Goal: Task Accomplishment & Management: Manage account settings

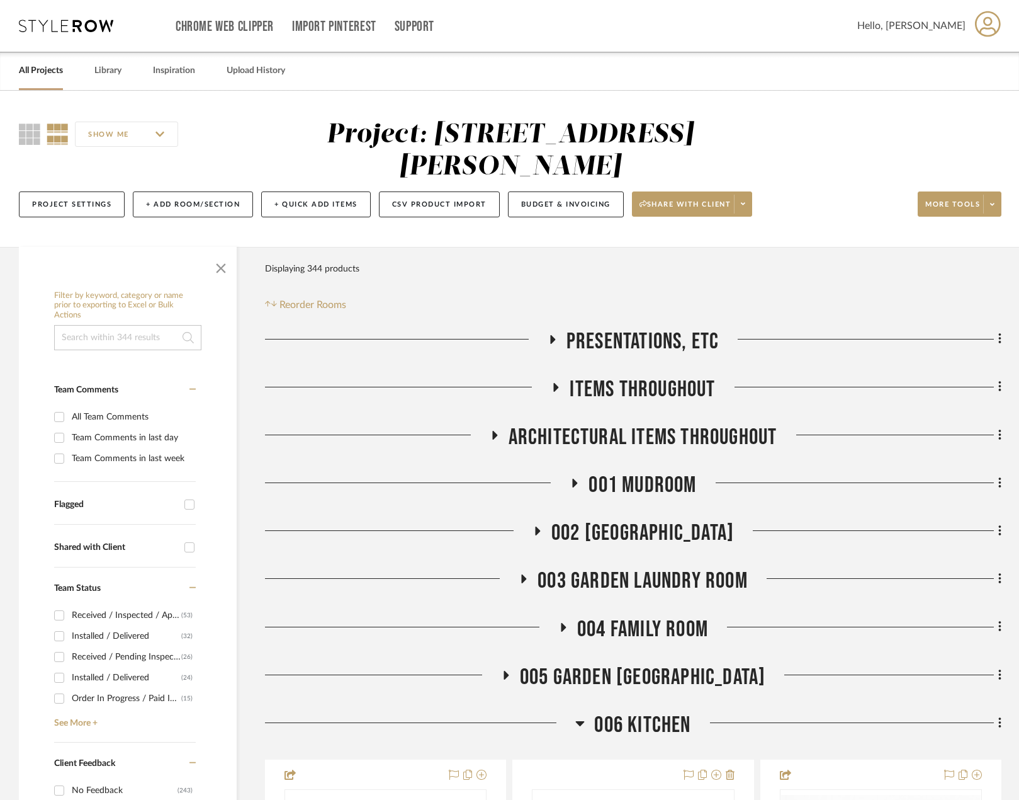
click at [82, 23] on icon at bounding box center [66, 26] width 94 height 13
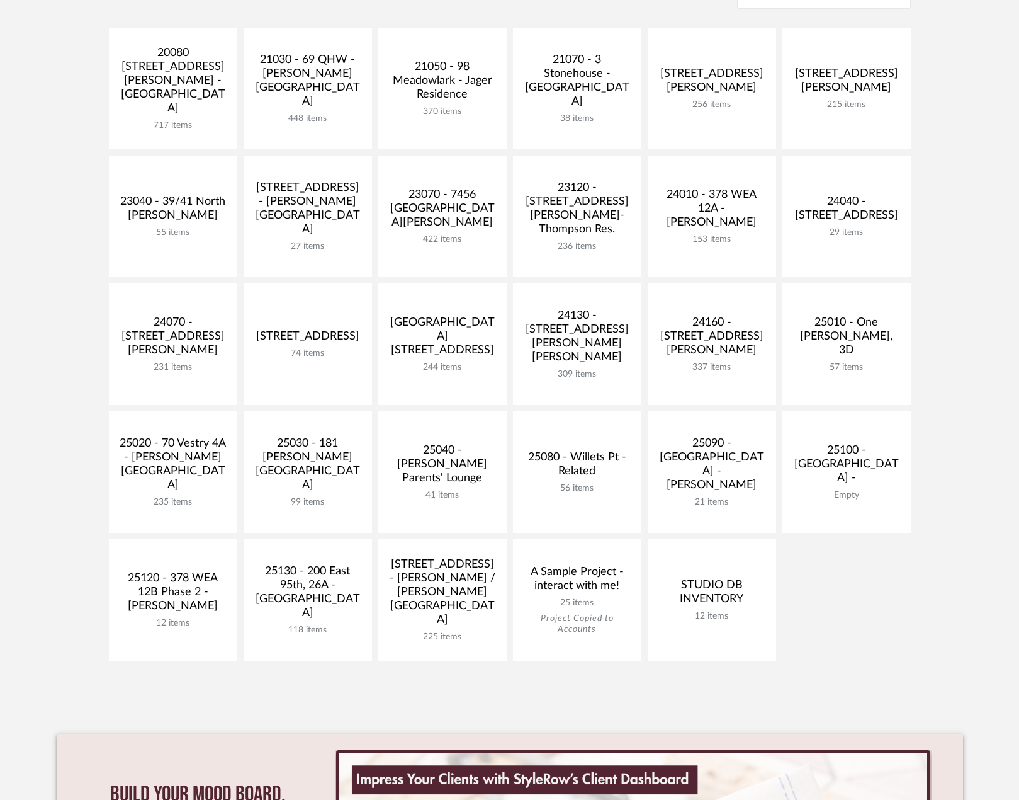
scroll to position [378, 0]
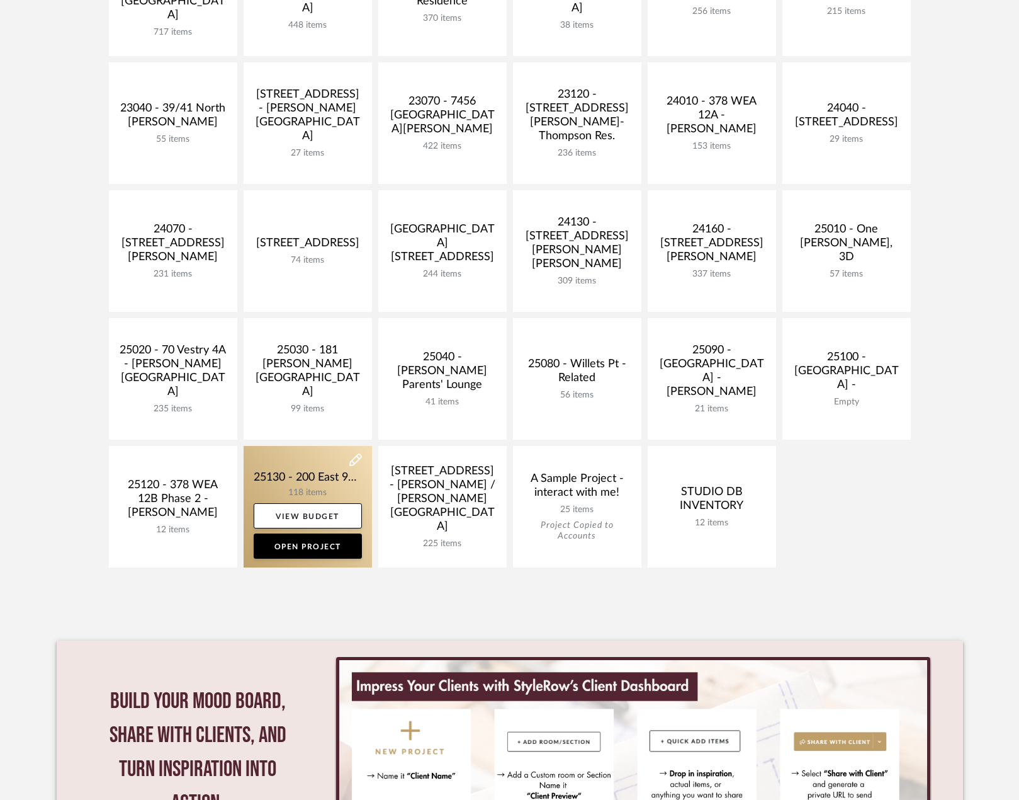
click at [326, 475] on link at bounding box center [308, 507] width 128 height 122
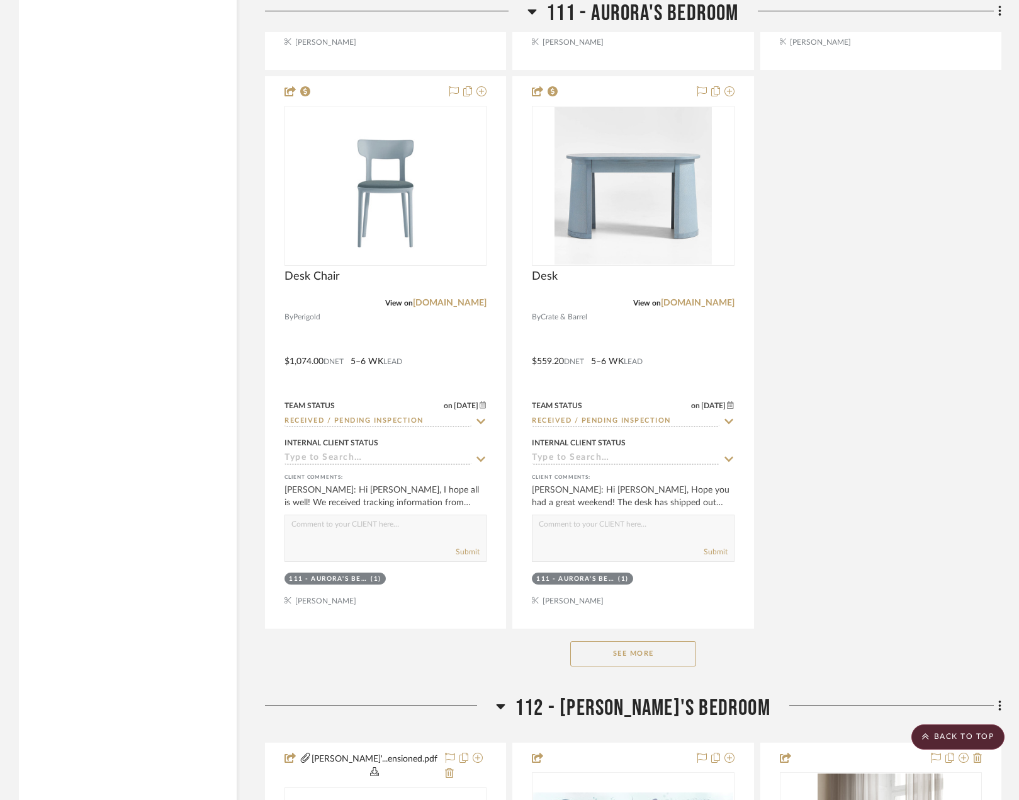
scroll to position [4194, 0]
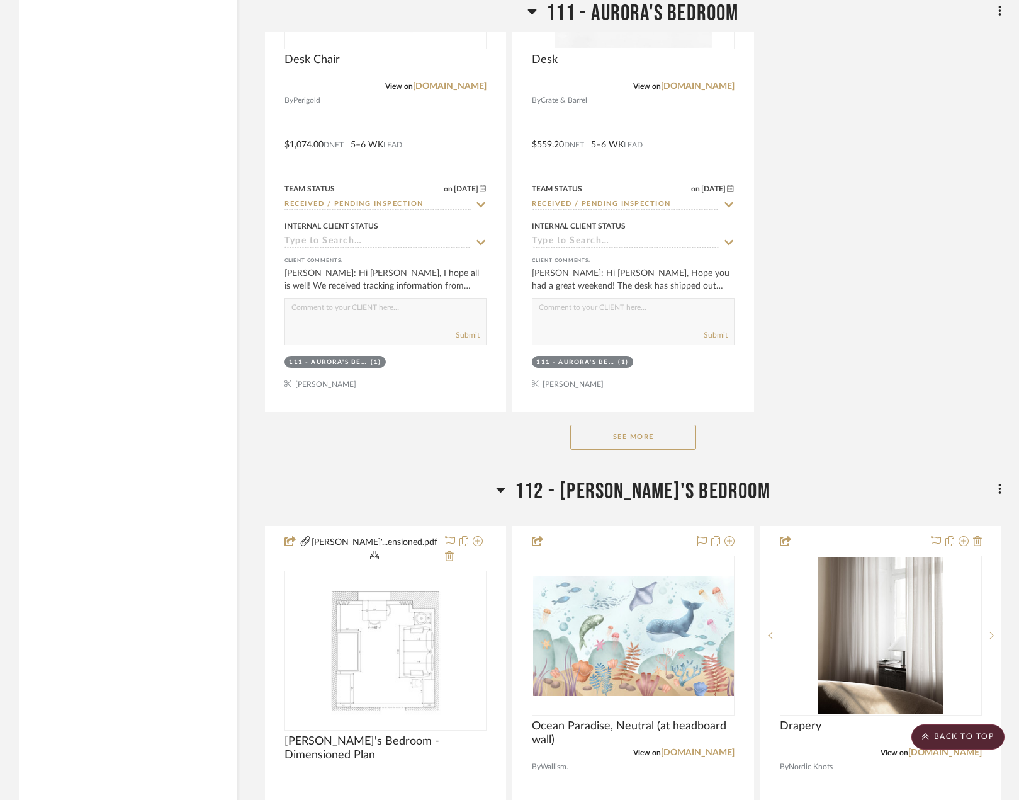
click at [633, 436] on div "See More" at bounding box center [633, 437] width 737 height 50
click at [631, 431] on button "See More" at bounding box center [633, 436] width 126 height 25
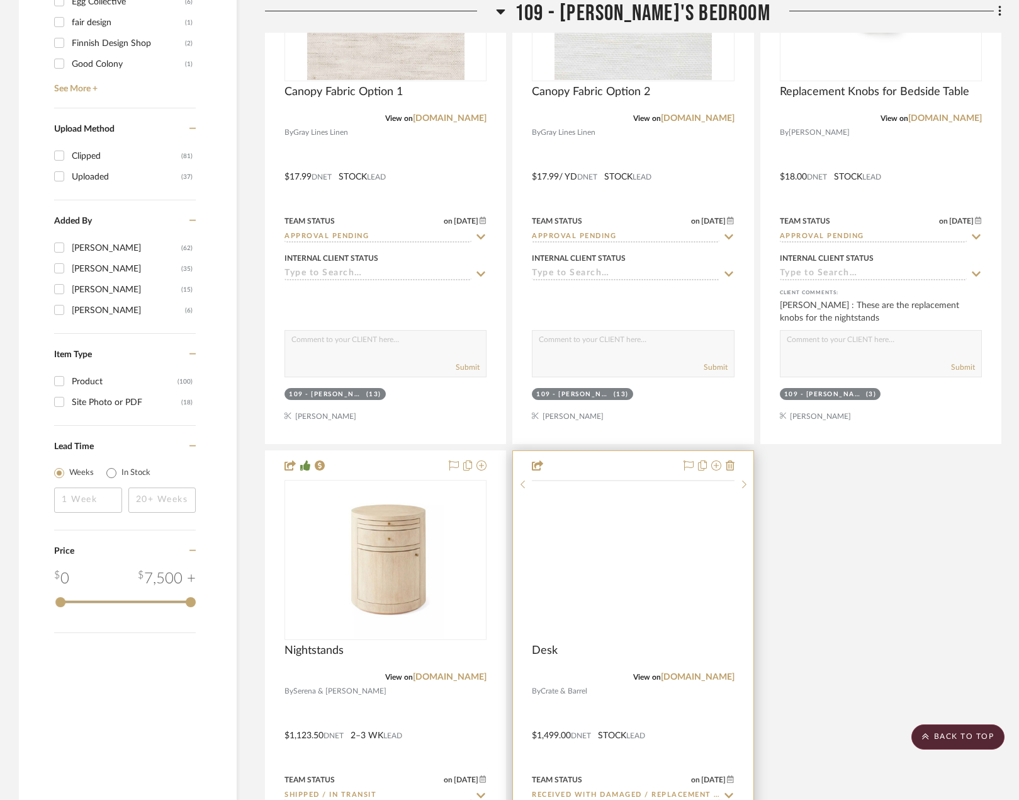
scroll to position [1801, 0]
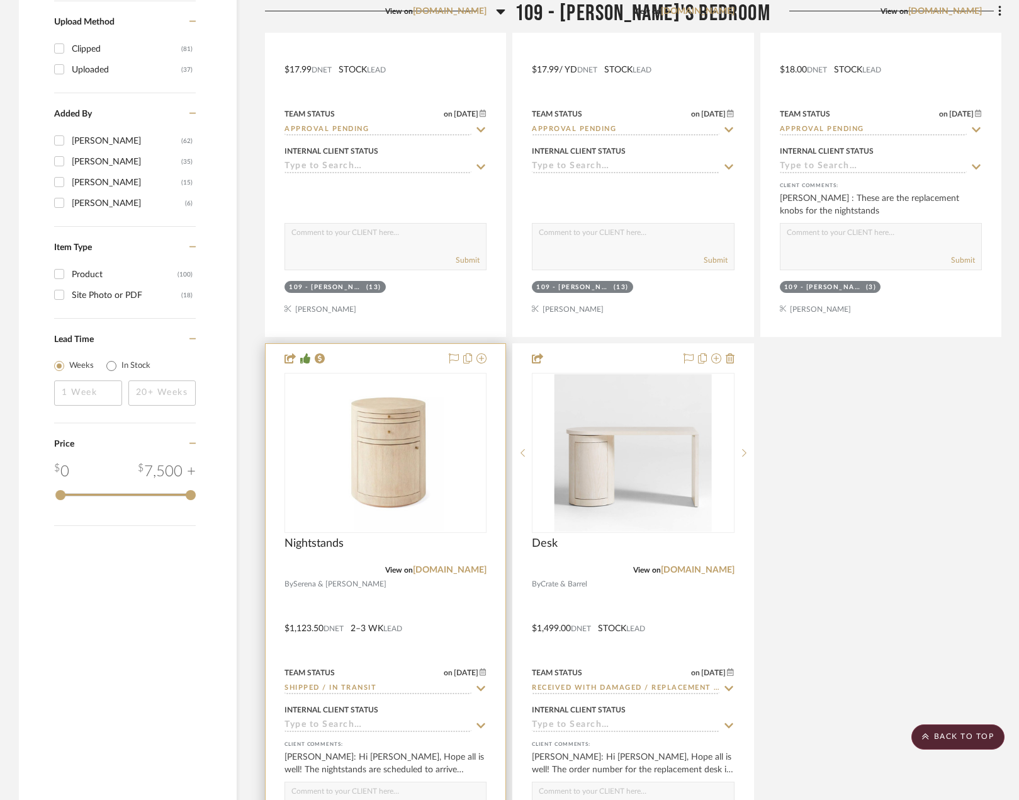
drag, startPoint x: 675, startPoint y: 611, endPoint x: 491, endPoint y: 603, distance: 184.7
click at [491, 603] on div at bounding box center [386, 619] width 240 height 551
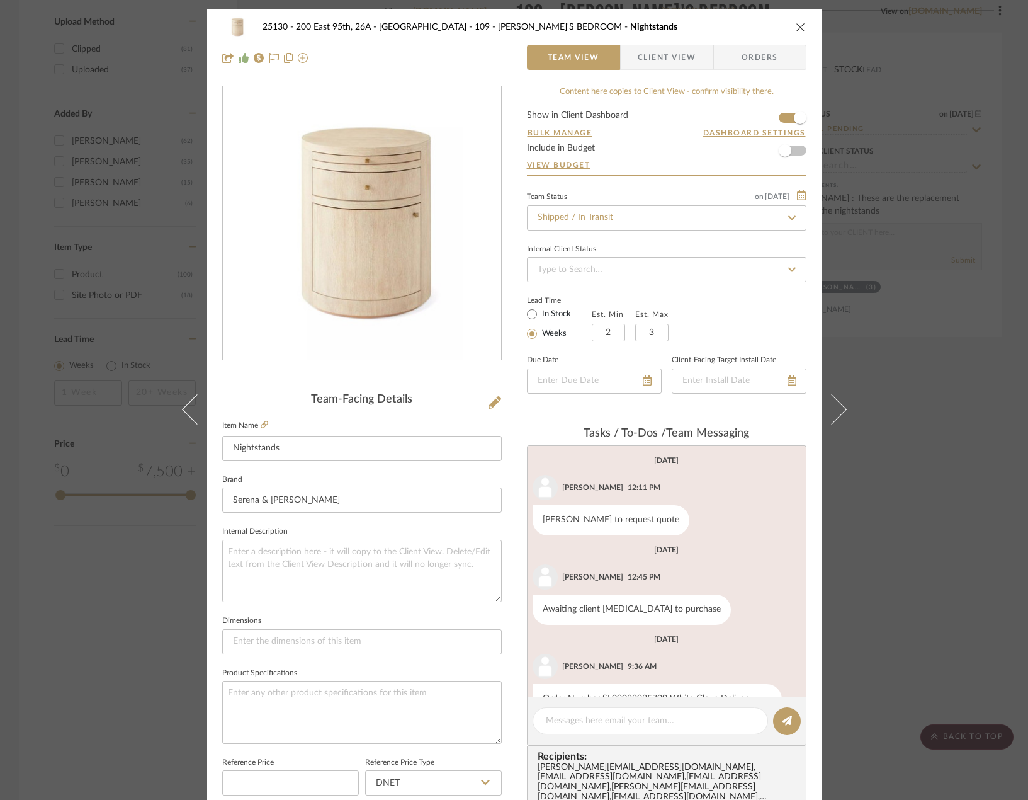
scroll to position [132, 0]
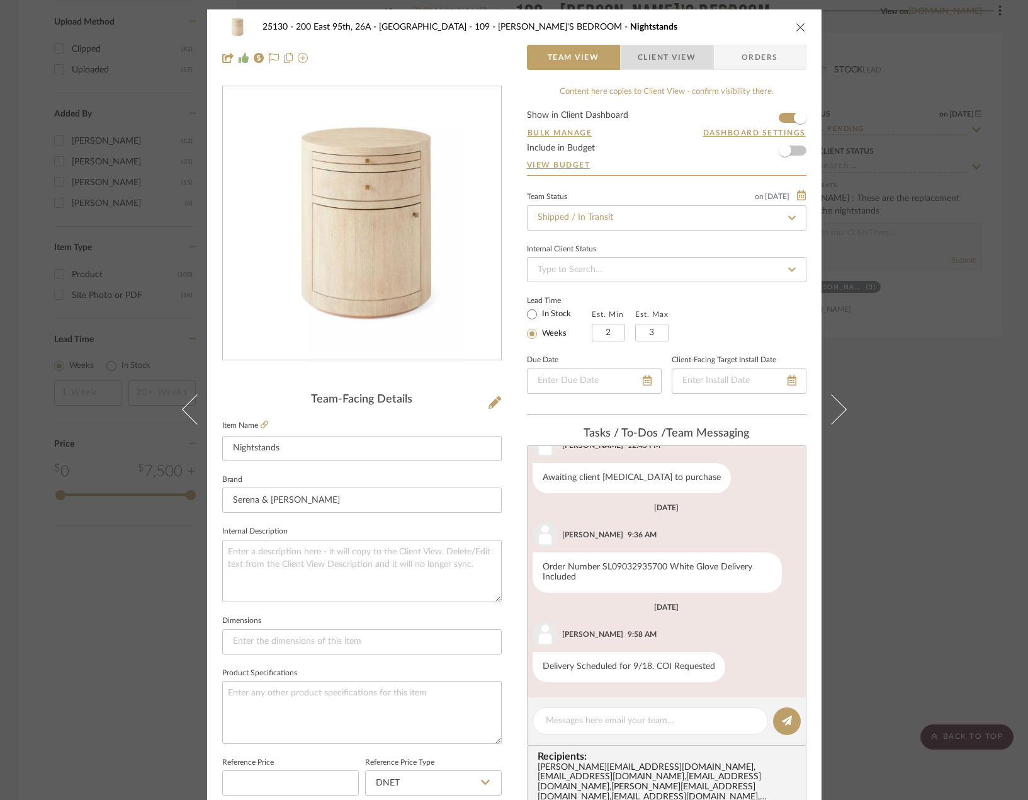
click at [654, 61] on span "Client View" at bounding box center [667, 57] width 58 height 25
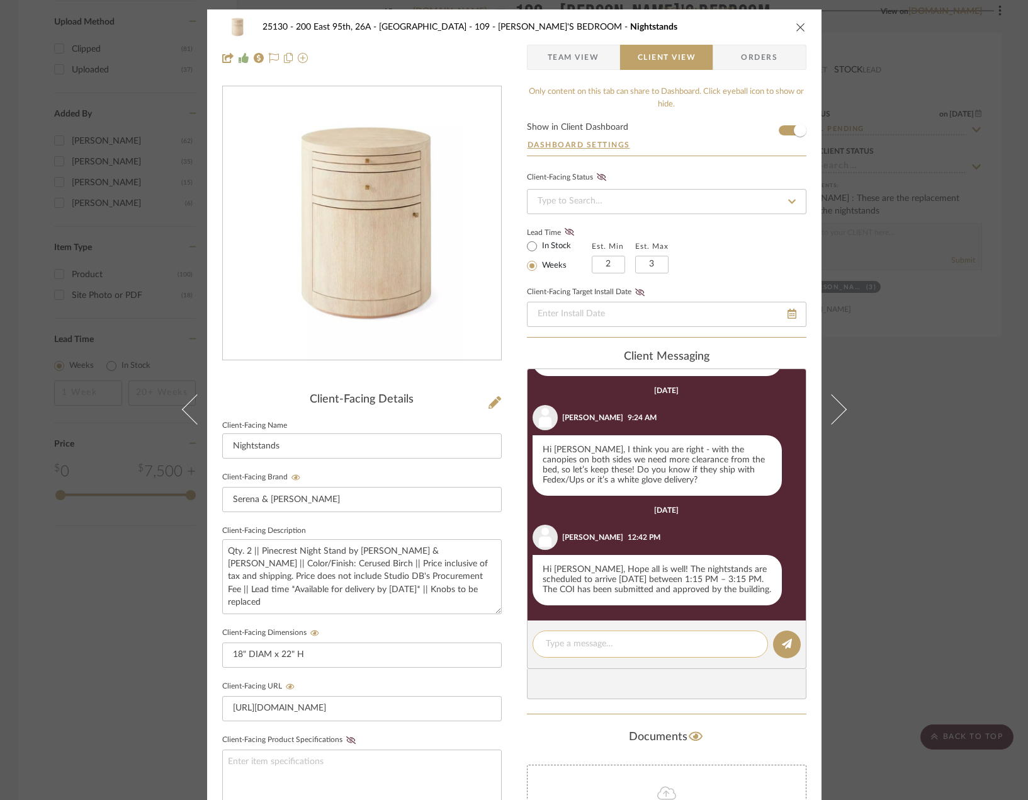
scroll to position [992, 0]
click at [655, 644] on textarea at bounding box center [650, 643] width 209 height 13
type textarea "h"
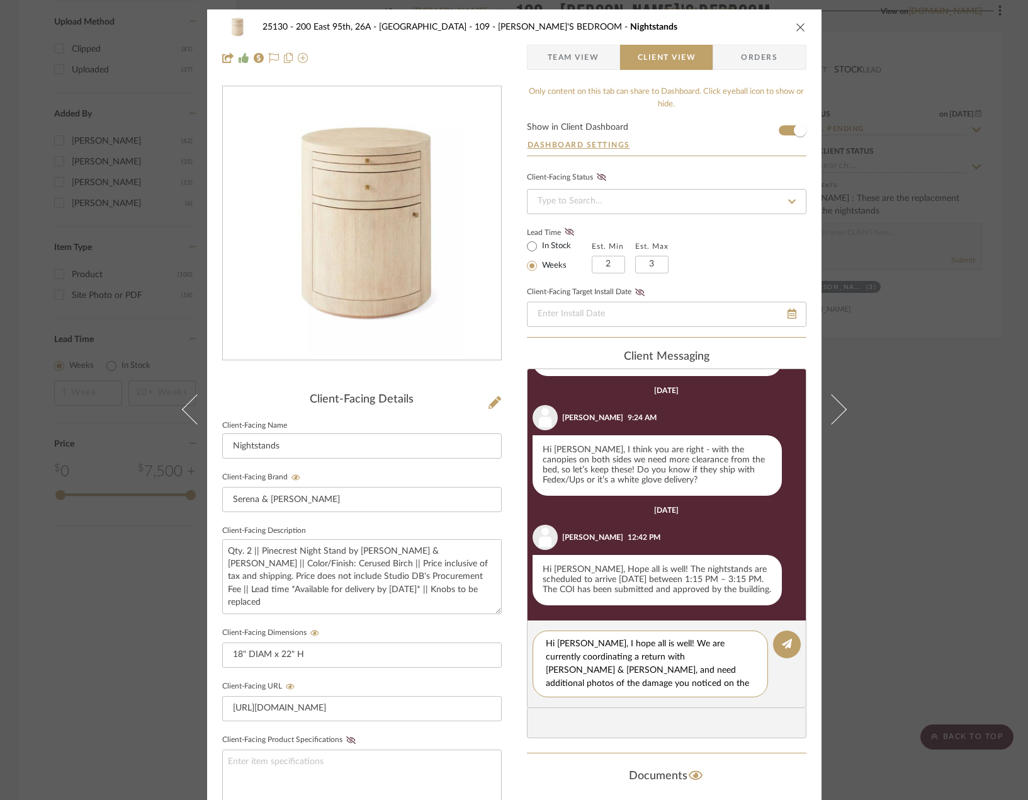
scroll to position [11, 0]
click at [698, 651] on textarea "Hi [PERSON_NAME], I hope all is well! We are currently coordinating a return wi…" at bounding box center [655, 663] width 218 height 53
click at [582, 660] on textarea "Hi [PERSON_NAME], I hope all is well! We are currently coordinating a return wi…" at bounding box center [655, 663] width 218 height 53
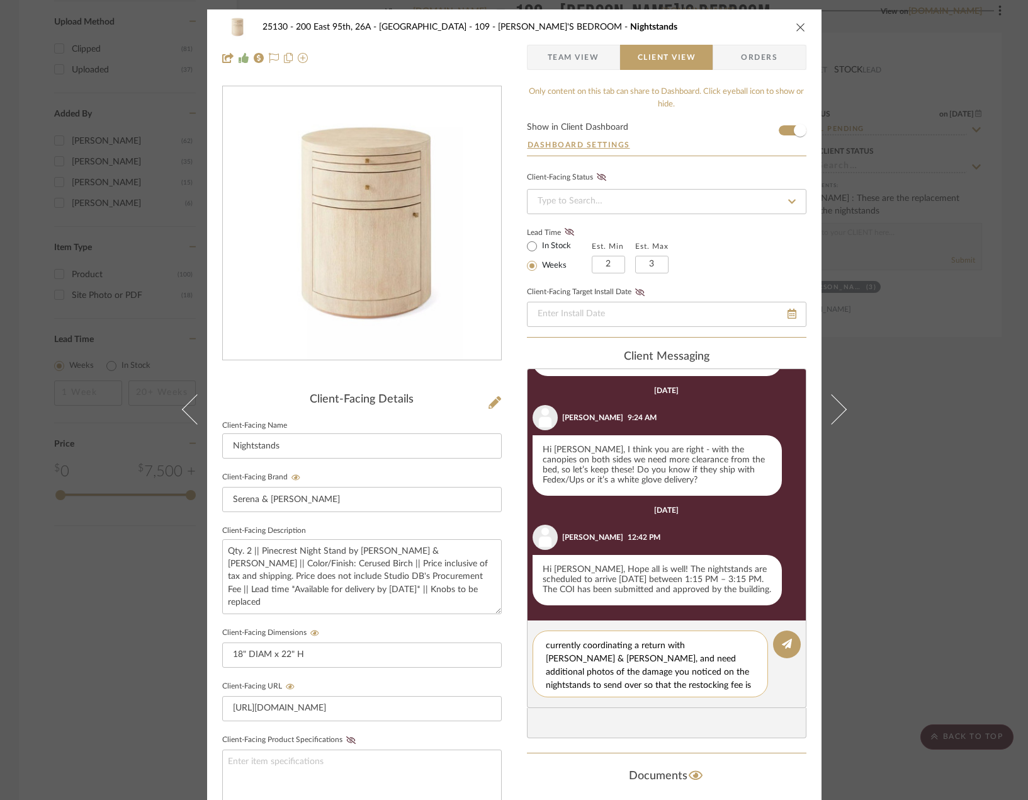
click at [585, 661] on textarea "Hi [PERSON_NAME], I hope all is well! We are currently coordinating a return wi…" at bounding box center [655, 663] width 218 height 53
click at [585, 669] on textarea "Hi [PERSON_NAME], I hope all is well! We are currently coordinating a return wi…" at bounding box center [655, 663] width 218 height 53
drag, startPoint x: 587, startPoint y: 671, endPoint x: 637, endPoint y: 673, distance: 50.4
click at [637, 673] on textarea "Hi [PERSON_NAME], I hope all is well! We are currently coordinating a return wi…" at bounding box center [655, 663] width 218 height 53
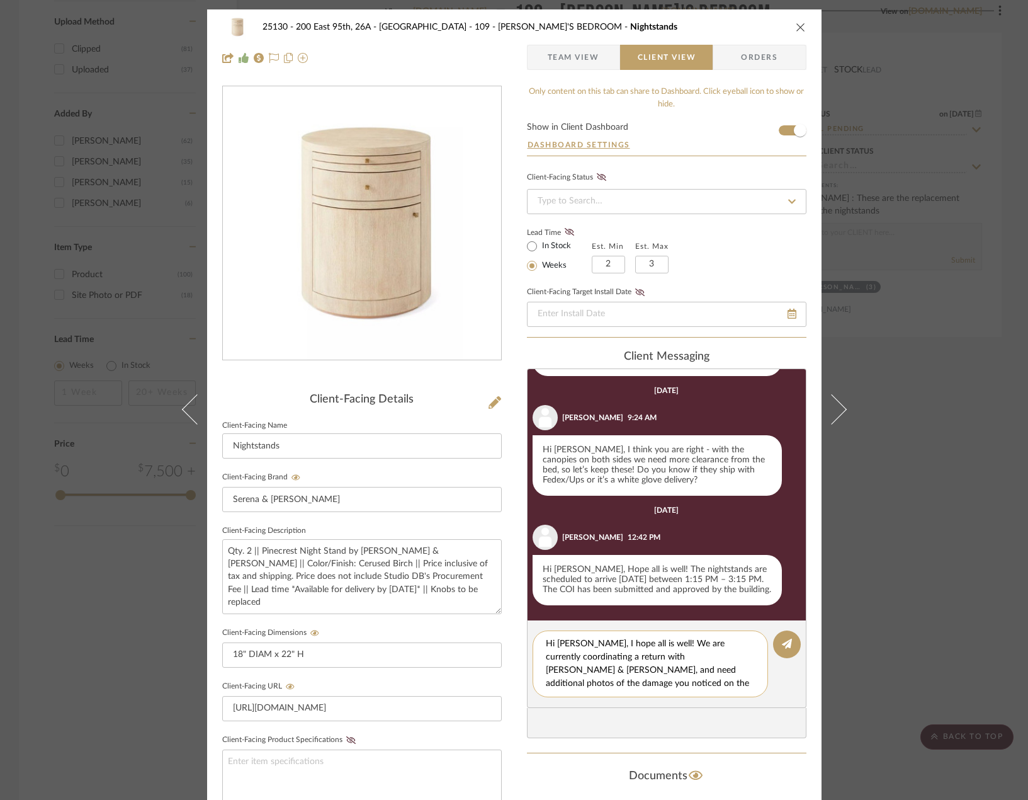
click at [742, 683] on textarea "Hi [PERSON_NAME], I hope all is well! We are currently coordinating a return wi…" at bounding box center [650, 663] width 209 height 53
click at [639, 669] on textarea "Hi [PERSON_NAME], I hope all is well! We are currently coordinating a return wi…" at bounding box center [655, 663] width 218 height 53
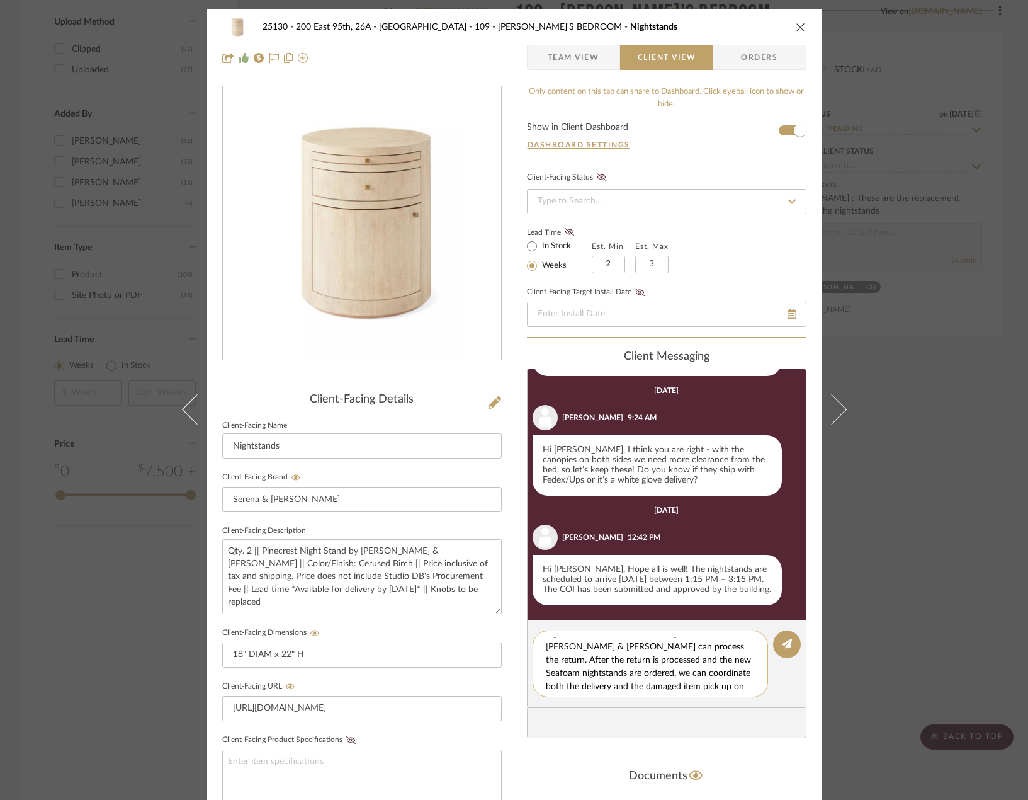
scroll to position [0, 0]
click at [739, 652] on textarea "Hi [PERSON_NAME], I hope all is well! We are currently coordinating a return wi…" at bounding box center [655, 663] width 218 height 53
click at [560, 671] on textarea "Hi [PERSON_NAME], I hope all is well! We are currently coordinating a return wi…" at bounding box center [655, 663] width 218 height 53
click at [559, 671] on textarea "Hi [PERSON_NAME], I hope all is well! We are currently coordinating a return wi…" at bounding box center [655, 663] width 218 height 53
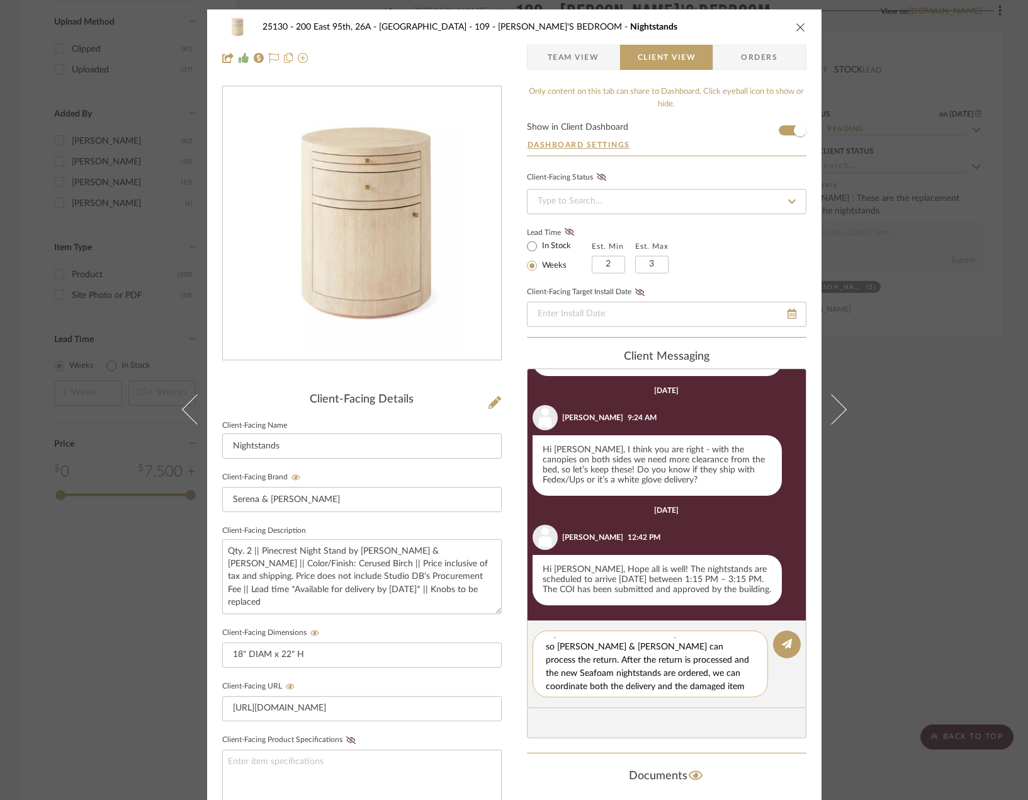
scroll to position [66, 0]
click at [723, 682] on textarea "Hi [PERSON_NAME], I hope all is well! We are currently coordinating a return wi…" at bounding box center [655, 663] width 218 height 53
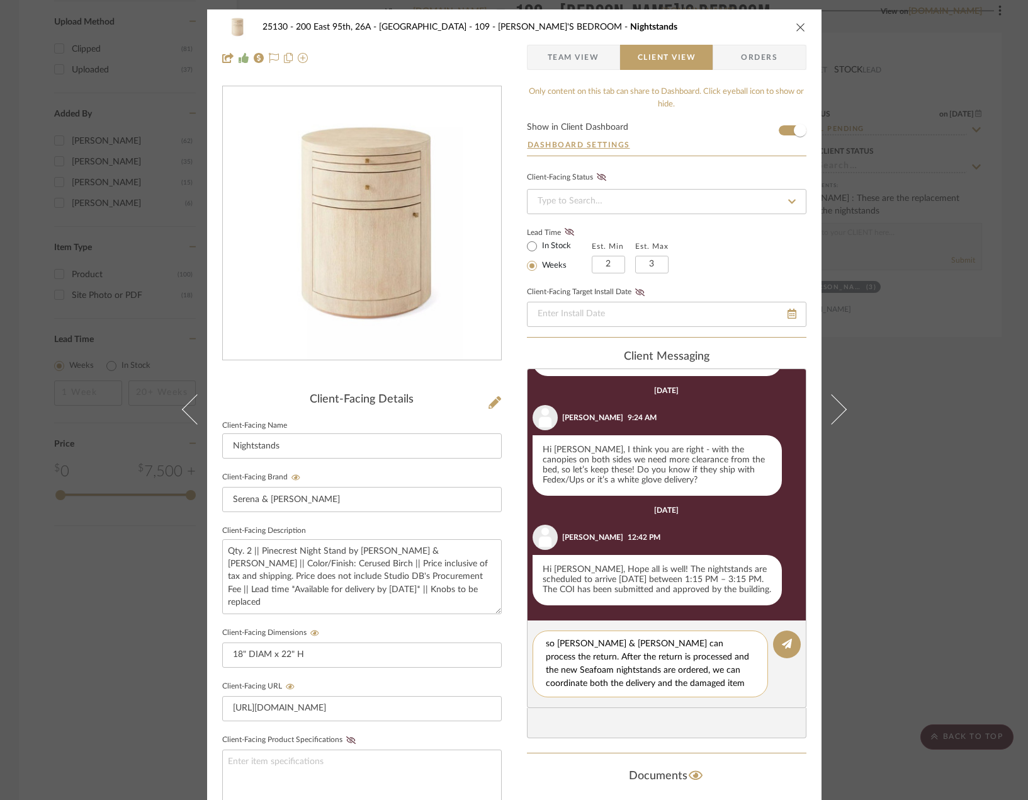
click at [725, 680] on textarea "Hi [PERSON_NAME], I hope all is well! We are currently coordinating a return wi…" at bounding box center [655, 663] width 218 height 53
drag, startPoint x: 630, startPoint y: 656, endPoint x: 629, endPoint y: 647, distance: 8.9
click at [629, 647] on textarea "Hi [PERSON_NAME], I hope all is well! We are currently coordinating a return wi…" at bounding box center [655, 663] width 218 height 53
click at [627, 658] on textarea "Hi [PERSON_NAME], I hope all is well! We are currently coordinating a return wi…" at bounding box center [655, 663] width 218 height 53
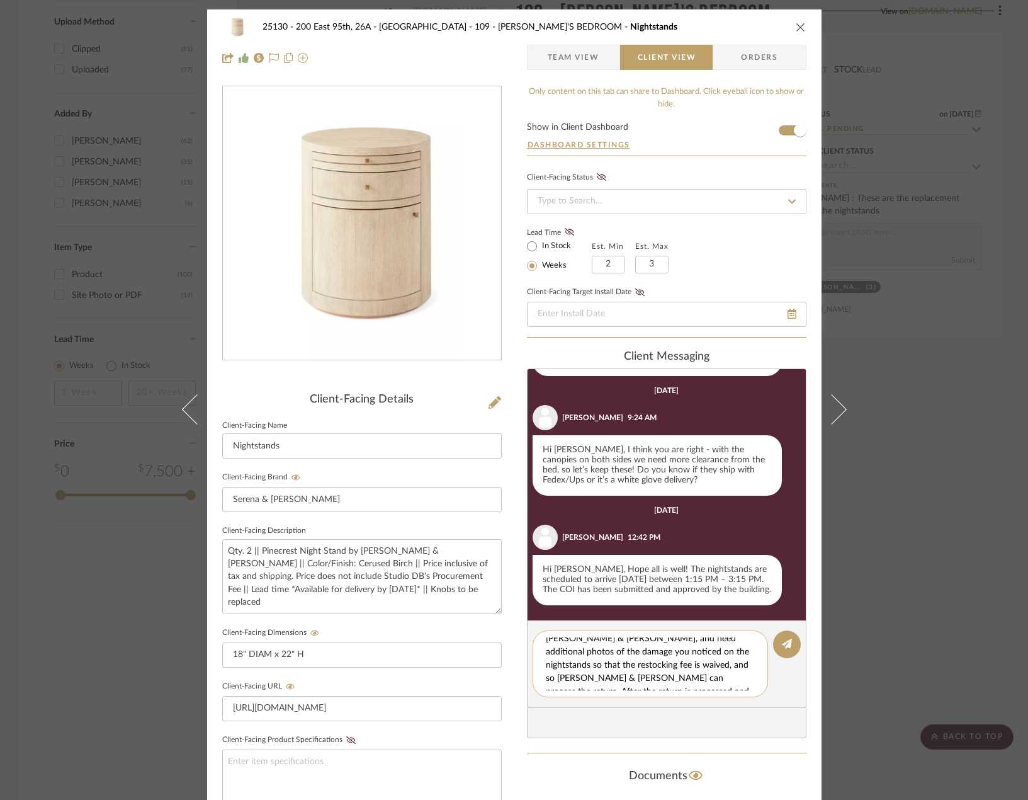
click at [638, 683] on textarea "Hi [PERSON_NAME], I hope all is well! We are currently coordinating a return wi…" at bounding box center [655, 663] width 218 height 53
drag, startPoint x: 631, startPoint y: 679, endPoint x: 631, endPoint y: 660, distance: 18.9
click at [631, 660] on textarea "Hi [PERSON_NAME], I hope all is well! We are currently coordinating a return wi…" at bounding box center [655, 663] width 218 height 53
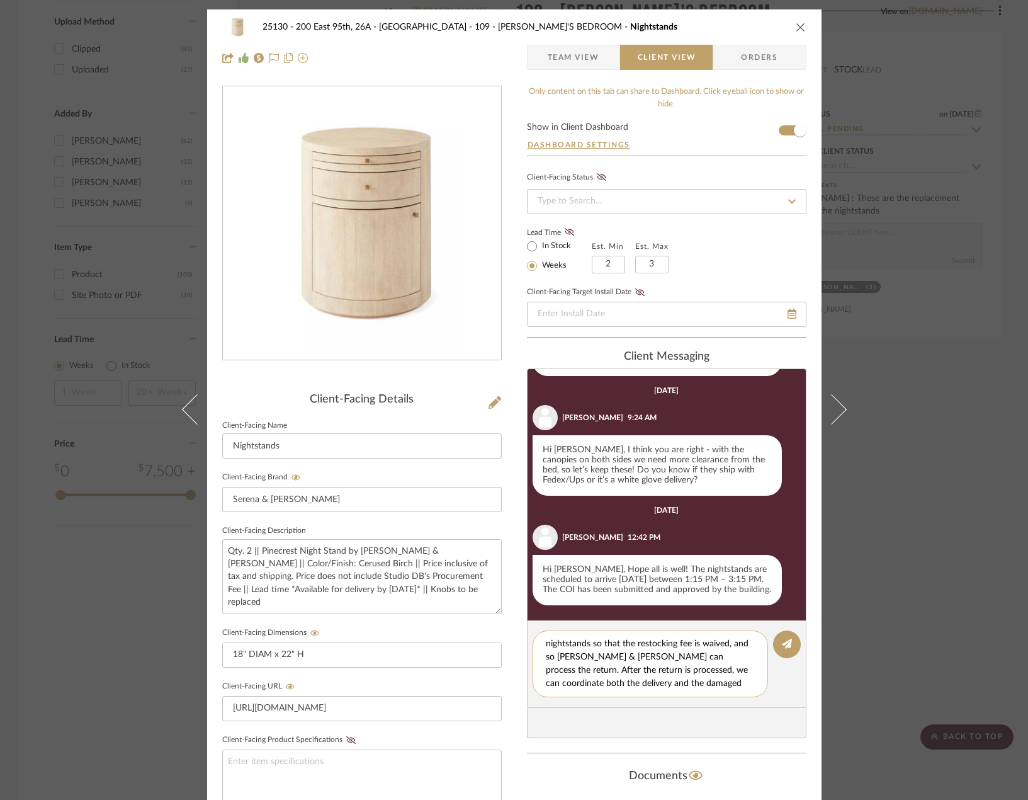
click at [715, 684] on textarea "Hi [PERSON_NAME], I hope all is well! We are currently coordinating a return wi…" at bounding box center [655, 663] width 218 height 53
click at [546, 671] on textarea "Hi [PERSON_NAME], I hope all is well! We are currently coordinating a return wi…" at bounding box center [655, 663] width 218 height 53
click at [546, 669] on textarea "Hi [PERSON_NAME], I hope all is well! We are currently coordinating a return wi…" at bounding box center [655, 663] width 218 height 53
drag, startPoint x: 728, startPoint y: 659, endPoint x: 705, endPoint y: 661, distance: 23.3
click at [705, 661] on textarea "Hi [PERSON_NAME], I hope all is well! We are currently coordinating a return wi…" at bounding box center [655, 663] width 218 height 53
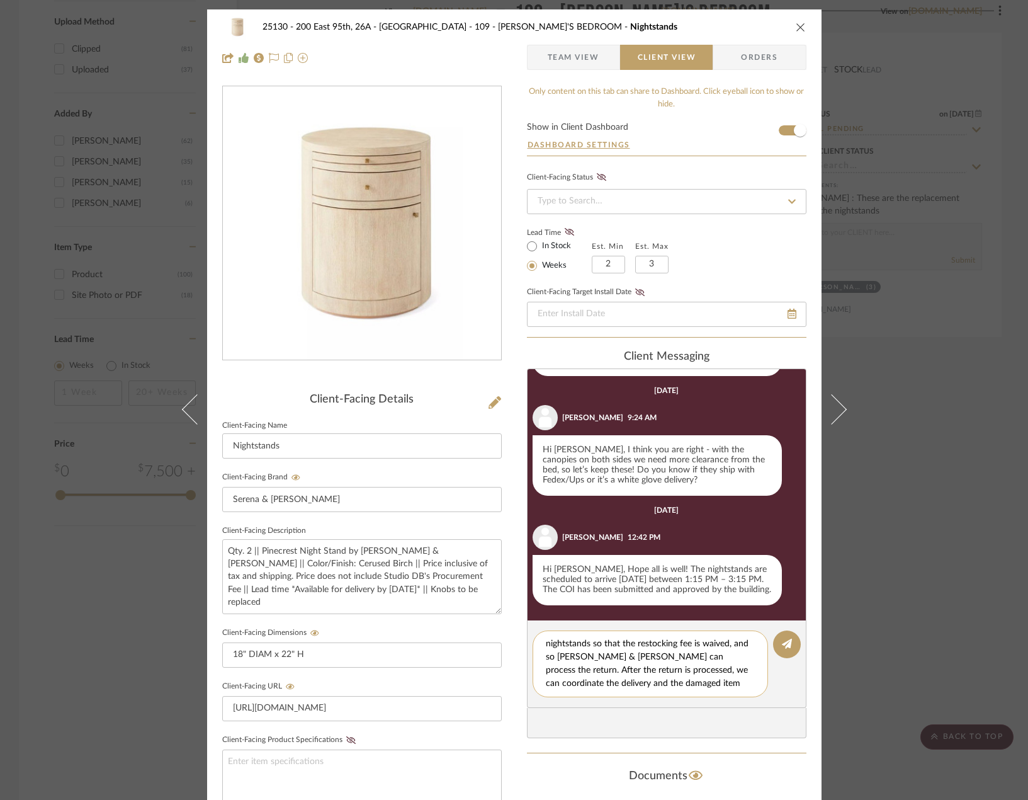
click at [546, 669] on textarea "Hi [PERSON_NAME], I hope all is well! We are currently coordinating a return wi…" at bounding box center [655, 663] width 218 height 53
click at [674, 664] on textarea "Hi [PERSON_NAME], I hope all is well! We are currently coordinating a return wi…" at bounding box center [655, 663] width 218 height 53
click at [700, 663] on textarea "Hi [PERSON_NAME], I hope all is well! We are currently coordinating a return wi…" at bounding box center [655, 663] width 218 height 53
click at [704, 667] on textarea "Hi [PERSON_NAME], I hope all is well! We are currently coordinating a return wi…" at bounding box center [655, 663] width 218 height 53
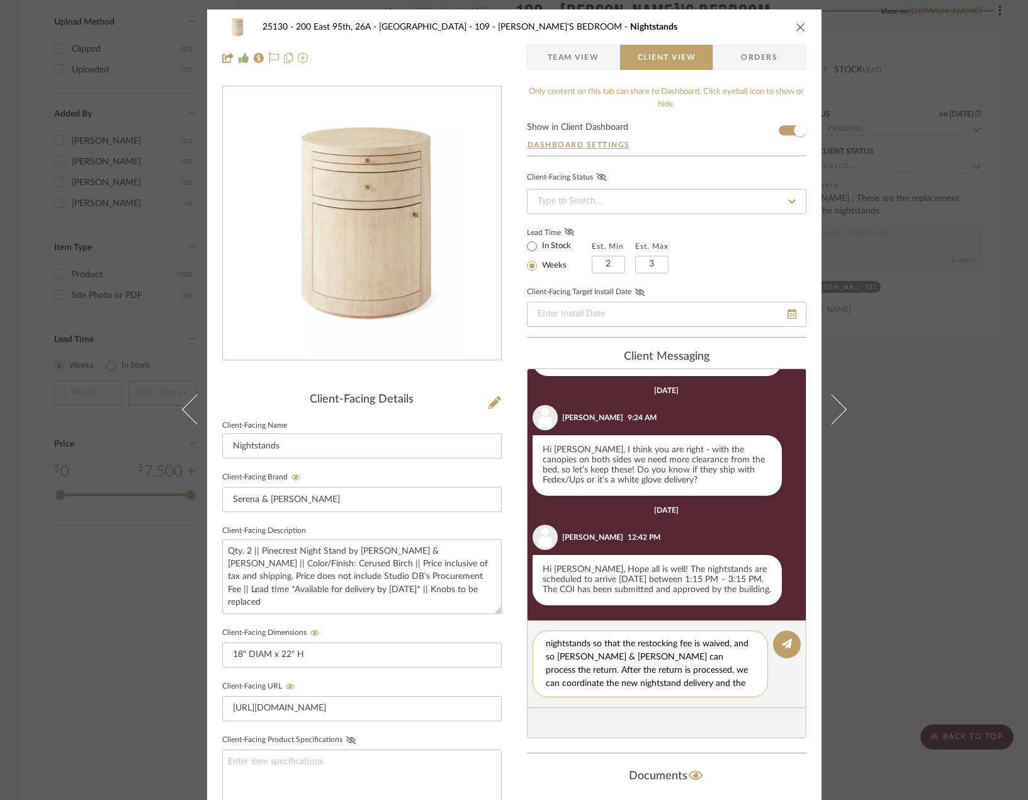
click at [704, 667] on textarea "Hi [PERSON_NAME], I hope all is well! We are currently coordinating a return wi…" at bounding box center [655, 663] width 218 height 53
type textarea "Hi [PERSON_NAME], I hope all is well! We are currently coordinating a return wi…"
click at [786, 640] on icon at bounding box center [787, 643] width 10 height 10
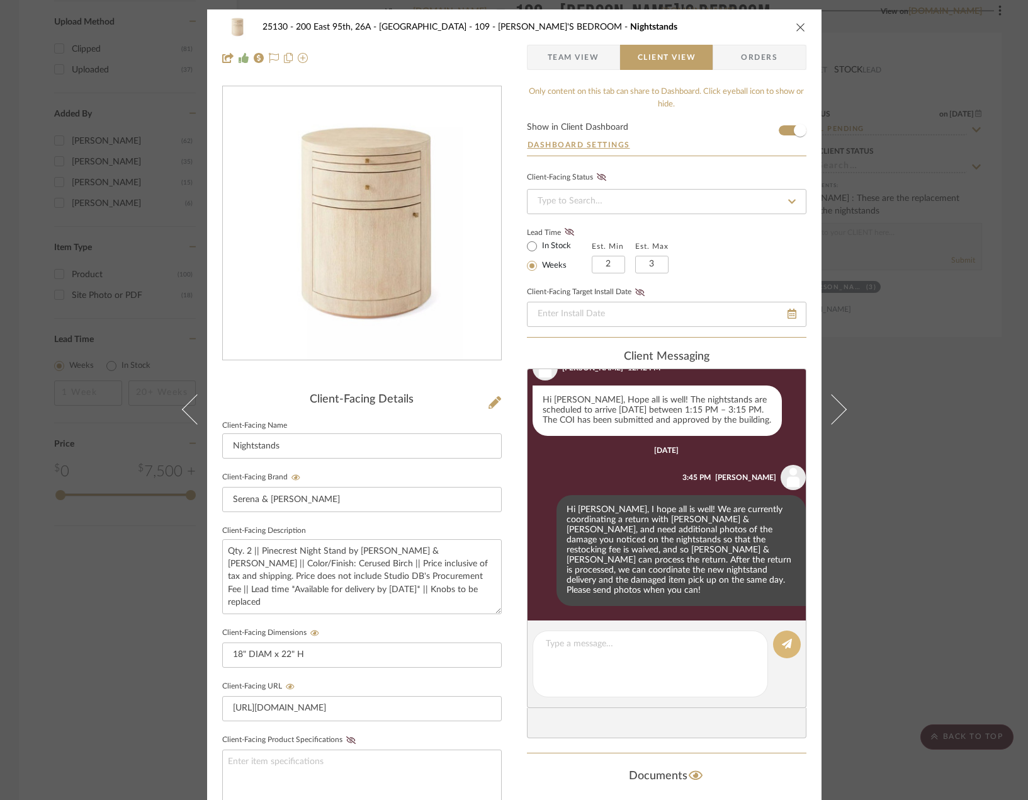
scroll to position [1152, 0]
click at [632, 523] on div "Hi [PERSON_NAME], I hope all is well! We are currently coordinating a return wi…" at bounding box center [681, 550] width 249 height 111
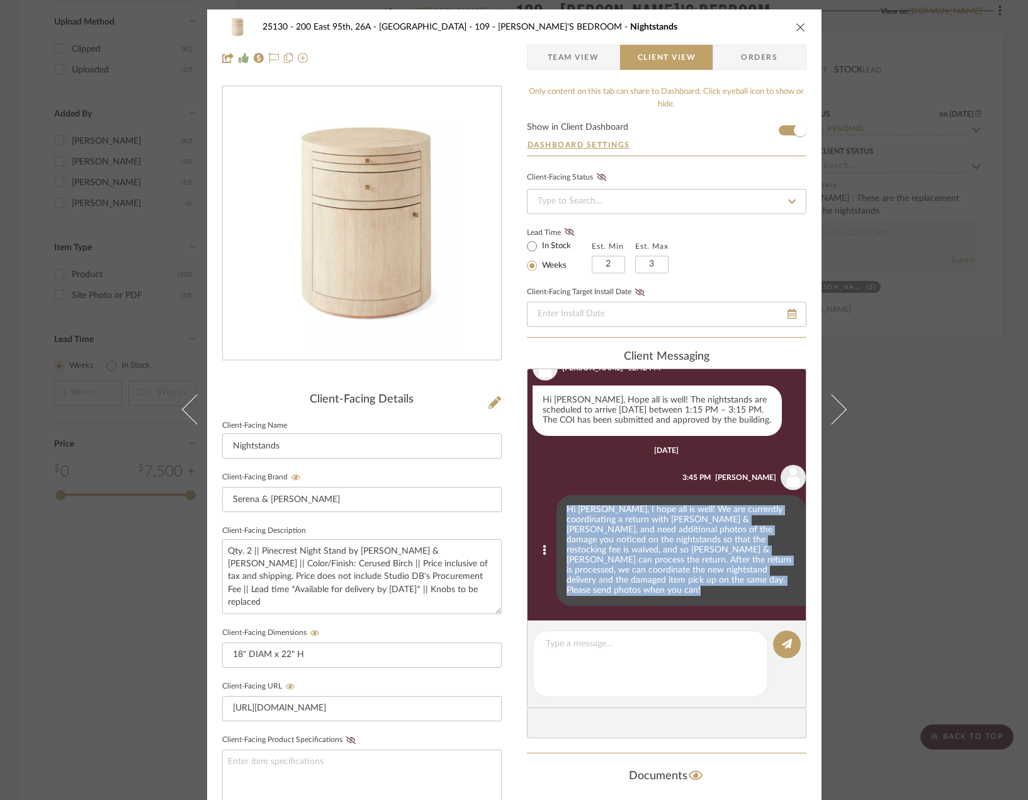
click at [633, 525] on div "Hi [PERSON_NAME], I hope all is well! We are currently coordinating a return wi…" at bounding box center [681, 550] width 249 height 111
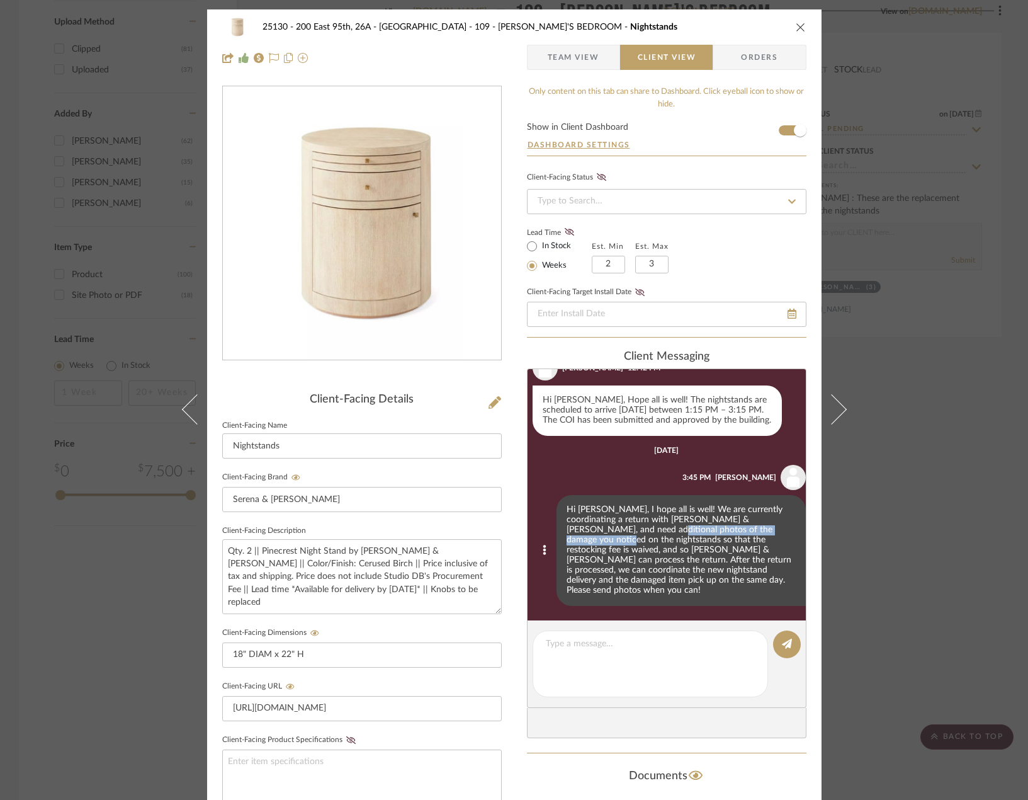
drag, startPoint x: 642, startPoint y: 537, endPoint x: 601, endPoint y: 547, distance: 41.4
click at [601, 547] on div "Hi [PERSON_NAME], I hope all is well! We are currently coordinating a return wi…" at bounding box center [681, 550] width 249 height 111
click at [634, 553] on div "Hi [PERSON_NAME], I hope all is well! We are currently coordinating a return wi…" at bounding box center [681, 550] width 249 height 111
drag, startPoint x: 635, startPoint y: 567, endPoint x: 692, endPoint y: 561, distance: 57.0
click at [692, 561] on div "Hi [PERSON_NAME], I hope all is well! We are currently coordinating a return wi…" at bounding box center [681, 550] width 249 height 111
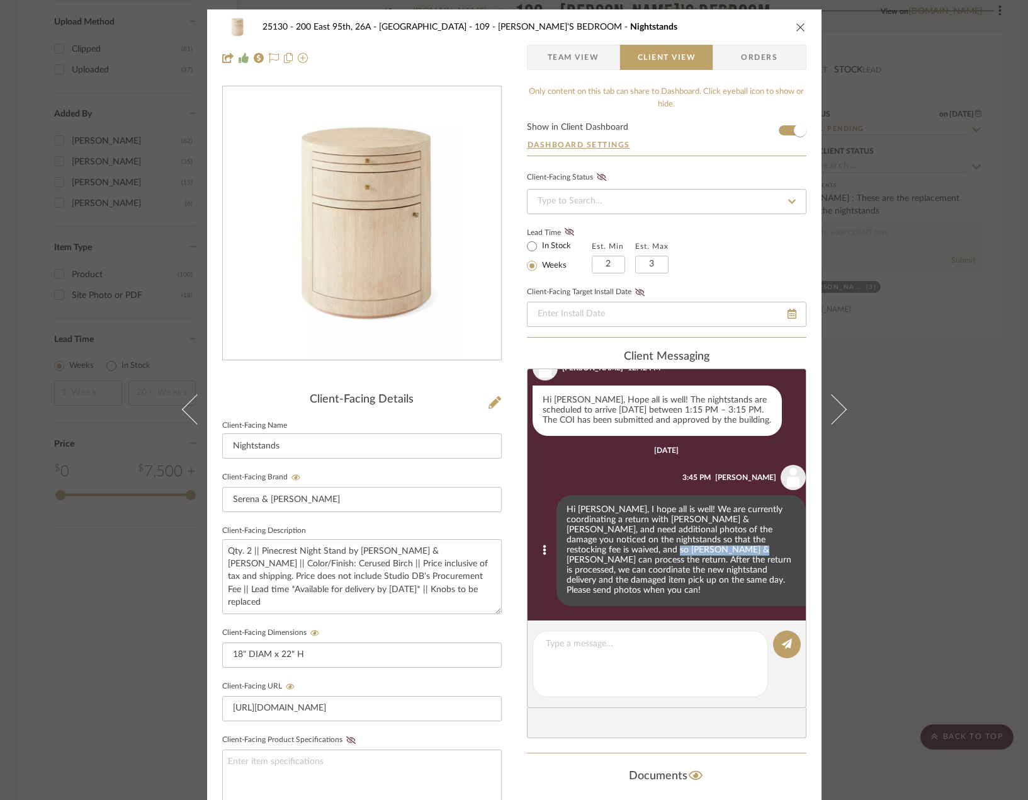
click at [692, 561] on div "Hi [PERSON_NAME], I hope all is well! We are currently coordinating a return wi…" at bounding box center [681, 550] width 249 height 111
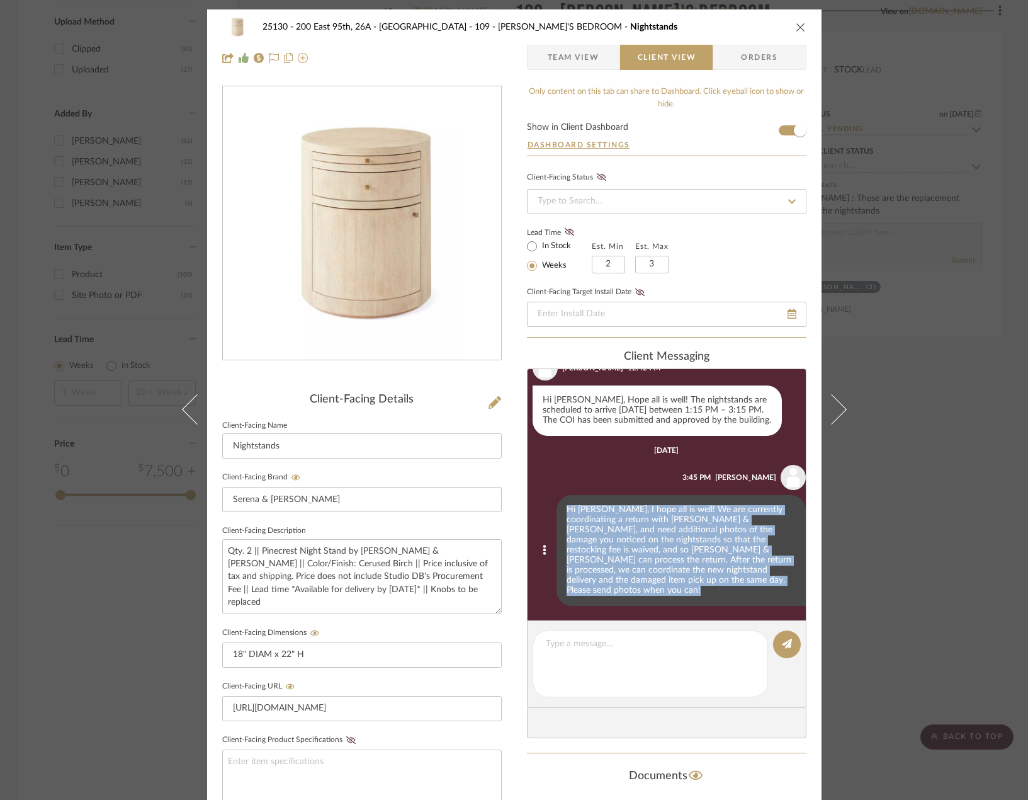
click at [692, 561] on div "Hi [PERSON_NAME], I hope all is well! We are currently coordinating a return wi…" at bounding box center [681, 550] width 249 height 111
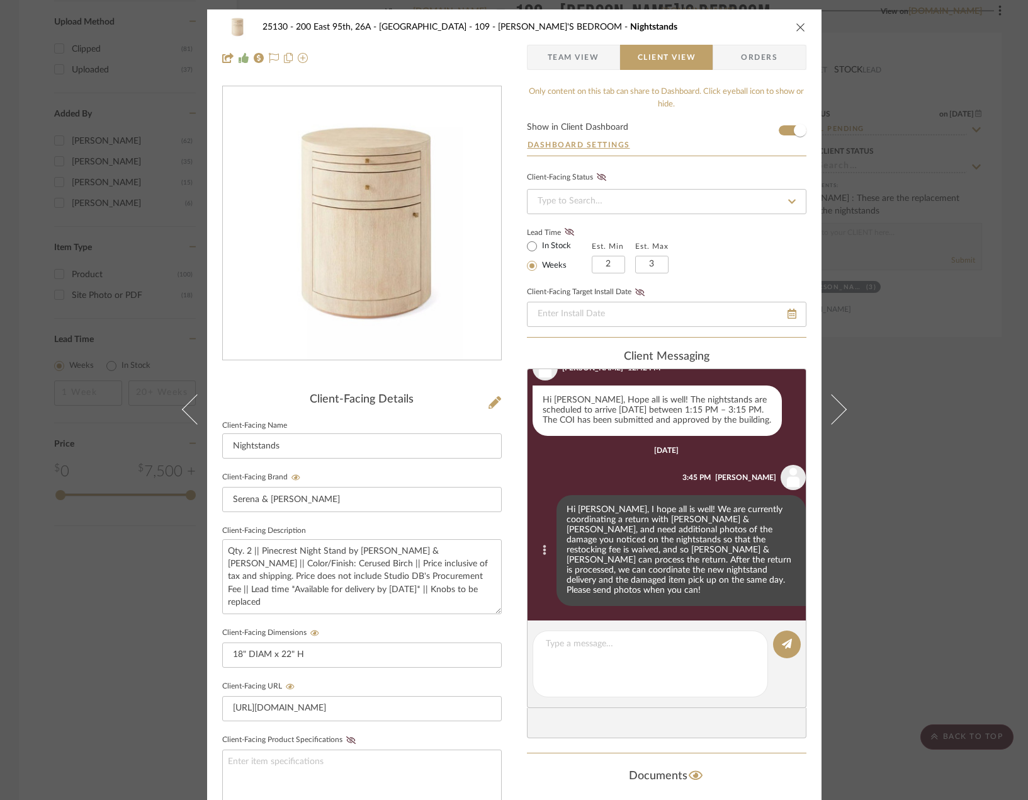
click at [543, 552] on icon at bounding box center [544, 550] width 3 height 10
click at [509, 540] on button "Edit Message" at bounding box center [483, 540] width 87 height 30
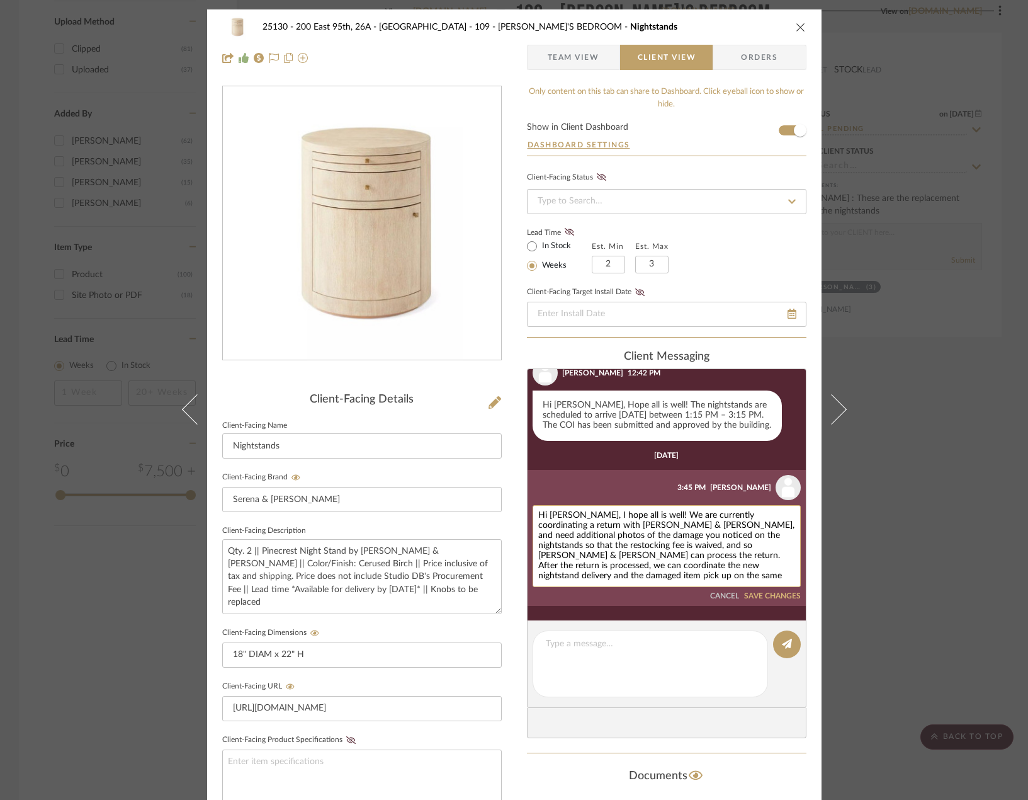
drag, startPoint x: 614, startPoint y: 540, endPoint x: 714, endPoint y: 537, distance: 100.2
click at [714, 537] on textarea "Hi [PERSON_NAME], I hope all is well! We are currently coordinating a return wi…" at bounding box center [666, 546] width 257 height 71
drag, startPoint x: 729, startPoint y: 538, endPoint x: 735, endPoint y: 538, distance: 6.9
click at [735, 538] on textarea "Hi [PERSON_NAME], I hope all is well! We are currently coordinating a return wi…" at bounding box center [666, 546] width 257 height 71
click at [656, 540] on textarea "Hi [PERSON_NAME], I hope all is well! We are currently coordinating a return wi…" at bounding box center [666, 546] width 257 height 71
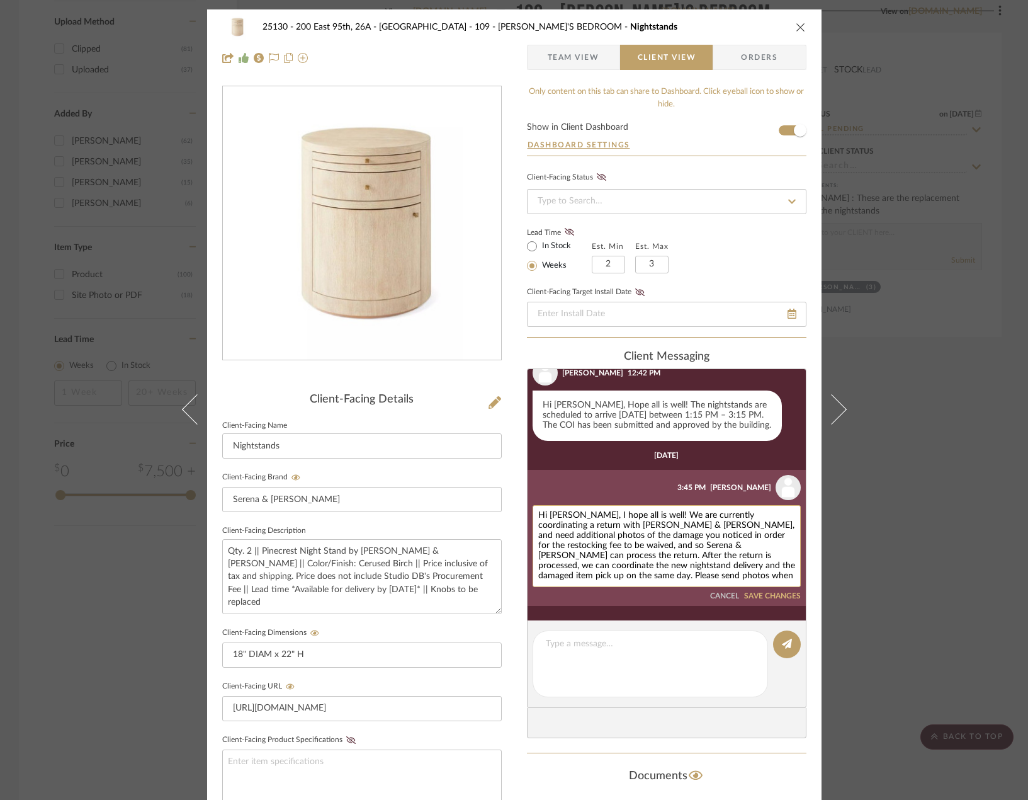
drag, startPoint x: 533, startPoint y: 548, endPoint x: 542, endPoint y: 548, distance: 8.8
click at [542, 548] on div "Hi [PERSON_NAME], I hope all is well! We are currently coordinating a return wi…" at bounding box center [667, 546] width 268 height 82
click at [548, 550] on textarea "Hi [PERSON_NAME], I hope all is well! We are currently coordinating a return wi…" at bounding box center [666, 546] width 257 height 71
click at [559, 547] on textarea "Hi [PERSON_NAME], I hope all is well! We are currently coordinating a return wi…" at bounding box center [666, 546] width 257 height 71
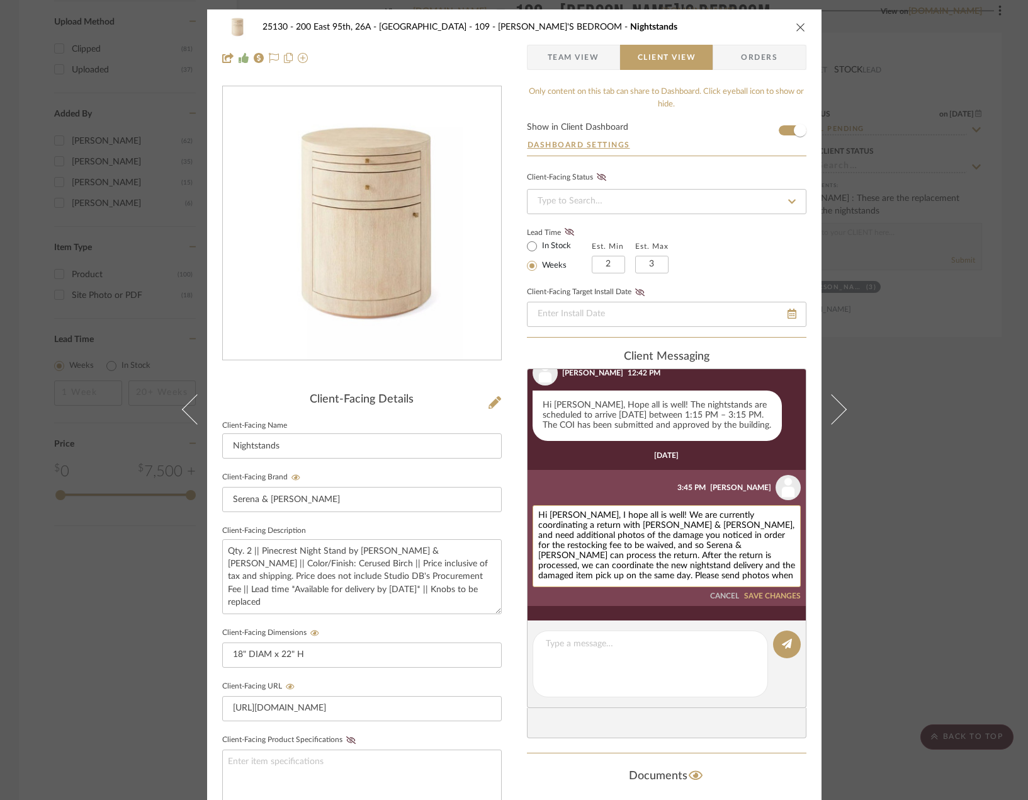
click at [559, 547] on textarea "Hi [PERSON_NAME], I hope all is well! We are currently coordinating a return wi…" at bounding box center [666, 546] width 257 height 71
drag, startPoint x: 560, startPoint y: 551, endPoint x: 550, endPoint y: 549, distance: 9.6
click at [550, 549] on textarea "Hi [PERSON_NAME], I hope all is well! We are currently coordinating a return wi…" at bounding box center [666, 546] width 257 height 71
drag, startPoint x: 559, startPoint y: 550, endPoint x: 627, endPoint y: 548, distance: 68.1
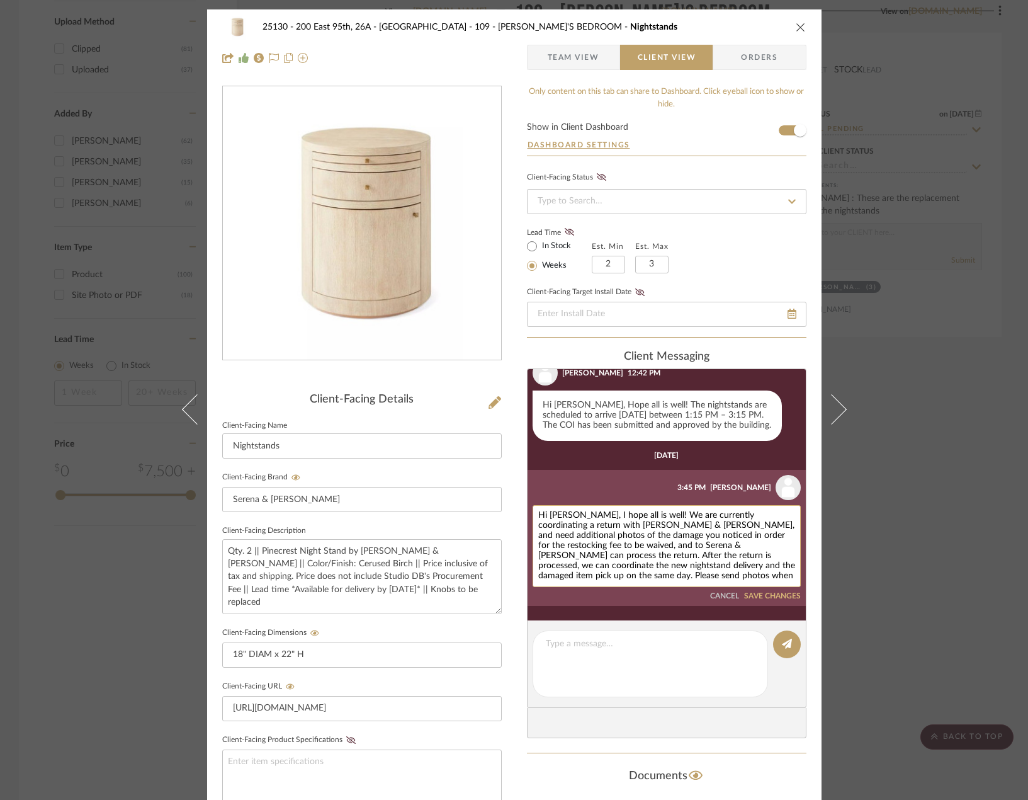
click at [627, 548] on textarea "Hi [PERSON_NAME], I hope all is well! We are currently coordinating a return wi…" at bounding box center [666, 546] width 257 height 71
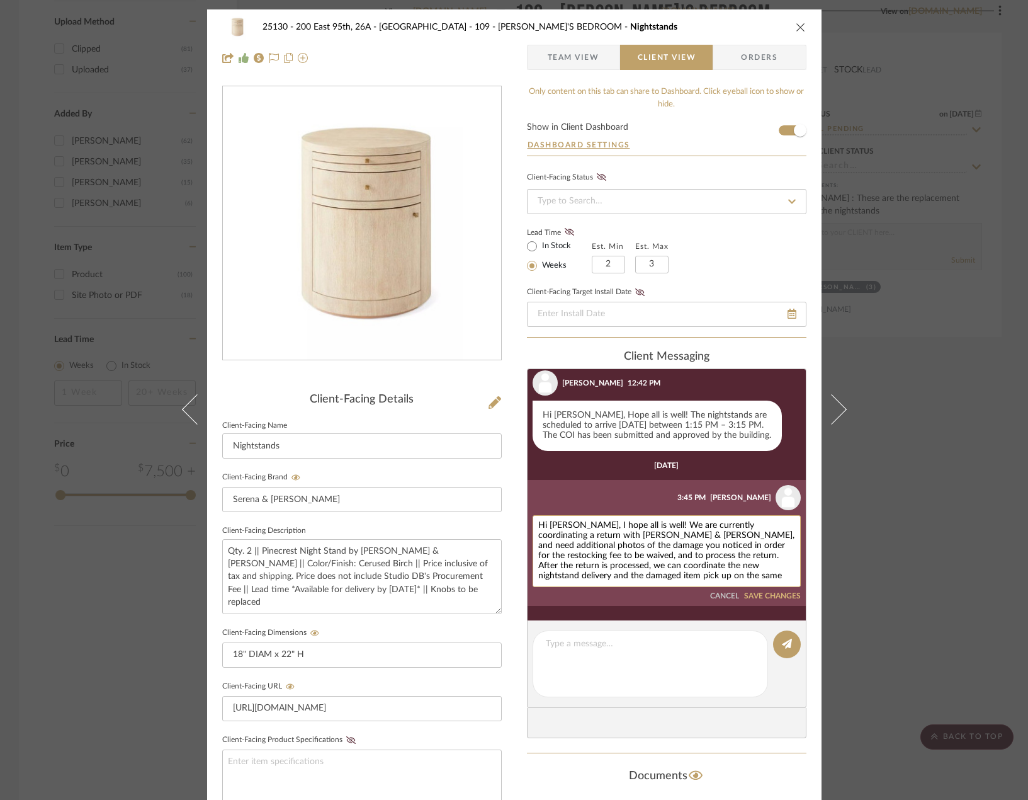
click at [645, 551] on textarea "Hi [PERSON_NAME], I hope all is well! We are currently coordinating a return wi…" at bounding box center [666, 551] width 257 height 60
click at [669, 553] on textarea "Hi [PERSON_NAME], I hope all is well! We are currently coordinating a return wi…" at bounding box center [666, 551] width 257 height 60
click at [633, 559] on textarea "Hi [PERSON_NAME], I hope all is well! We are currently coordinating a return wi…" at bounding box center [666, 551] width 257 height 60
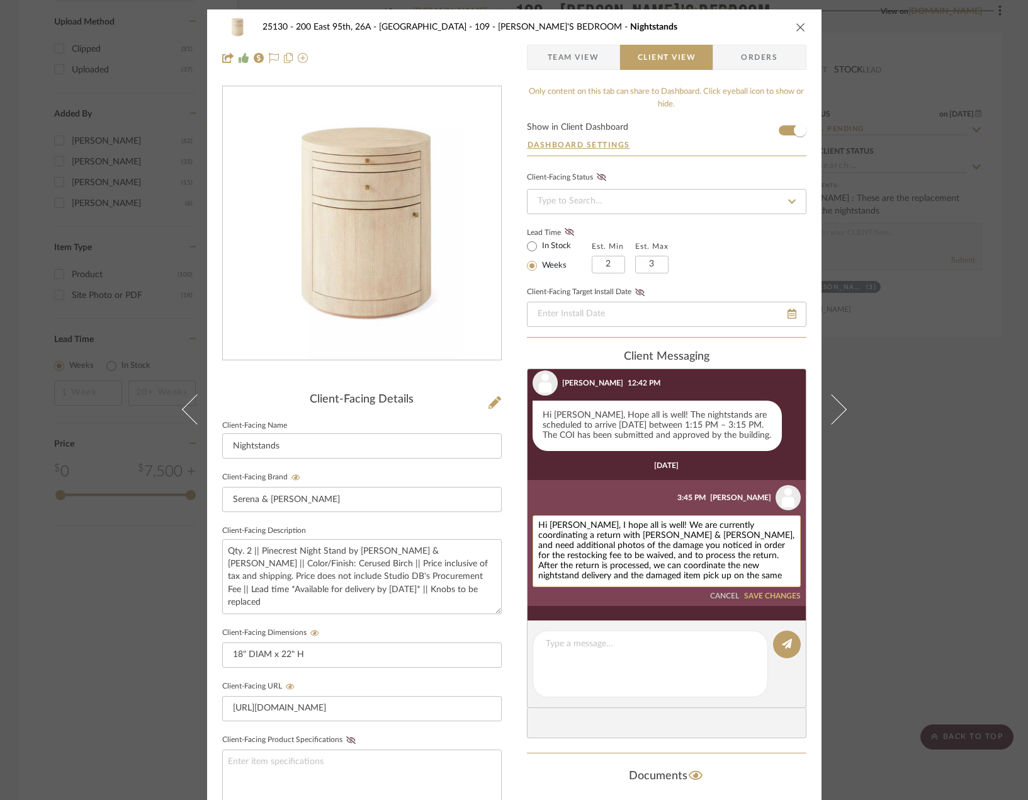
click at [623, 566] on textarea "Hi [PERSON_NAME], I hope all is well! We are currently coordinating a return wi…" at bounding box center [666, 551] width 257 height 60
click at [713, 538] on textarea "Hi [PERSON_NAME], I hope all is well! We are currently coordinating a return wi…" at bounding box center [666, 551] width 257 height 60
click at [600, 556] on textarea "Hi [PERSON_NAME], I hope all is well! We are currently coordinating a return wi…" at bounding box center [666, 551] width 257 height 60
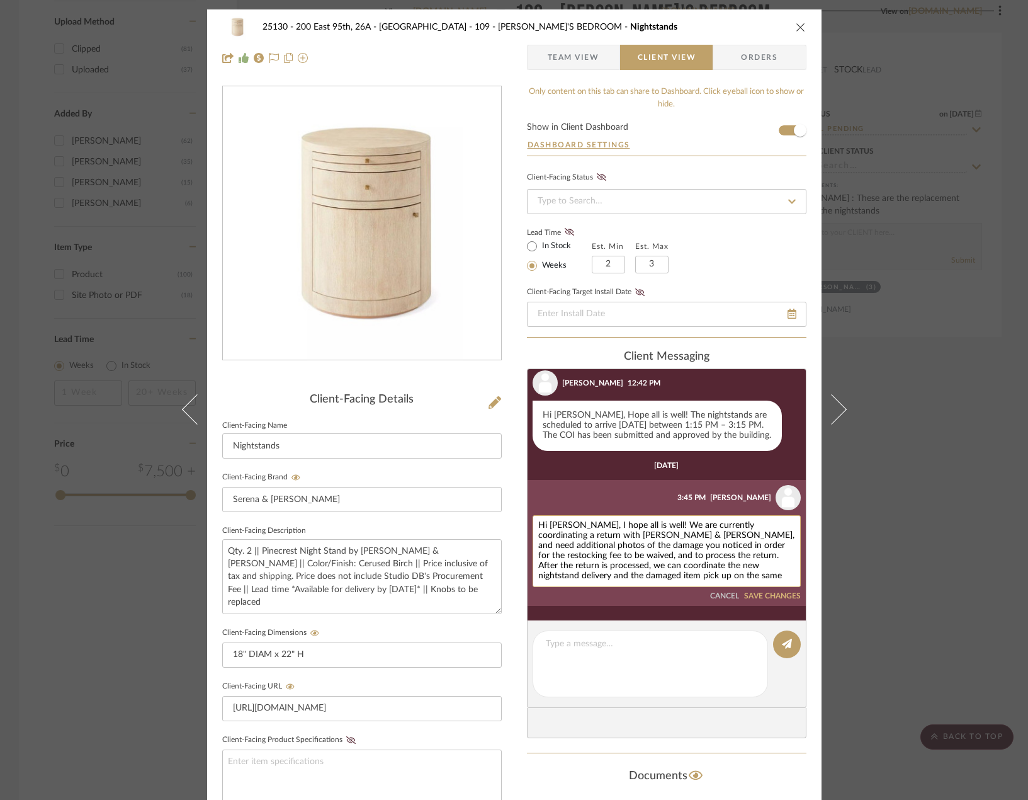
click at [538, 553] on textarea "Hi [PERSON_NAME], I hope all is well! We are currently coordinating a return wi…" at bounding box center [666, 551] width 257 height 60
click at [559, 529] on textarea "Hi [PERSON_NAME], I hope all is well! We are currently coordinating a return wi…" at bounding box center [666, 551] width 257 height 60
click at [582, 539] on textarea "Hi [PERSON_NAME], I hope all is well! We are currently coordinating a return wi…" at bounding box center [666, 551] width 257 height 60
type textarea "Hi [PERSON_NAME], I hope all is well! We are currently coordinating a return wi…"
click at [768, 594] on button "SAVE CHANGES" at bounding box center [772, 596] width 57 height 9
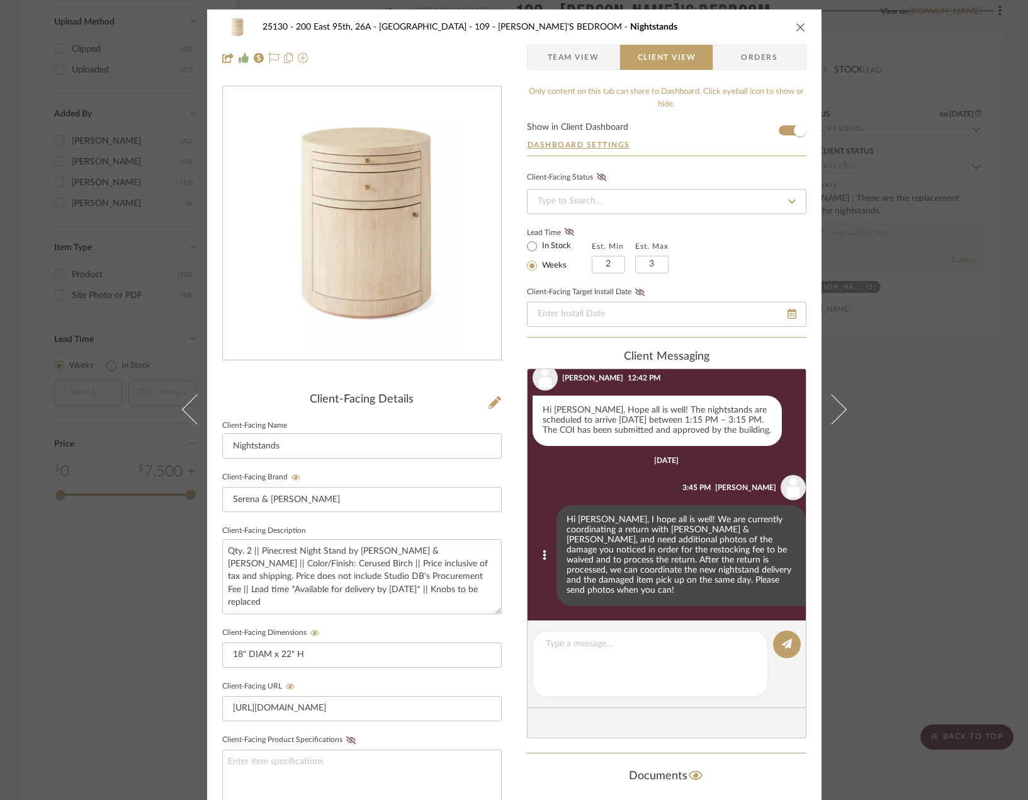
scroll to position [1142, 0]
click at [968, 477] on div "25130 - 200 East 95th, 26A - Kosheleva 109 - [PERSON_NAME]'S BEDROOM Nightstand…" at bounding box center [514, 400] width 1028 height 800
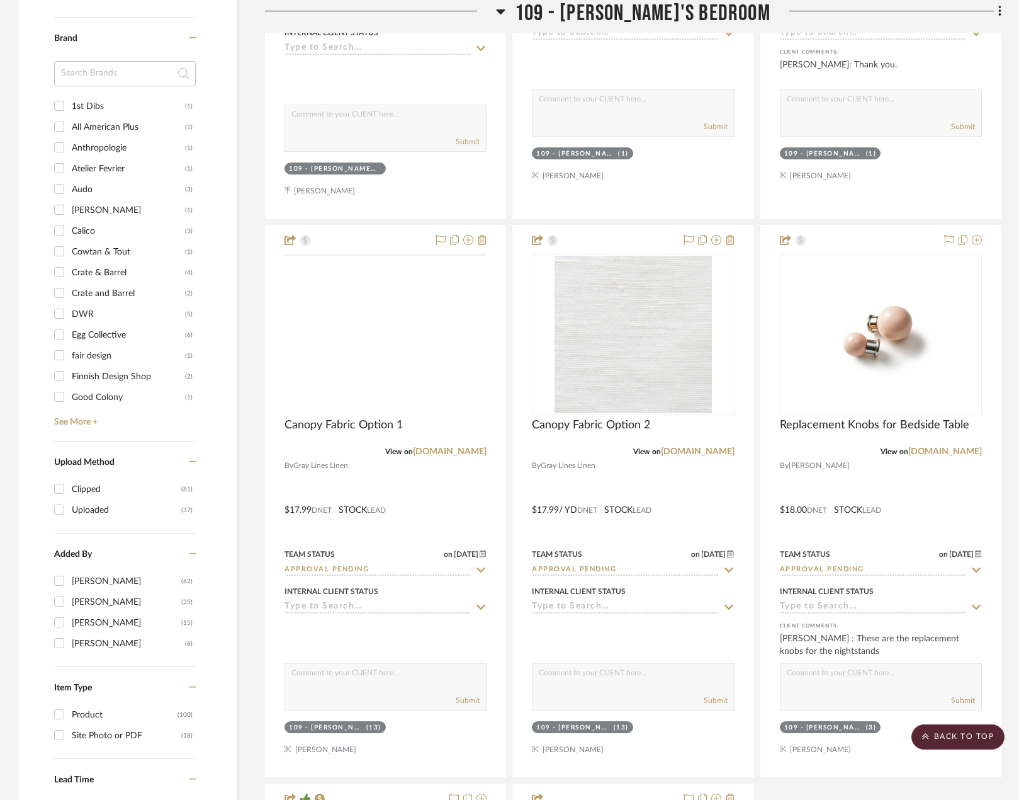
scroll to position [1360, 0]
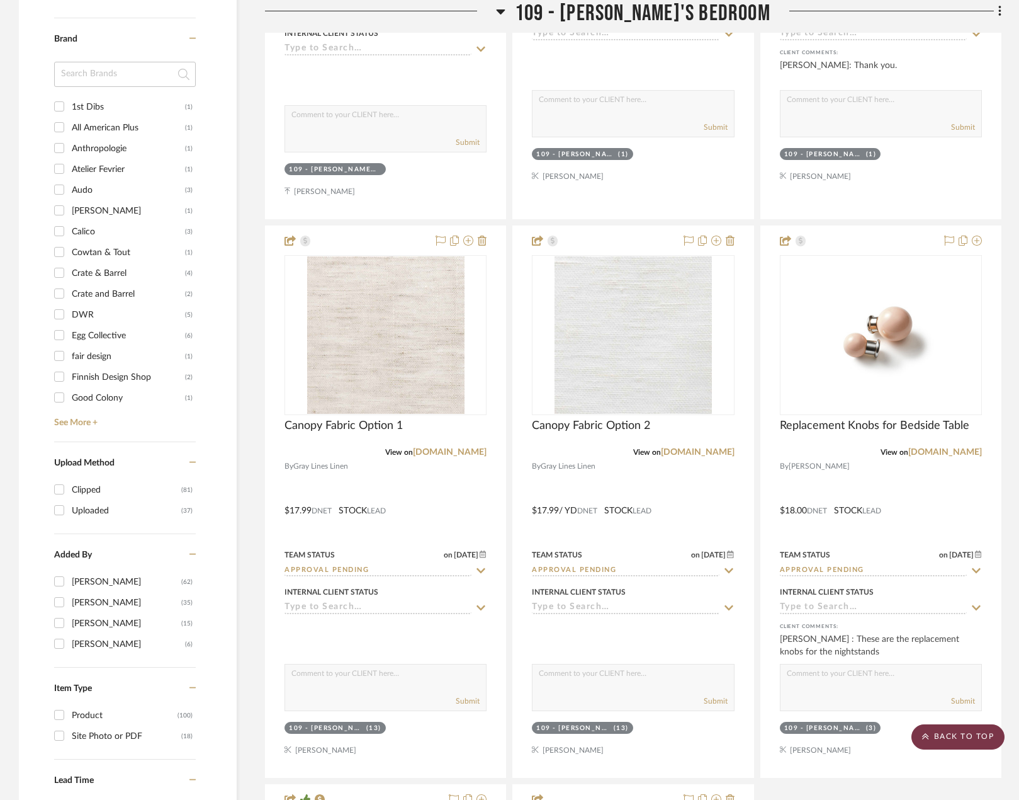
click at [982, 730] on scroll-to-top-button "BACK TO TOP" at bounding box center [958, 736] width 93 height 25
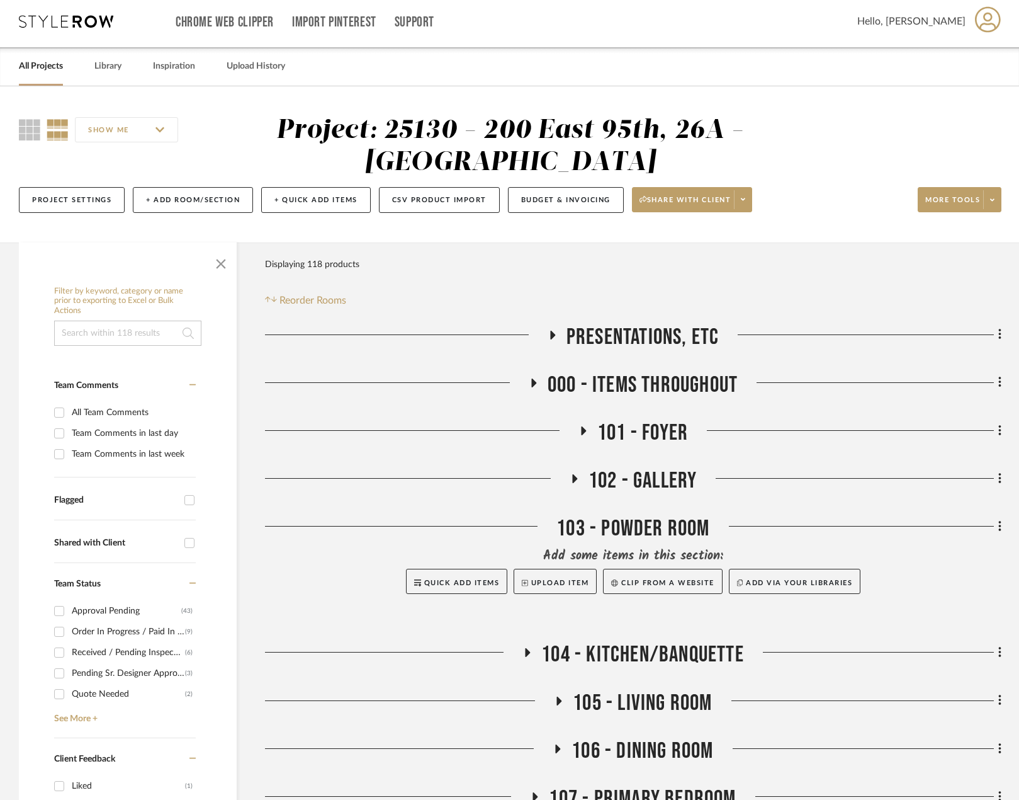
scroll to position [0, 0]
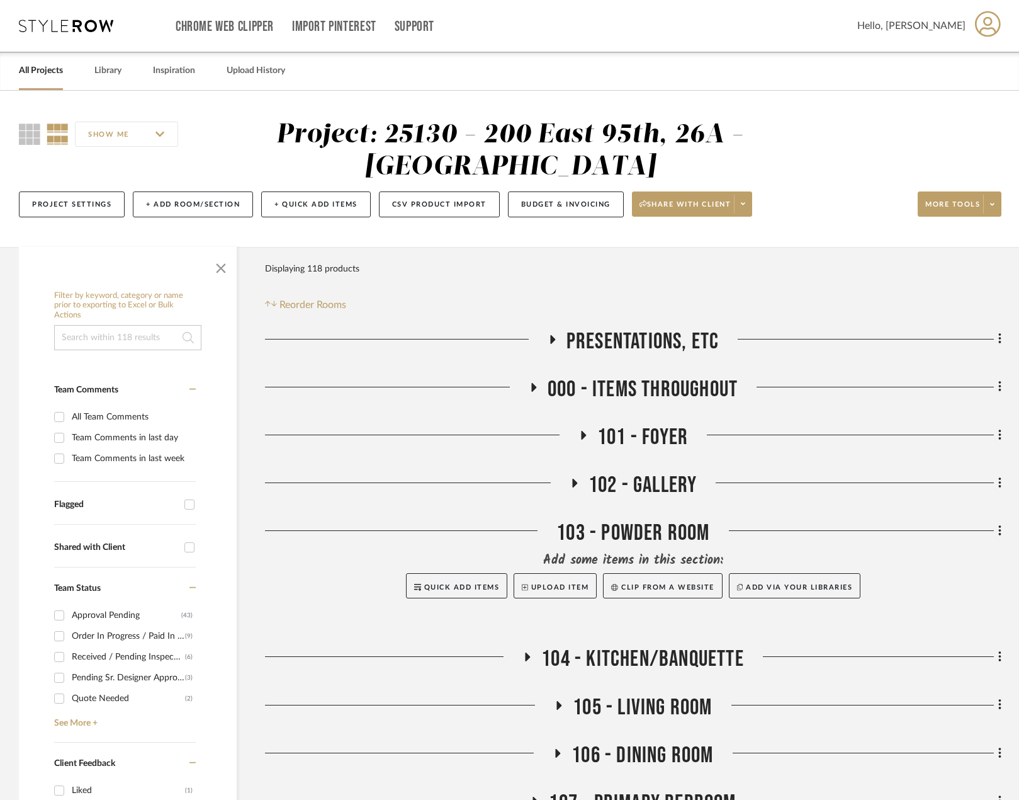
click at [59, 24] on icon at bounding box center [66, 26] width 94 height 13
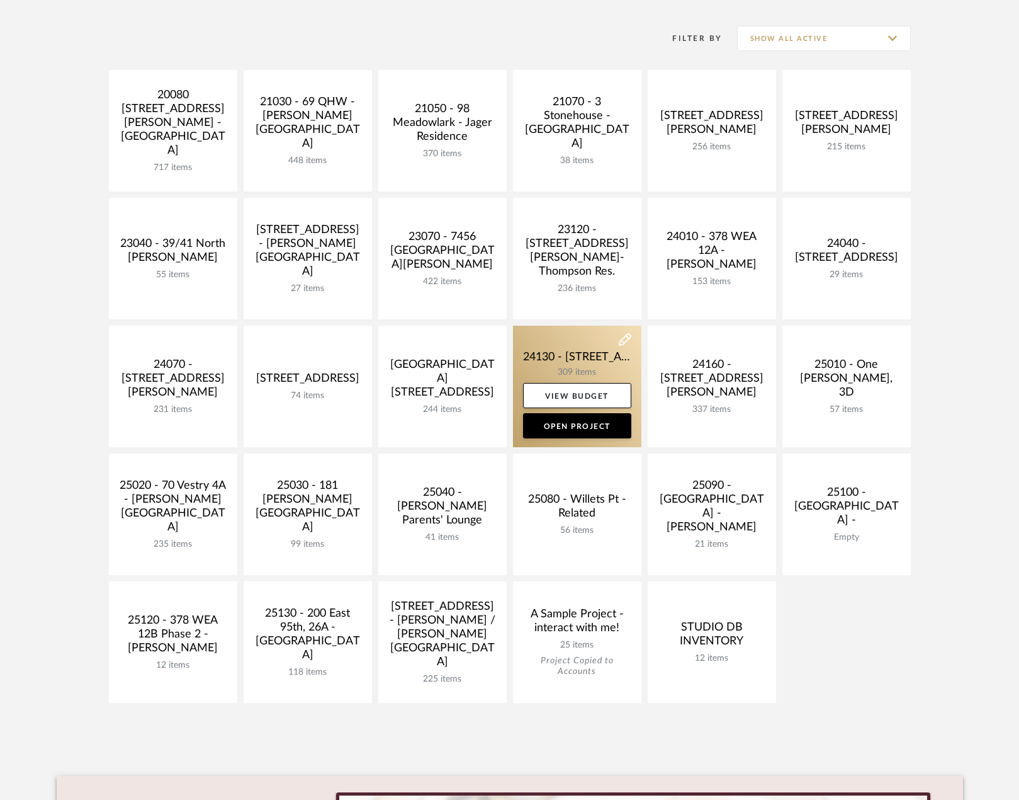
scroll to position [252, 0]
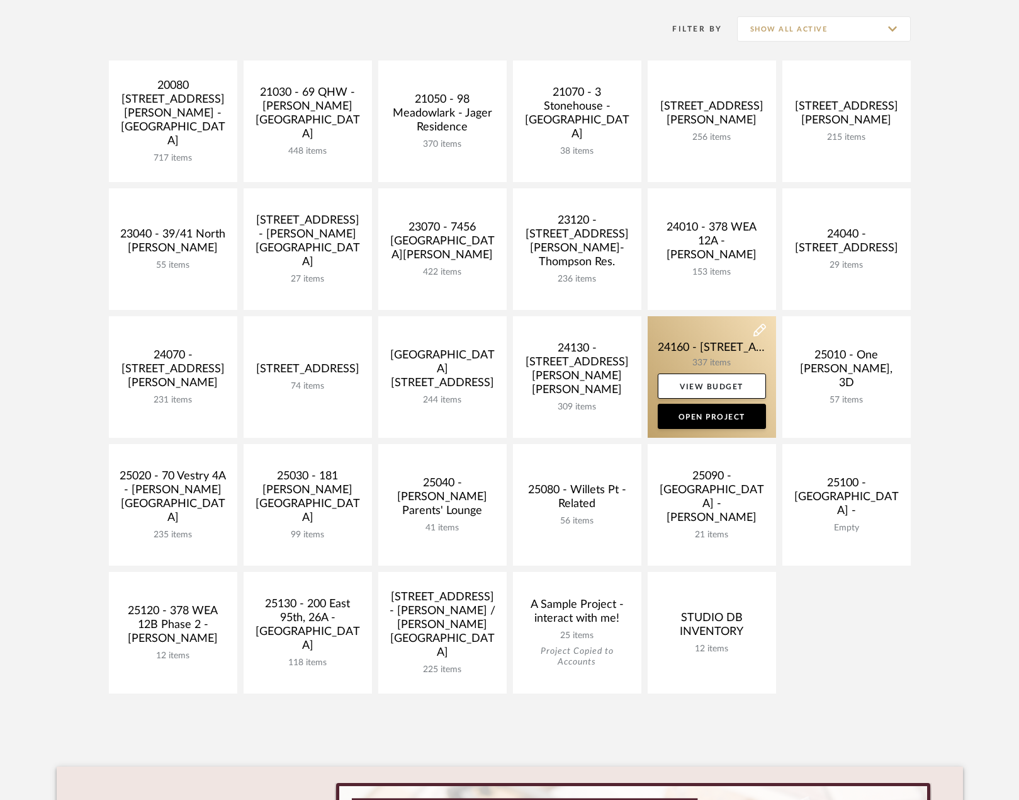
click at [690, 338] on link at bounding box center [712, 377] width 128 height 122
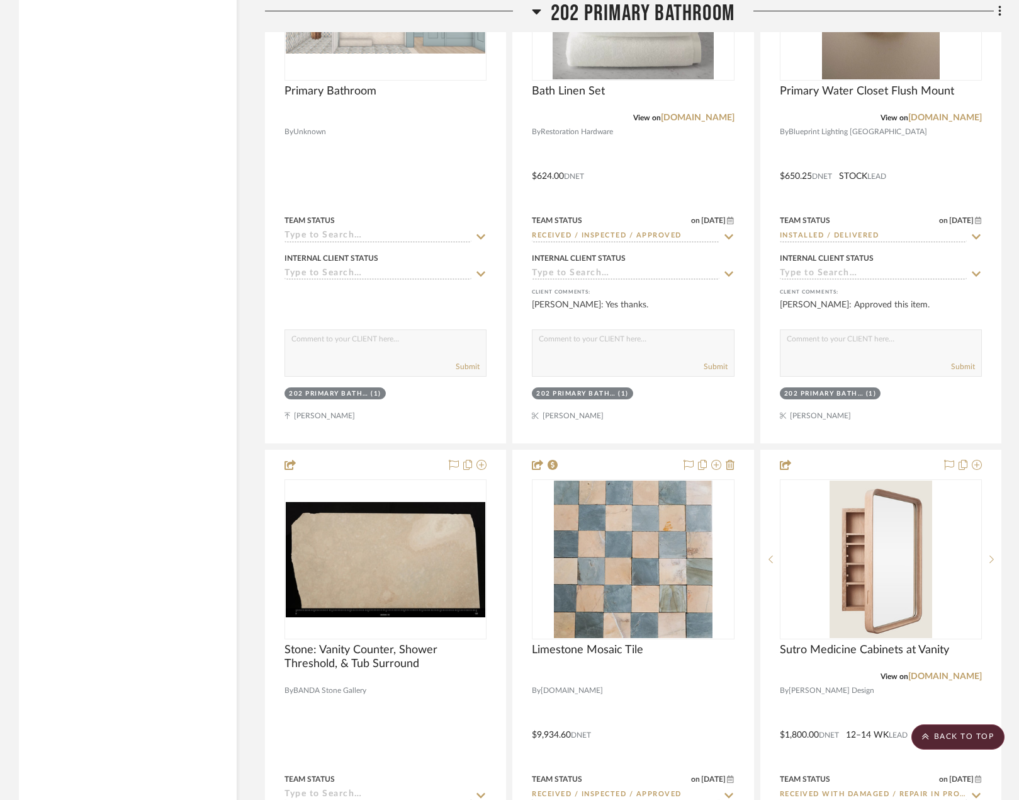
scroll to position [4660, 0]
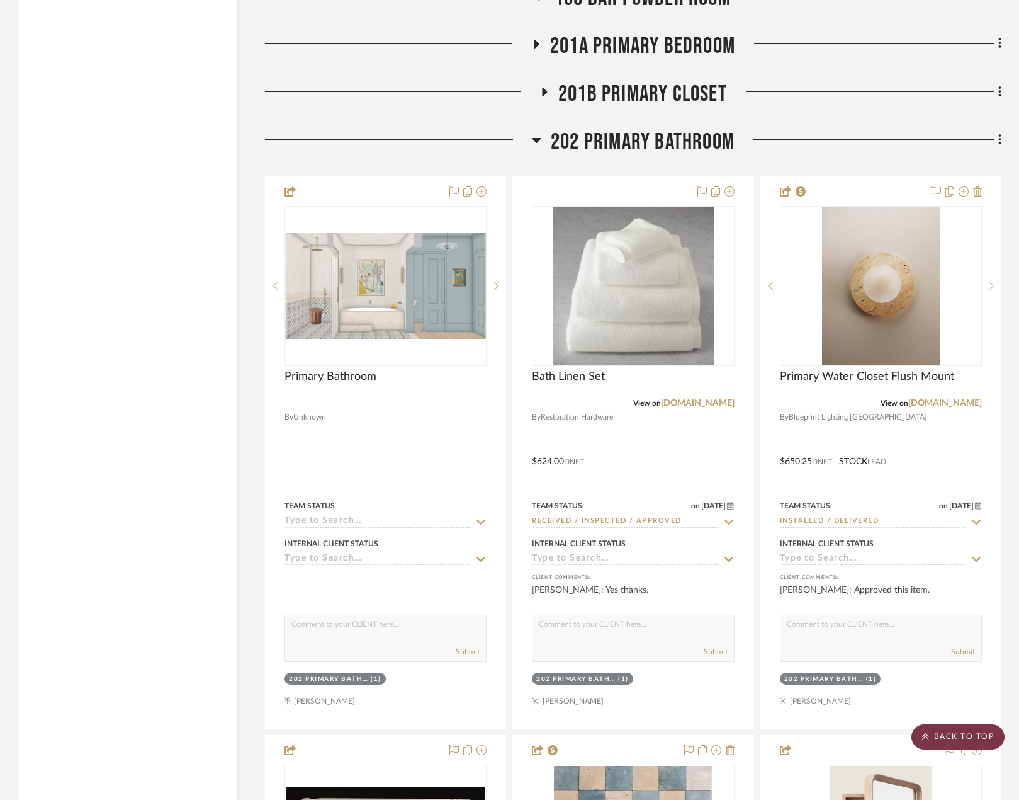
click at [1003, 740] on scroll-to-top-button "BACK TO TOP" at bounding box center [958, 736] width 93 height 25
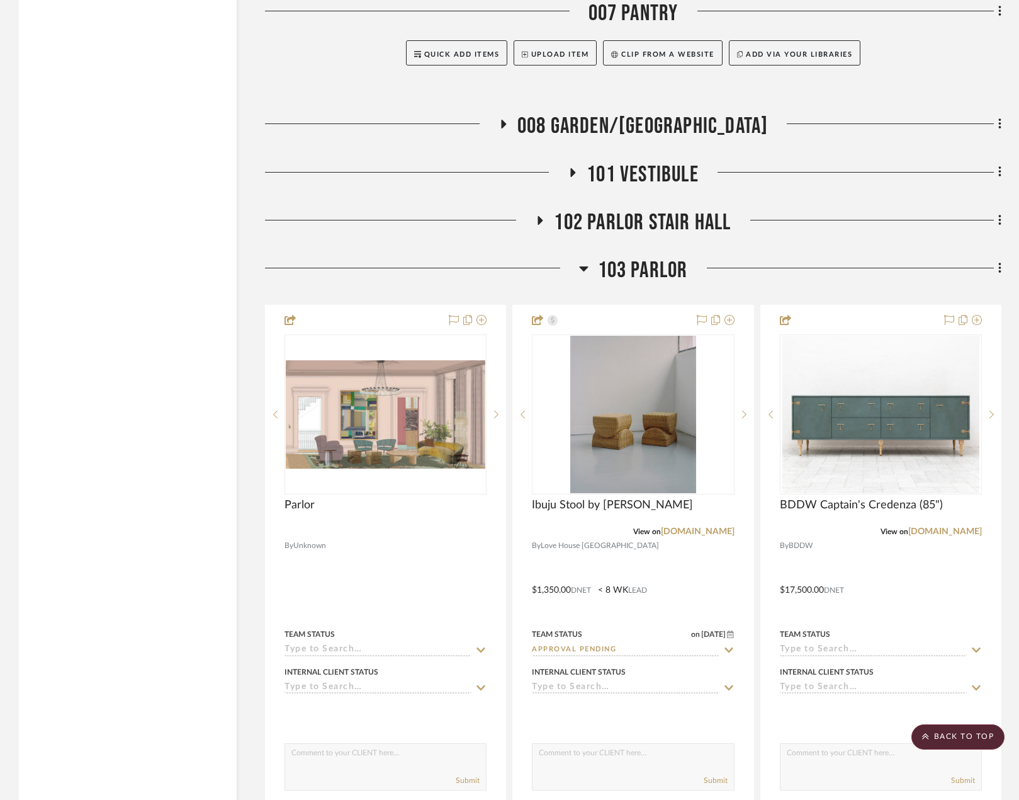
scroll to position [2267, 0]
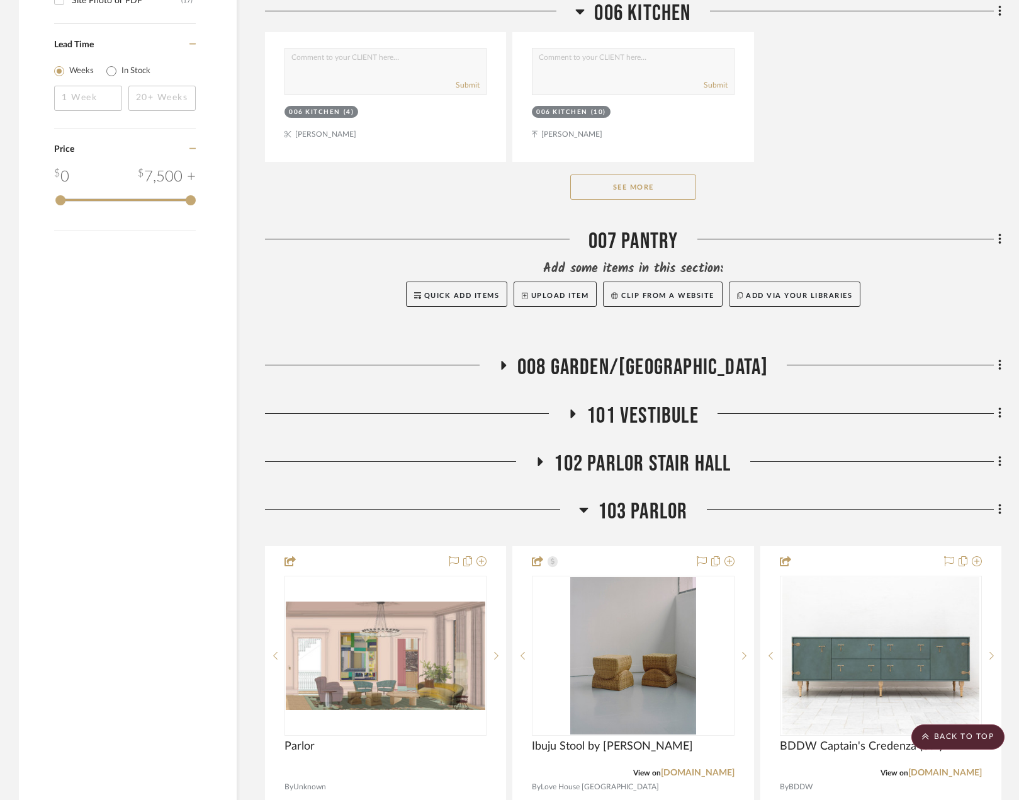
click at [564, 473] on span "102 PARLOR STAIR HALL" at bounding box center [642, 463] width 177 height 27
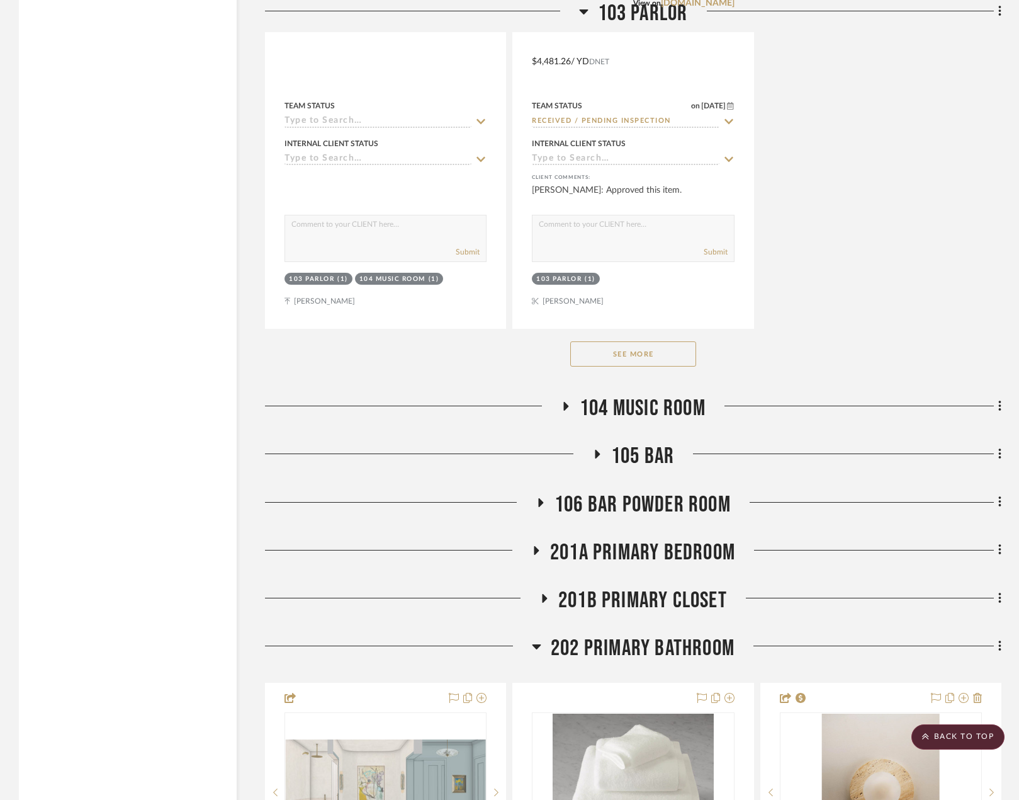
scroll to position [5982, 0]
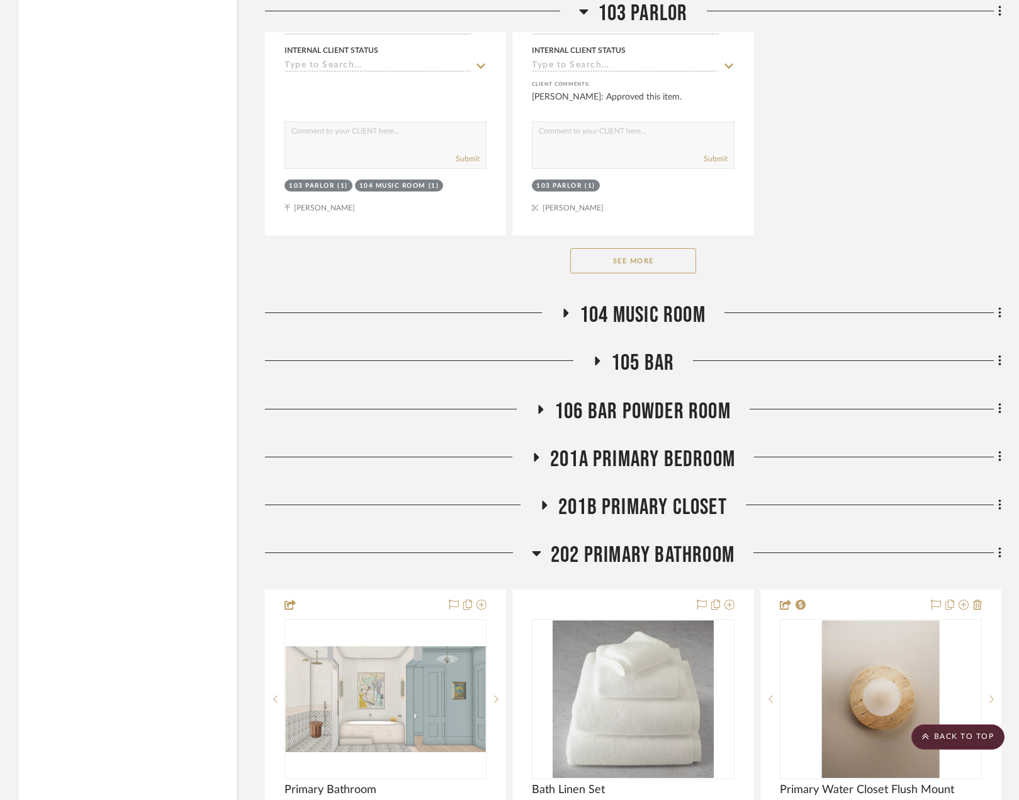
click at [679, 543] on span "202 PRIMARY BATHROOM" at bounding box center [643, 555] width 184 height 27
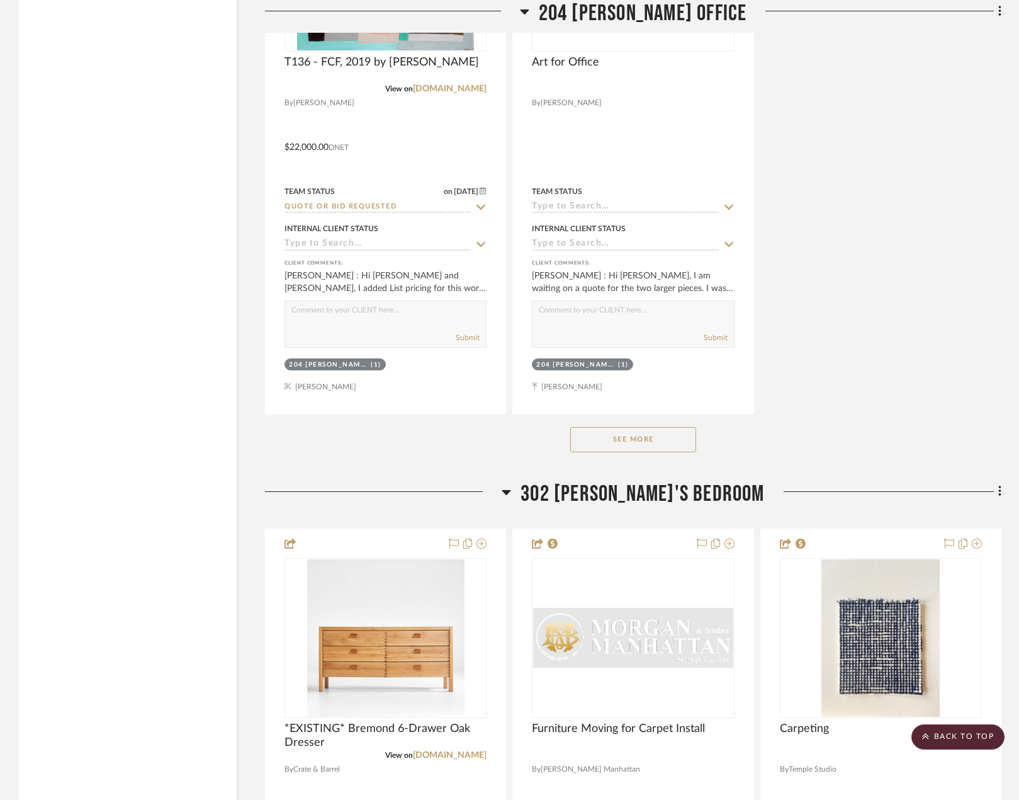
scroll to position [8123, 0]
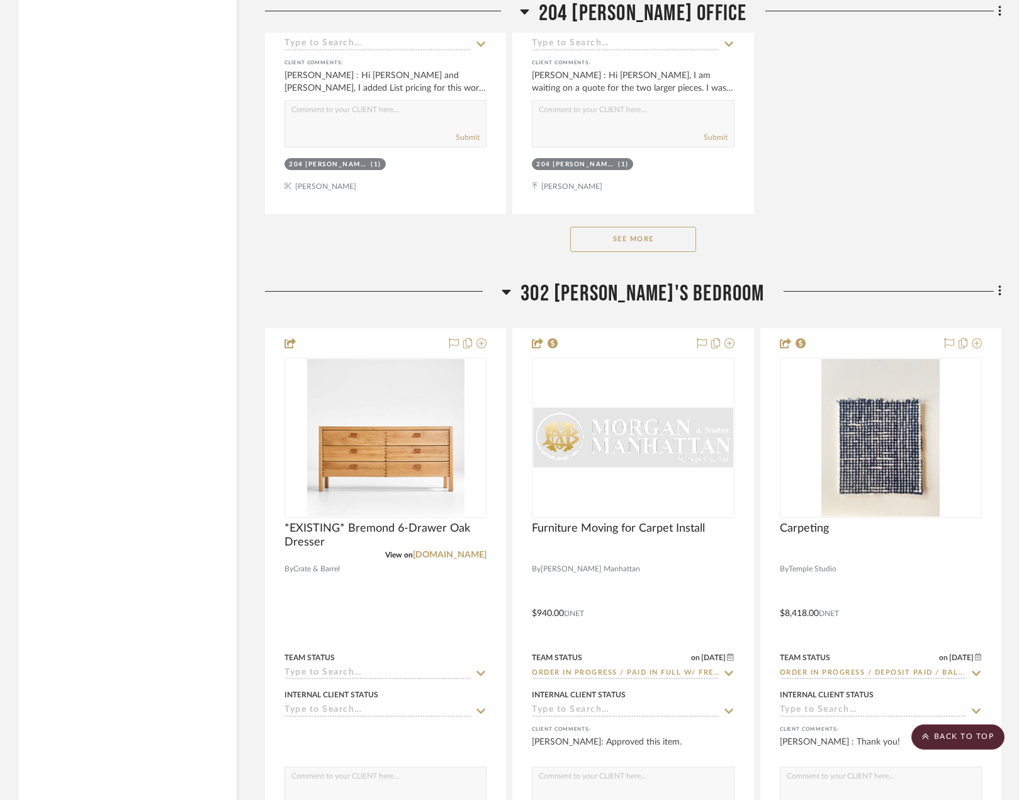
click at [688, 298] on span "302 [PERSON_NAME]'S BEDROOM" at bounding box center [643, 293] width 244 height 27
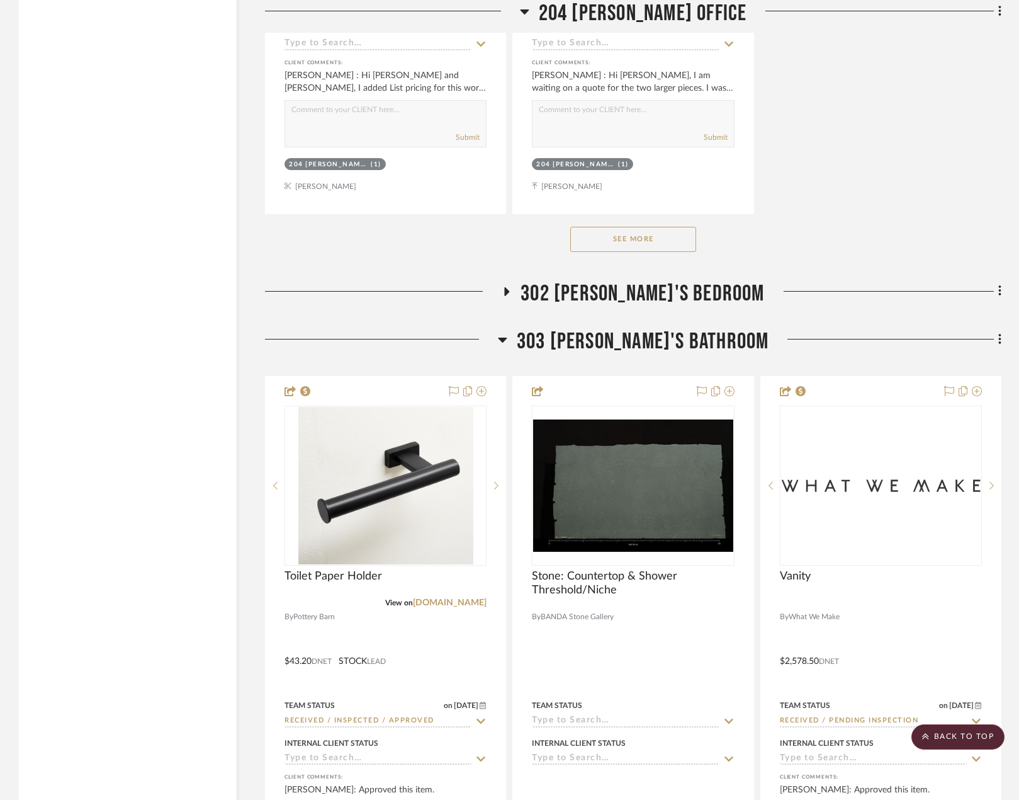
click at [688, 329] on span "303 [PERSON_NAME]'S BATHROOM" at bounding box center [643, 341] width 253 height 27
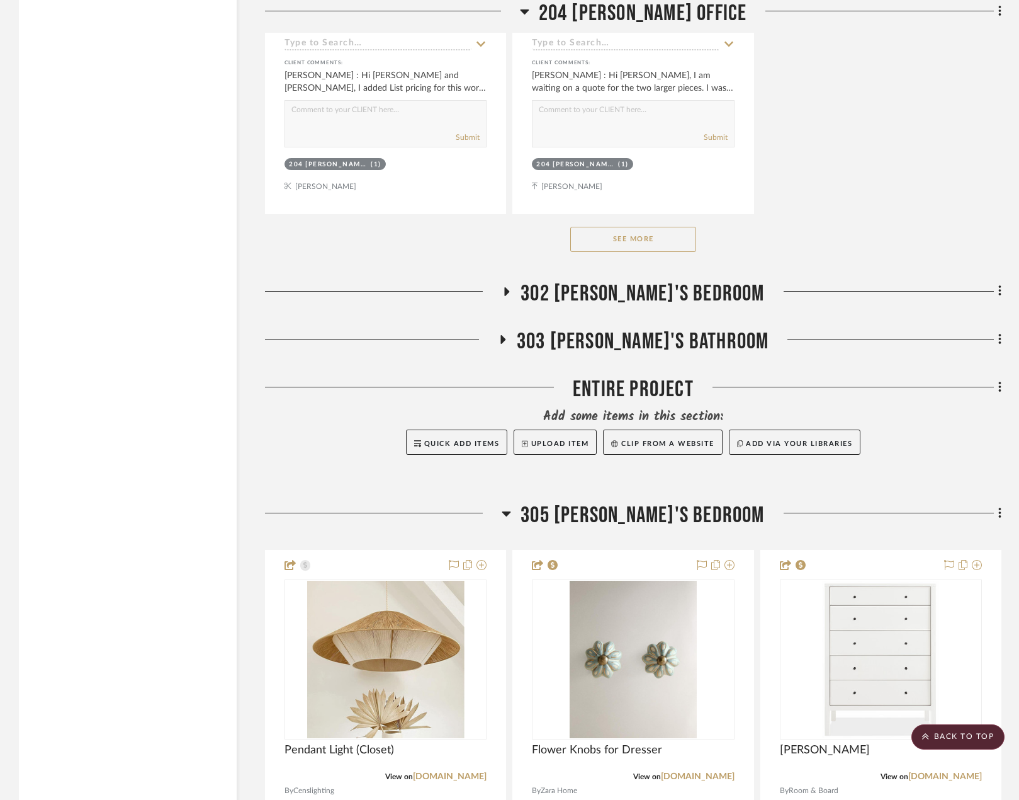
click at [647, 503] on span "305 [PERSON_NAME]'S BEDROOM" at bounding box center [643, 515] width 244 height 27
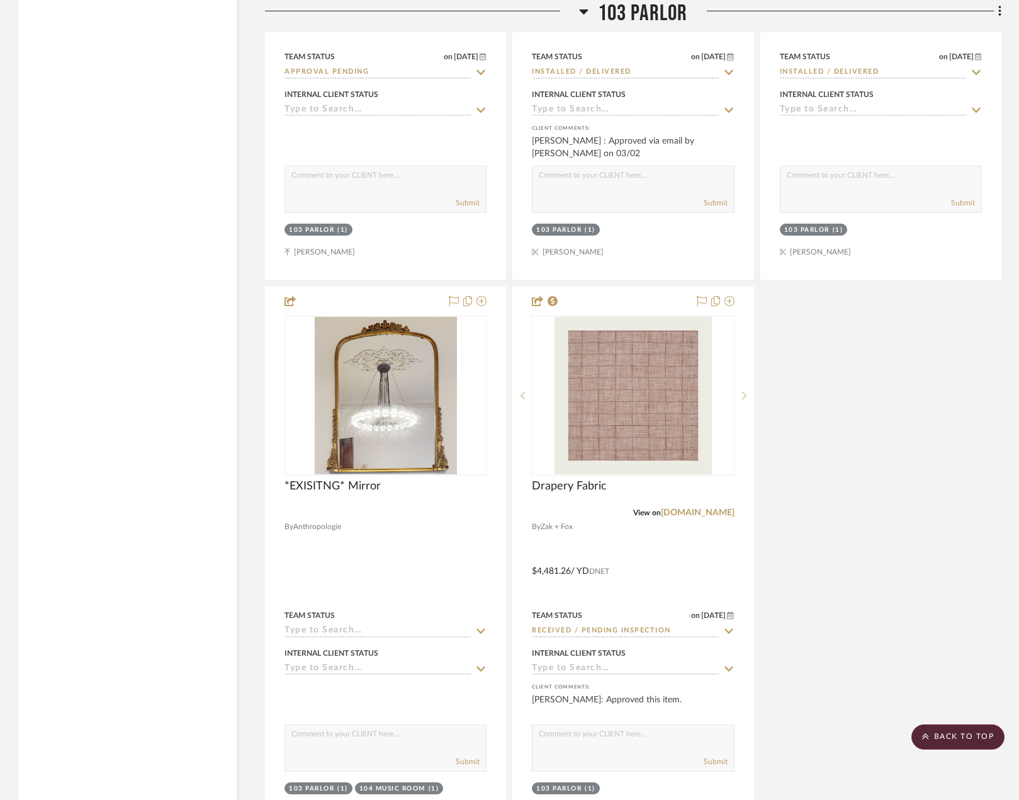
scroll to position [5378, 0]
click at [650, 17] on span "103 PARLOR" at bounding box center [643, 13] width 90 height 27
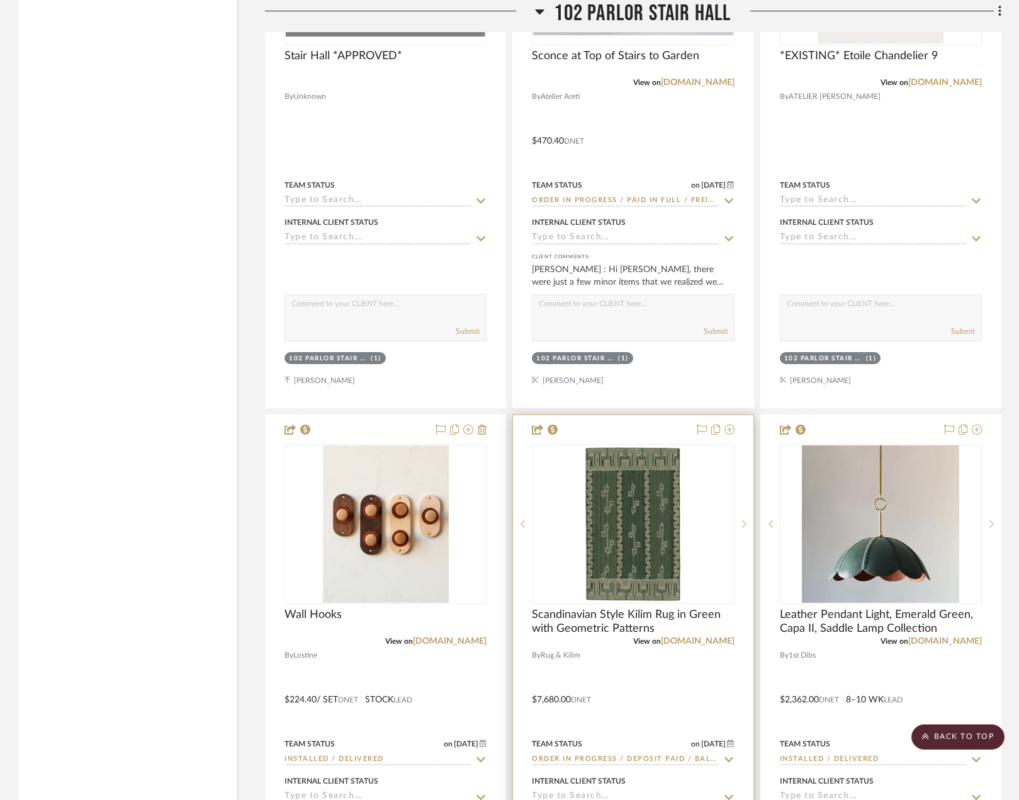
scroll to position [3111, 0]
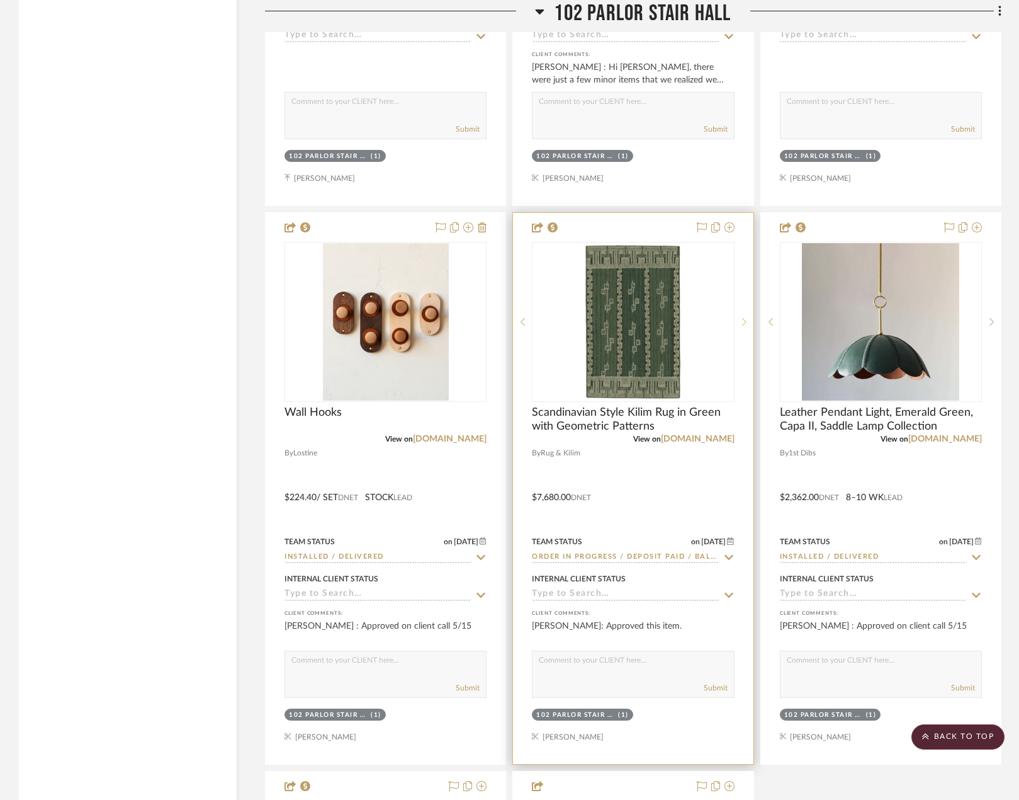
click at [745, 334] on div at bounding box center [744, 322] width 19 height 160
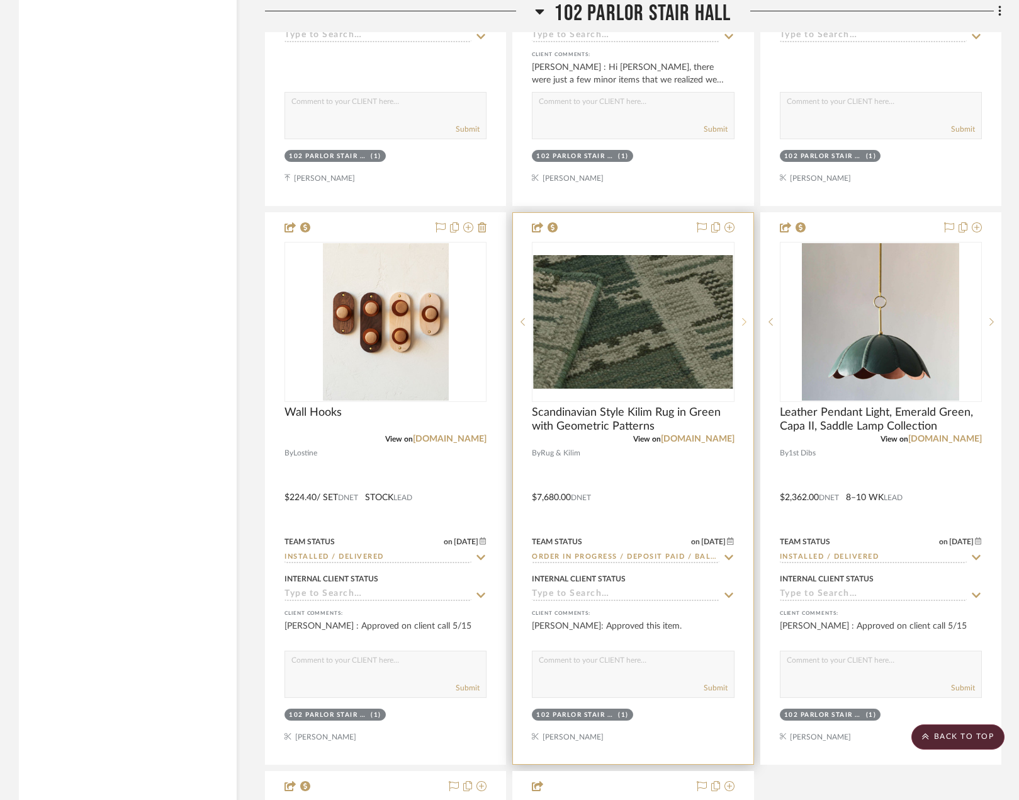
click at [745, 334] on div at bounding box center [744, 322] width 19 height 160
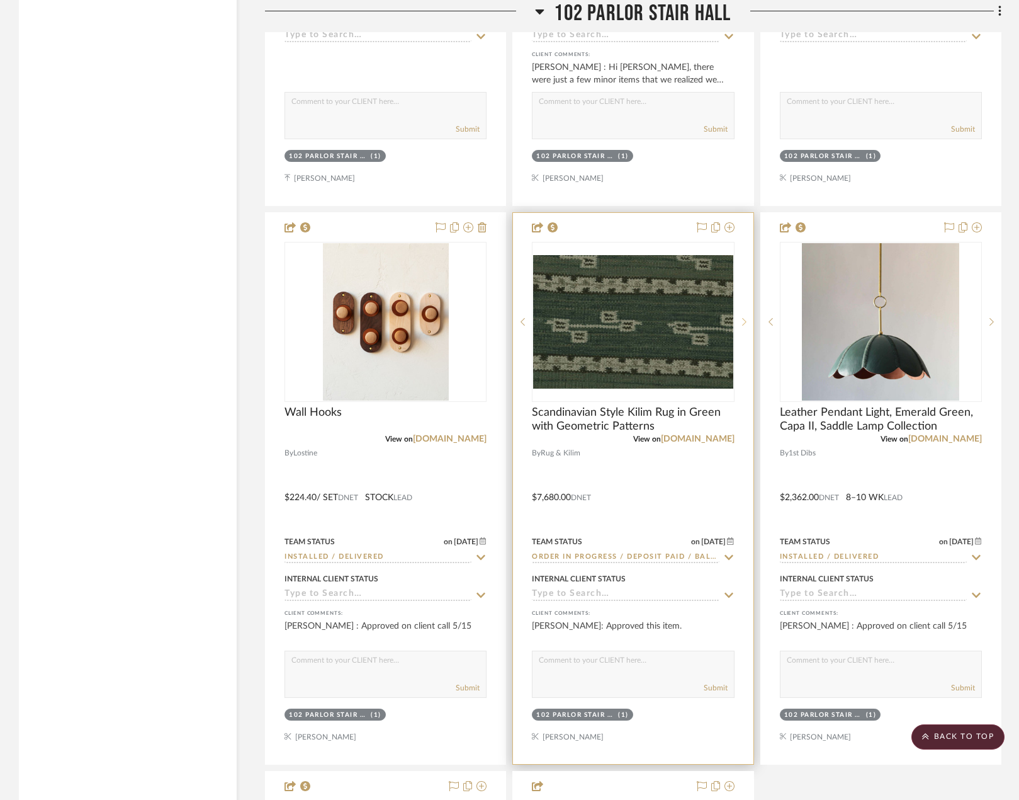
click at [745, 334] on div at bounding box center [744, 322] width 19 height 160
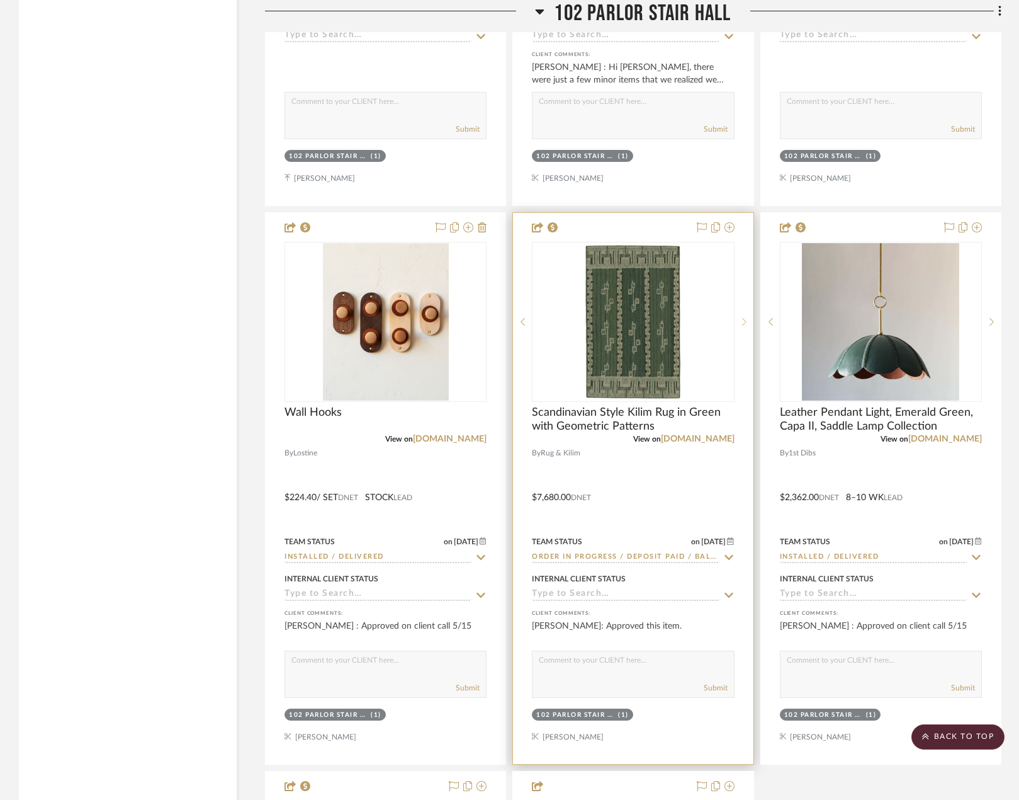
click at [745, 334] on div at bounding box center [744, 322] width 19 height 160
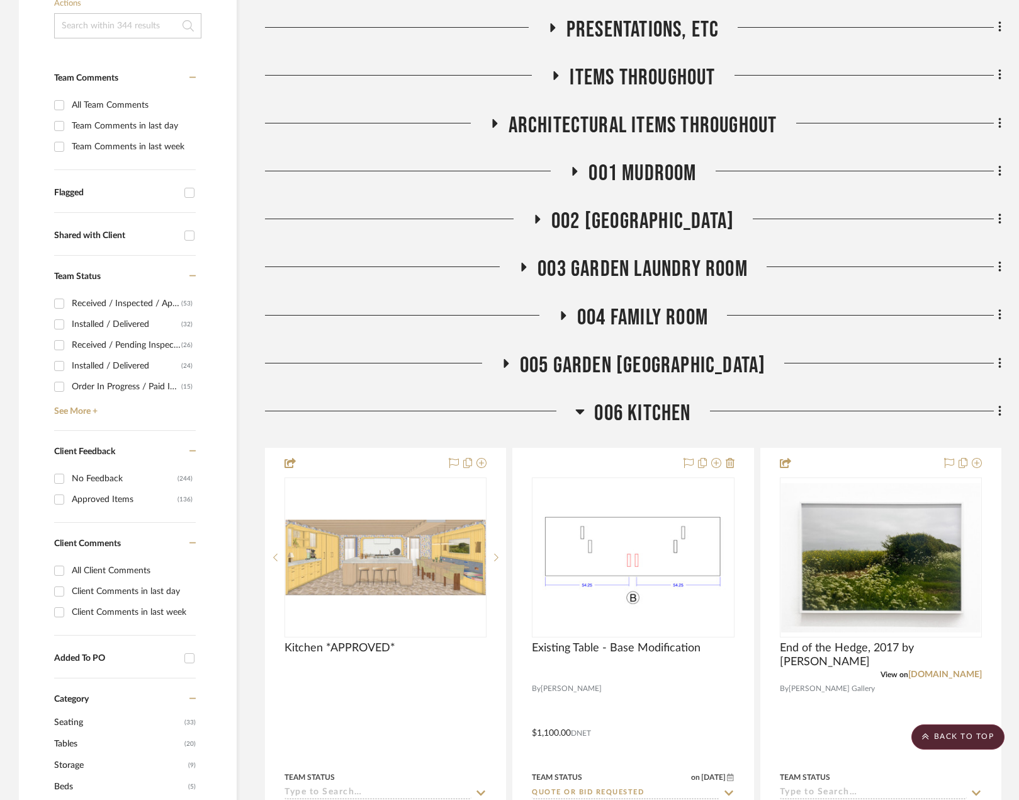
scroll to position [0, 0]
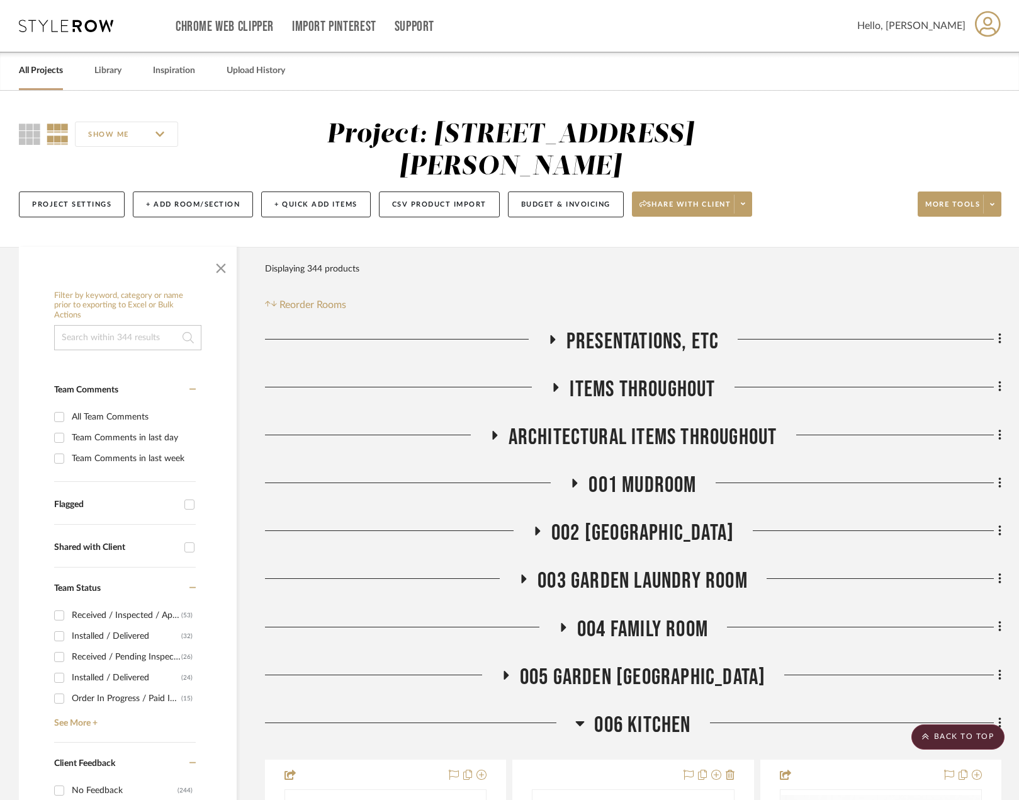
drag, startPoint x: 670, startPoint y: 419, endPoint x: 662, endPoint y: 395, distance: 25.3
click at [662, 390] on span "Items Throughout" at bounding box center [642, 389] width 145 height 27
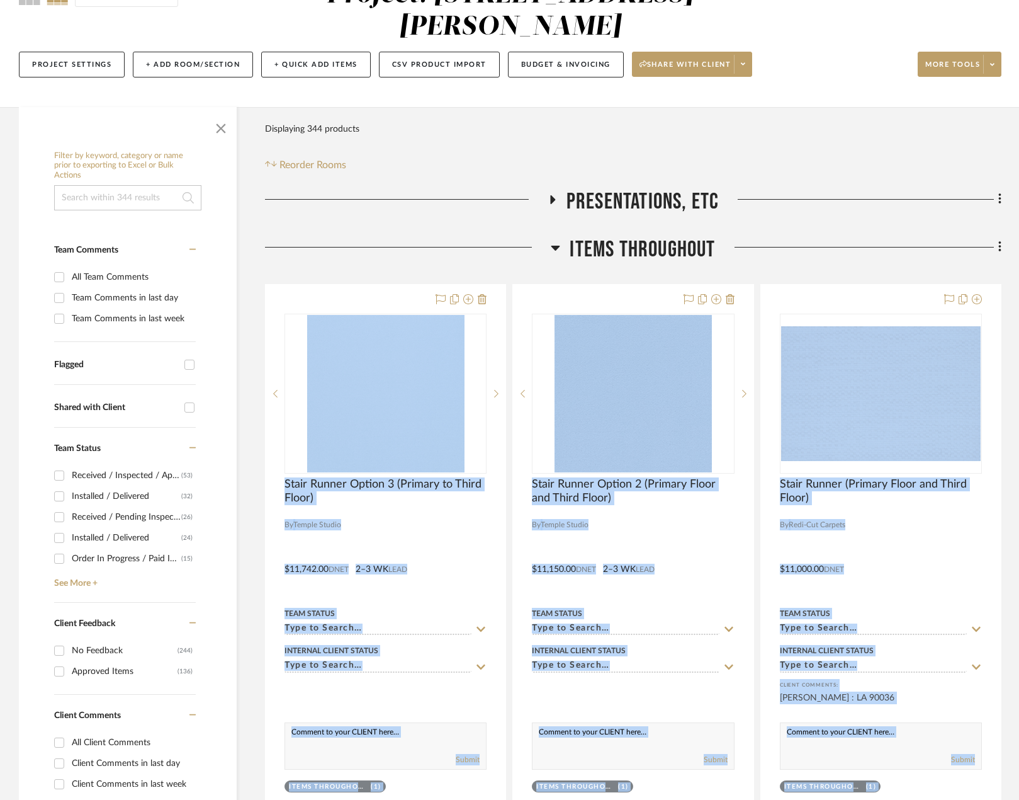
scroll to position [441, 0]
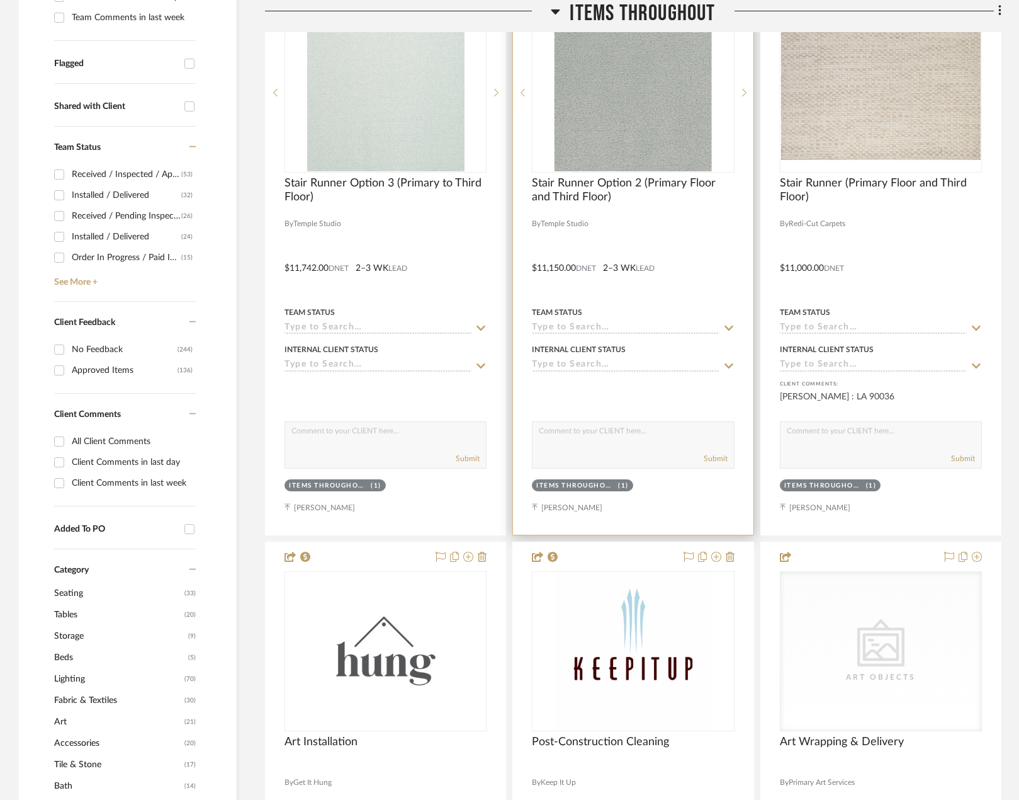
click at [713, 232] on div at bounding box center [633, 259] width 240 height 551
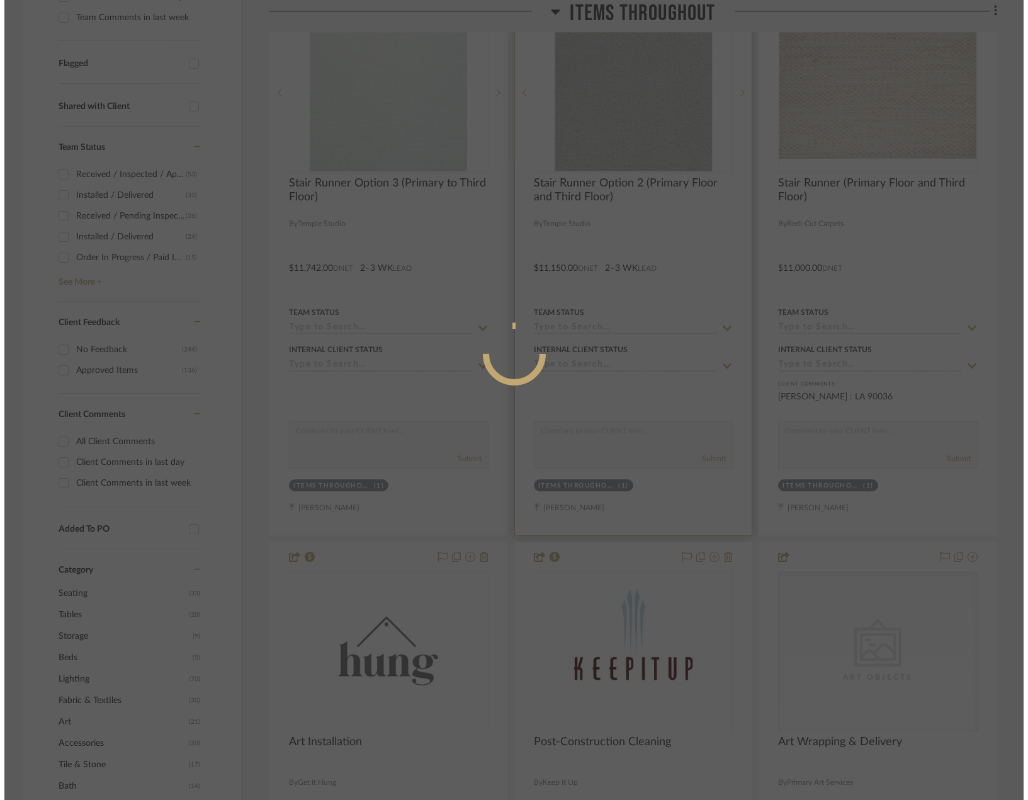
scroll to position [0, 0]
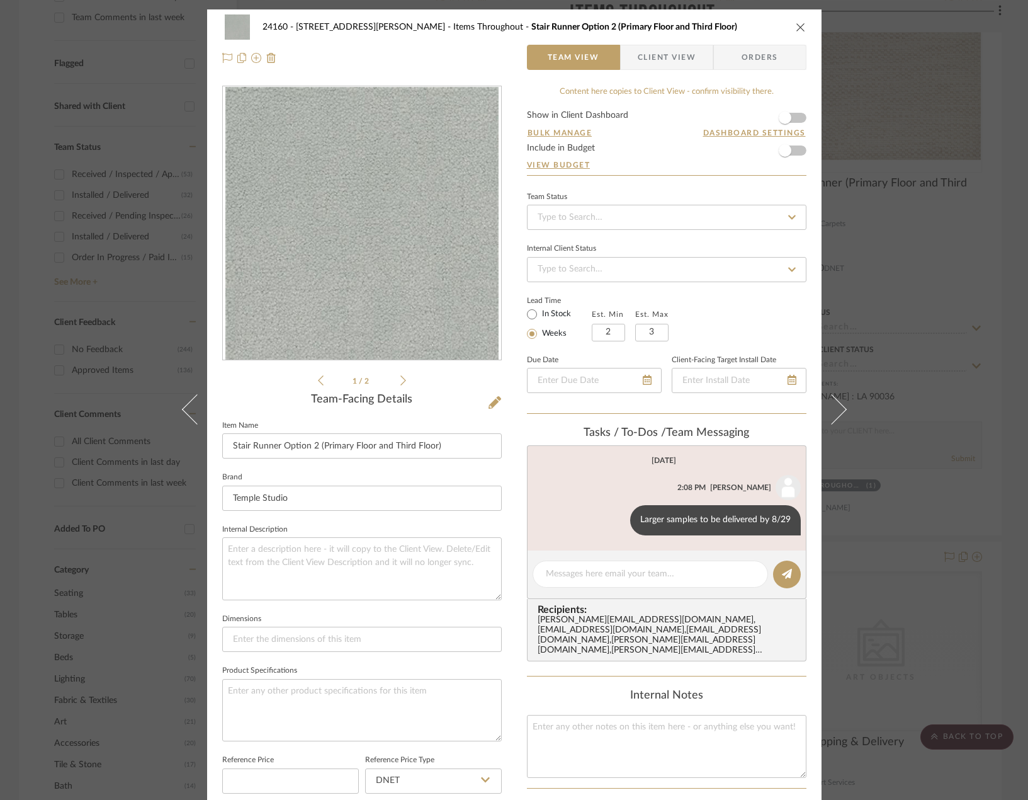
click at [941, 241] on div "24160 - [STREET_ADDRESS] - [PERSON_NAME] Items Throughout Stair Runner Option 2…" at bounding box center [514, 400] width 1028 height 800
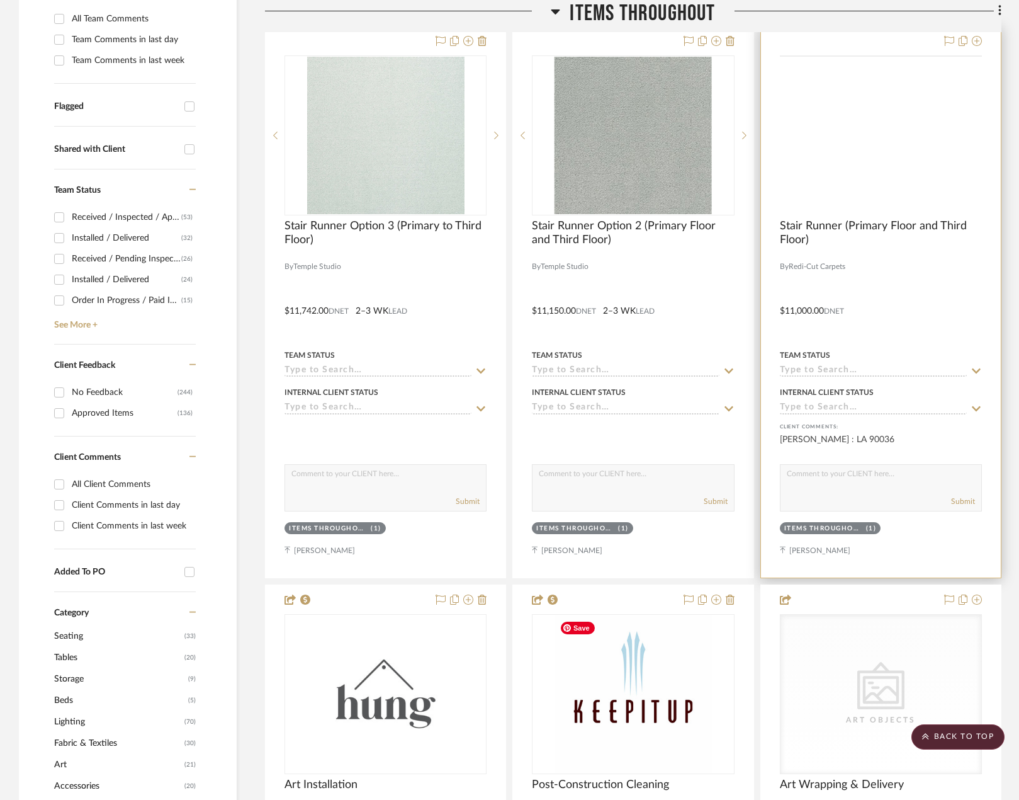
scroll to position [252, 0]
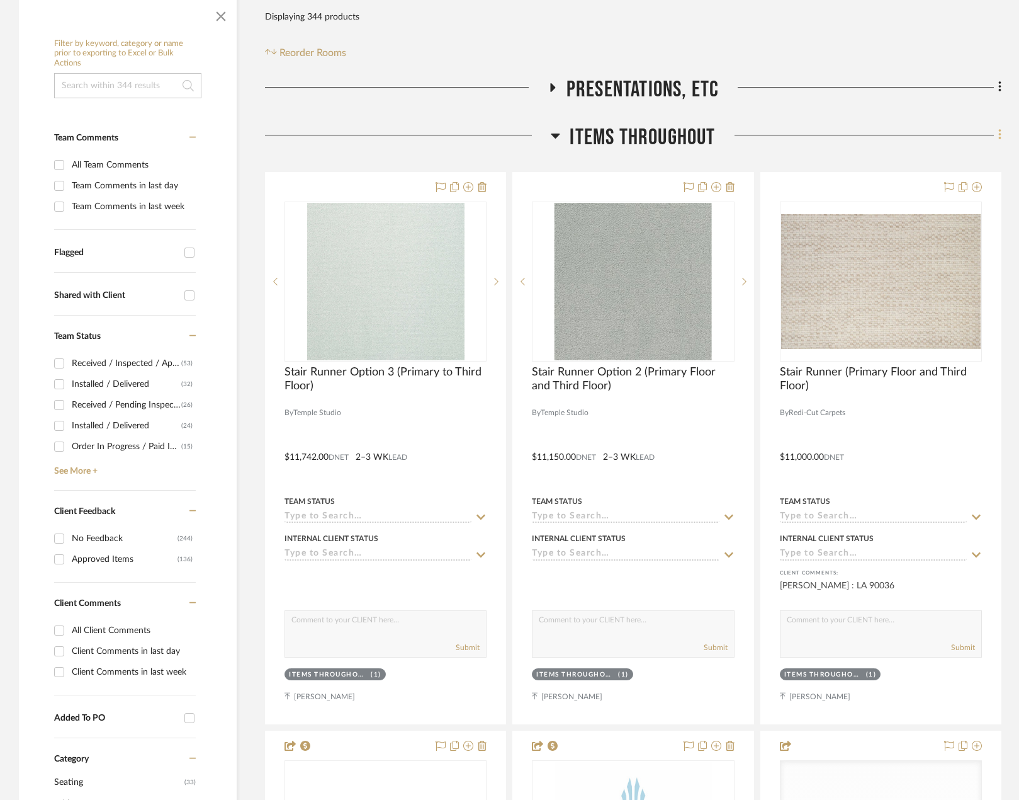
click at [996, 133] on fa-icon at bounding box center [998, 136] width 8 height 21
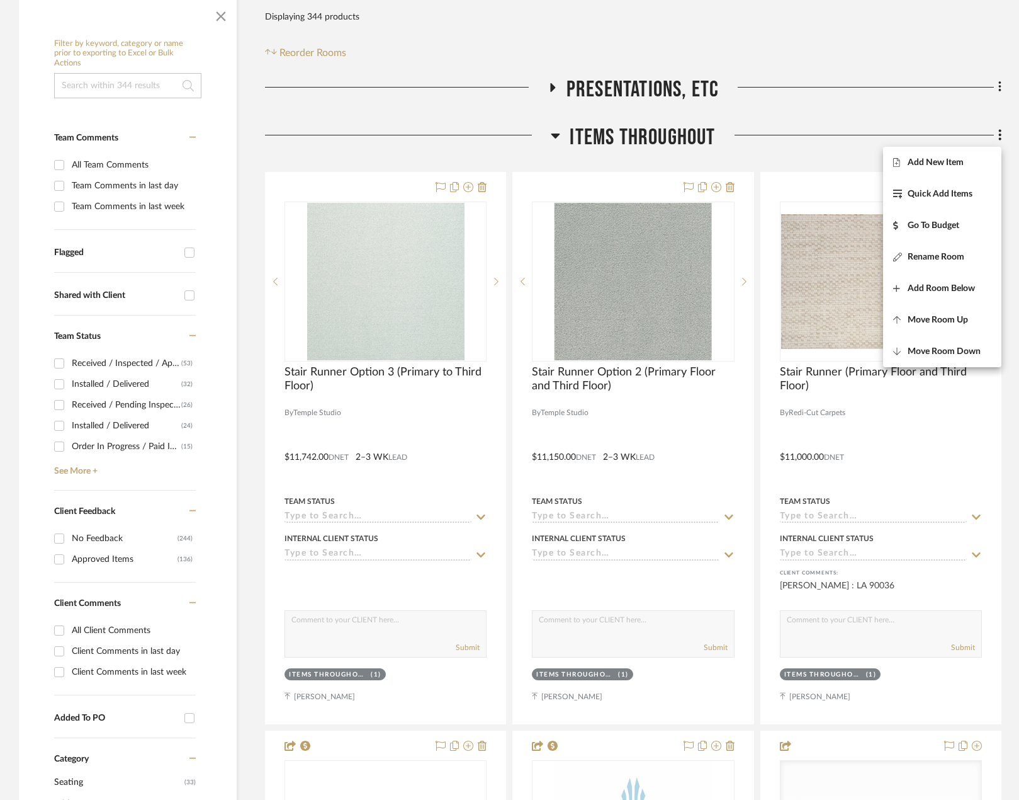
click at [839, 159] on div at bounding box center [509, 400] width 1019 height 800
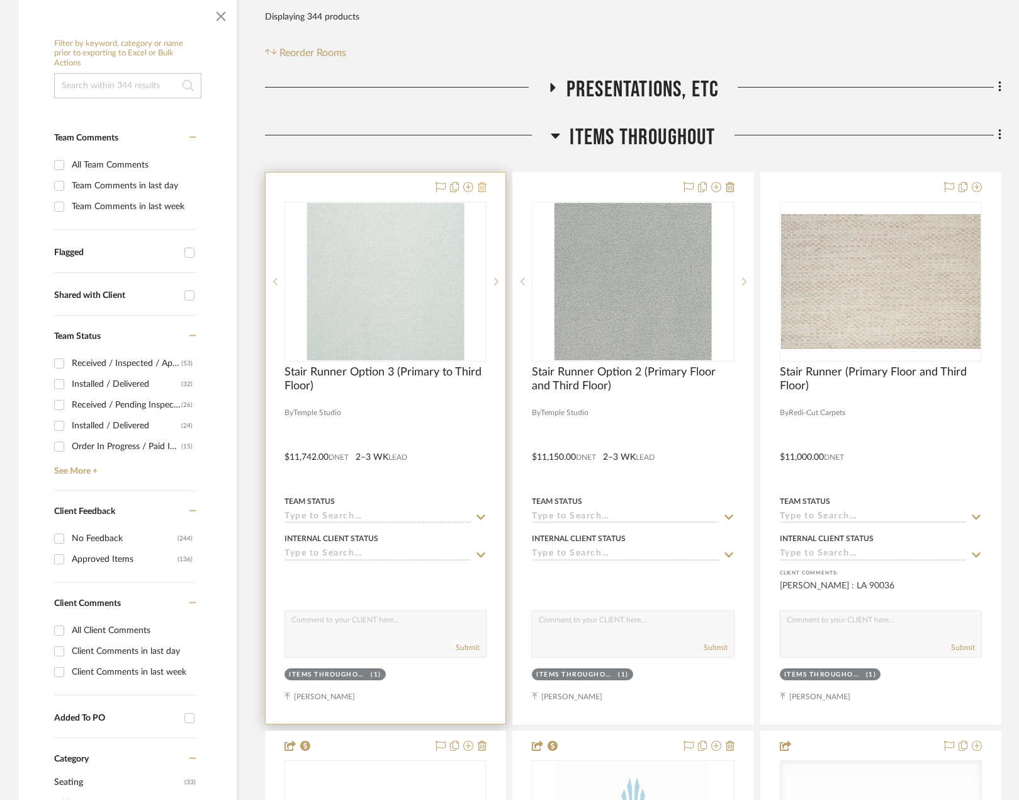
click at [482, 189] on icon at bounding box center [482, 187] width 9 height 10
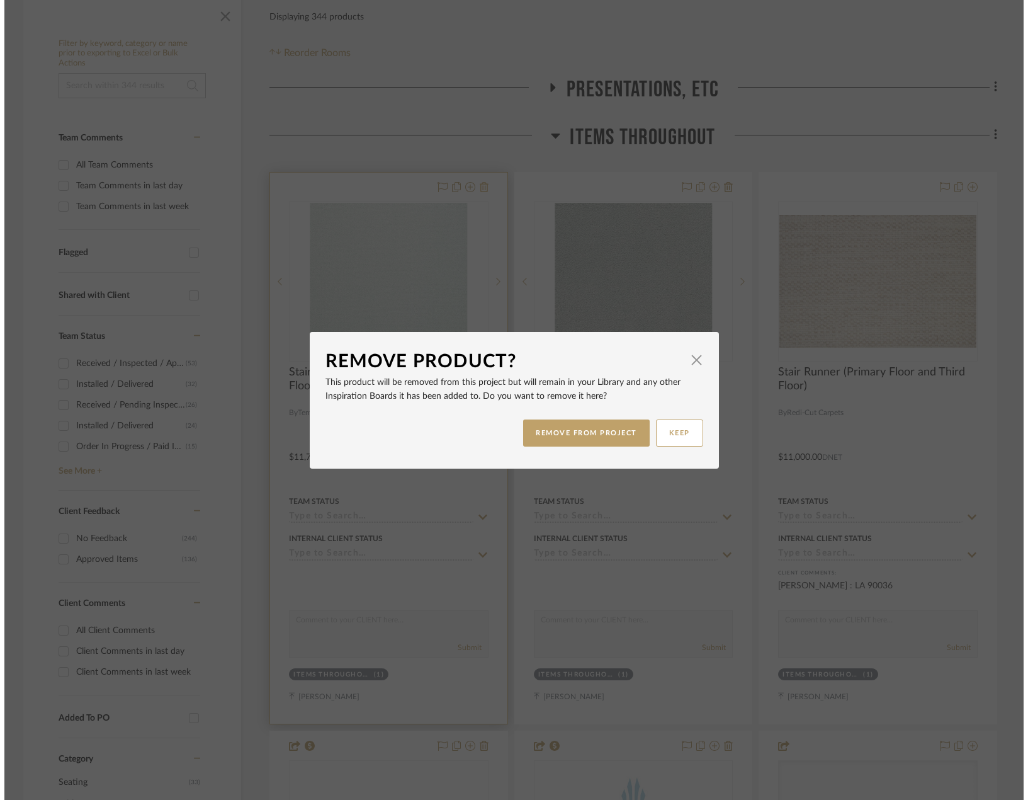
scroll to position [0, 0]
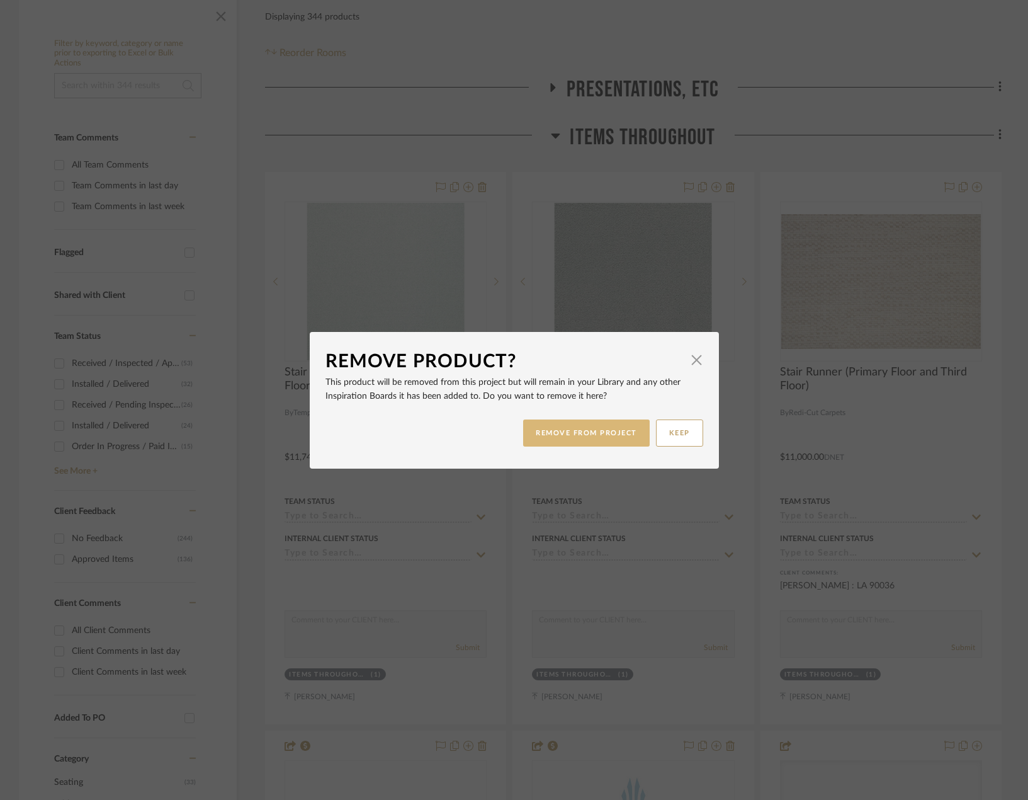
click at [597, 431] on button "REMOVE FROM PROJECT" at bounding box center [586, 432] width 127 height 27
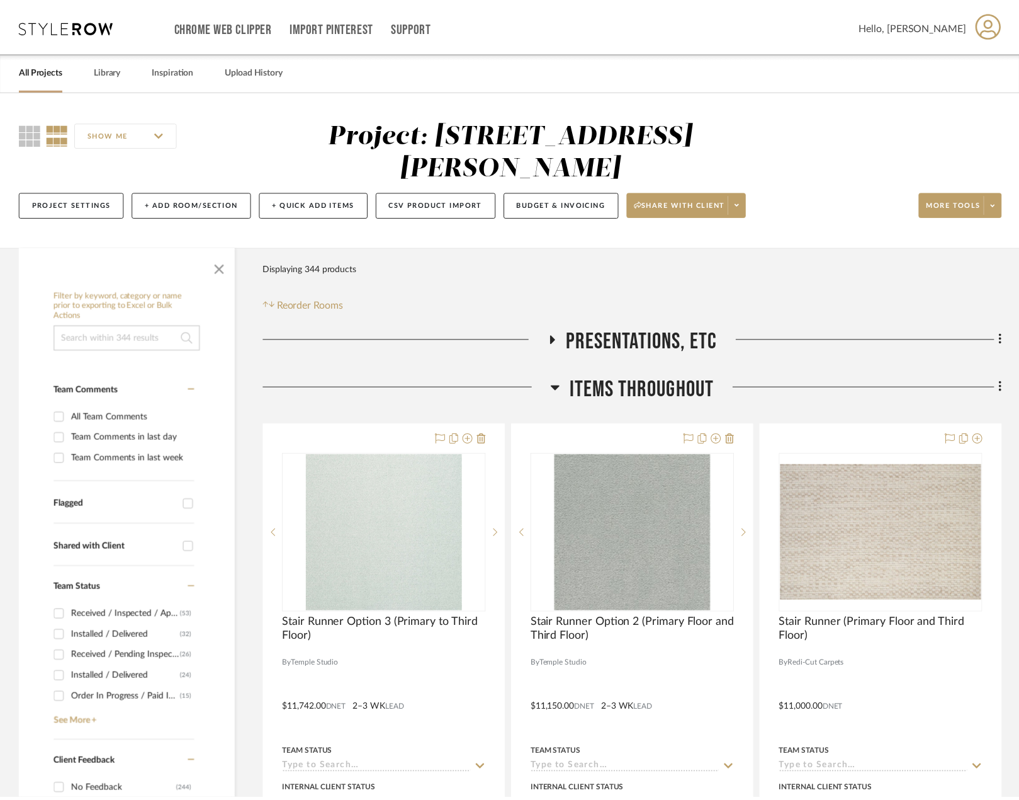
scroll to position [252, 0]
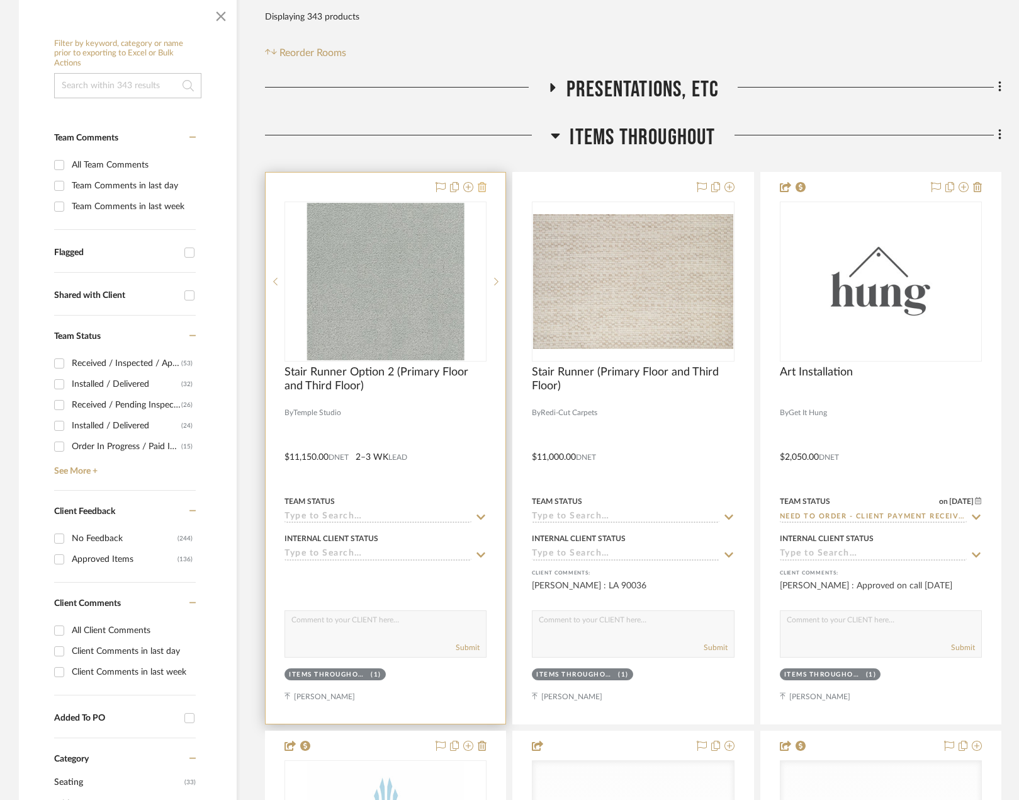
click at [484, 186] on icon at bounding box center [482, 187] width 9 height 10
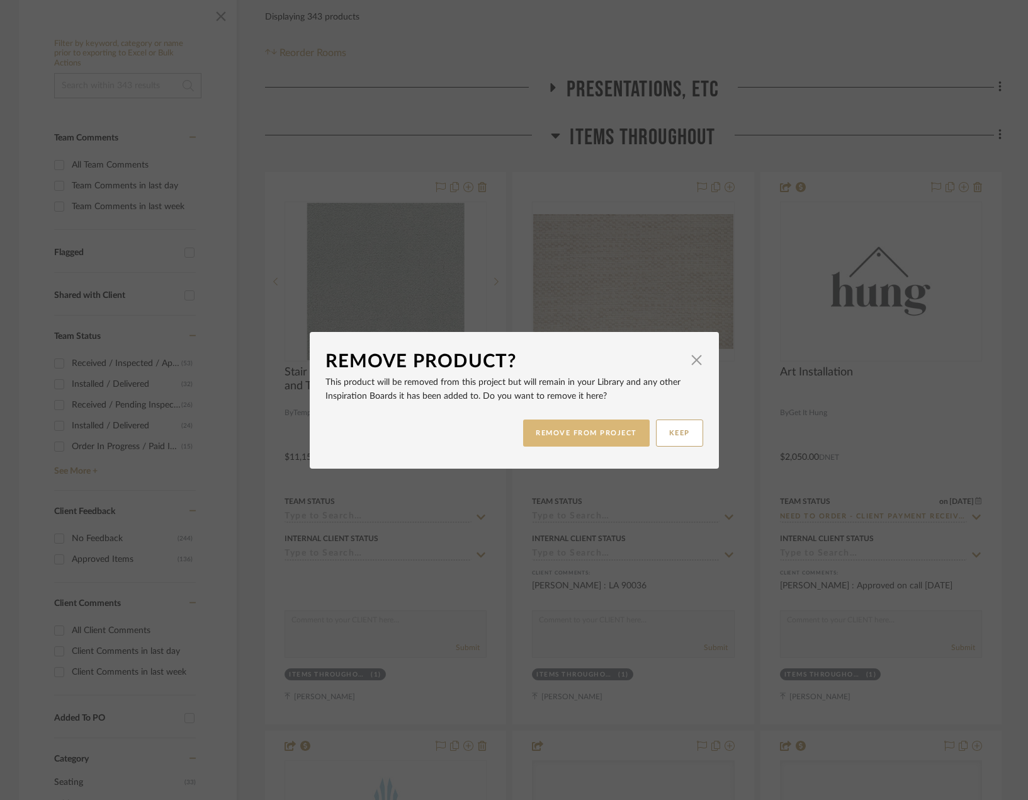
click at [602, 437] on button "REMOVE FROM PROJECT" at bounding box center [586, 432] width 127 height 27
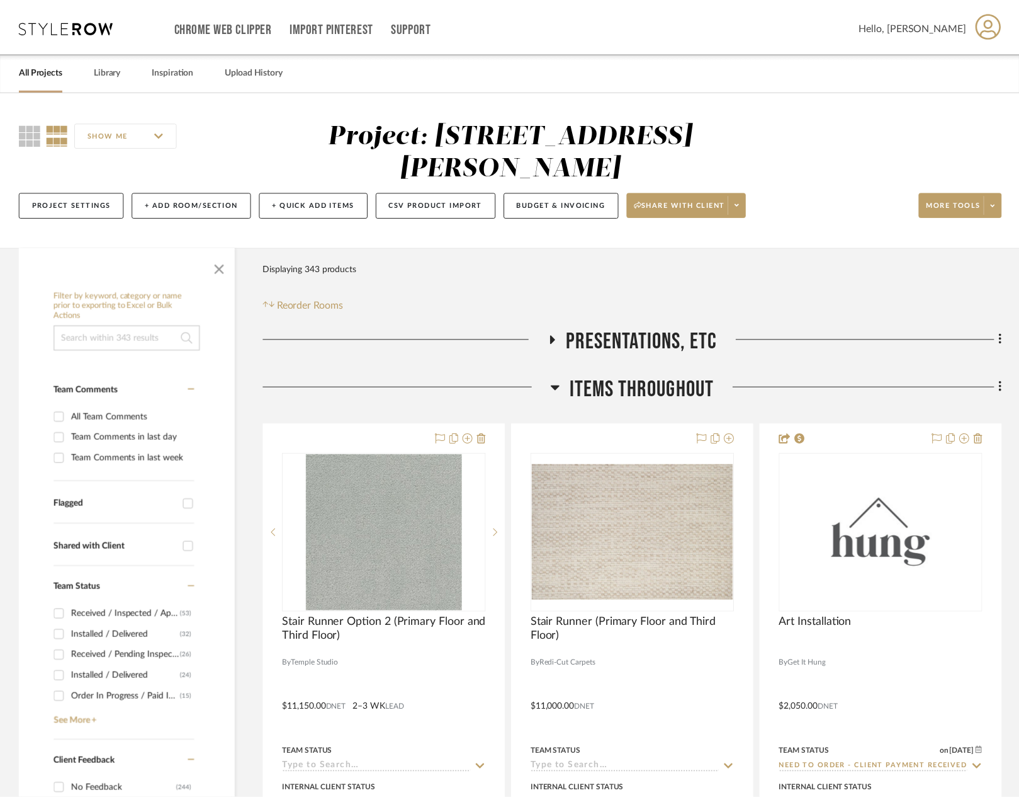
scroll to position [252, 0]
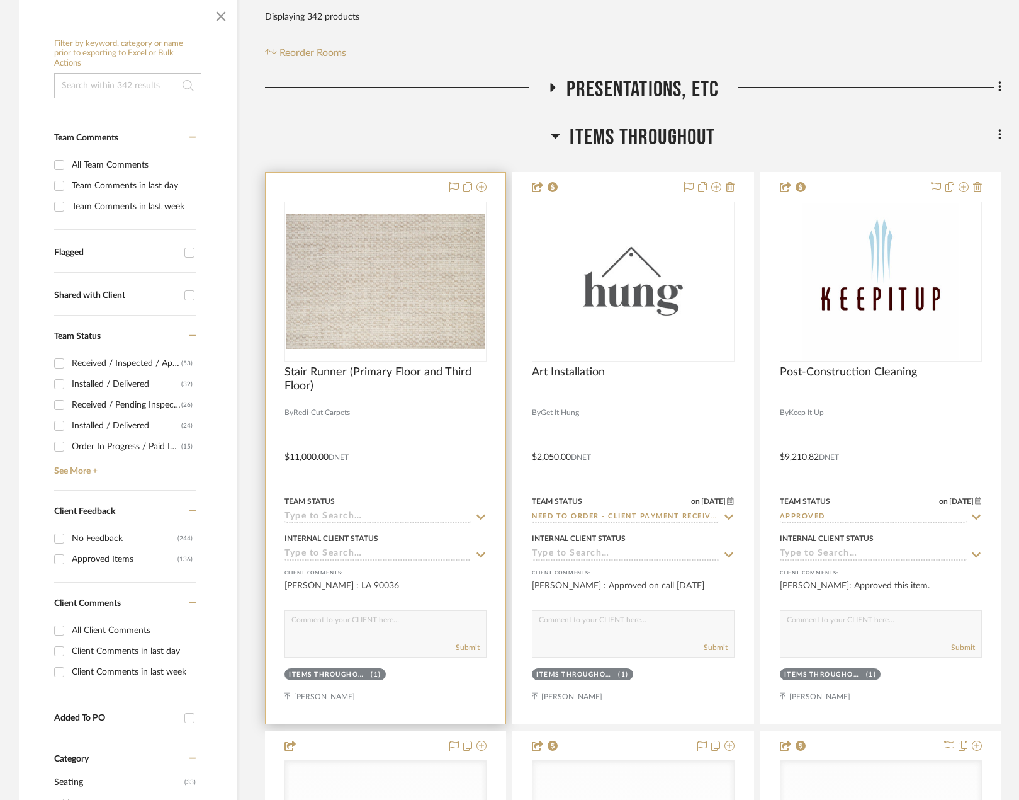
click at [481, 451] on div at bounding box center [386, 448] width 240 height 551
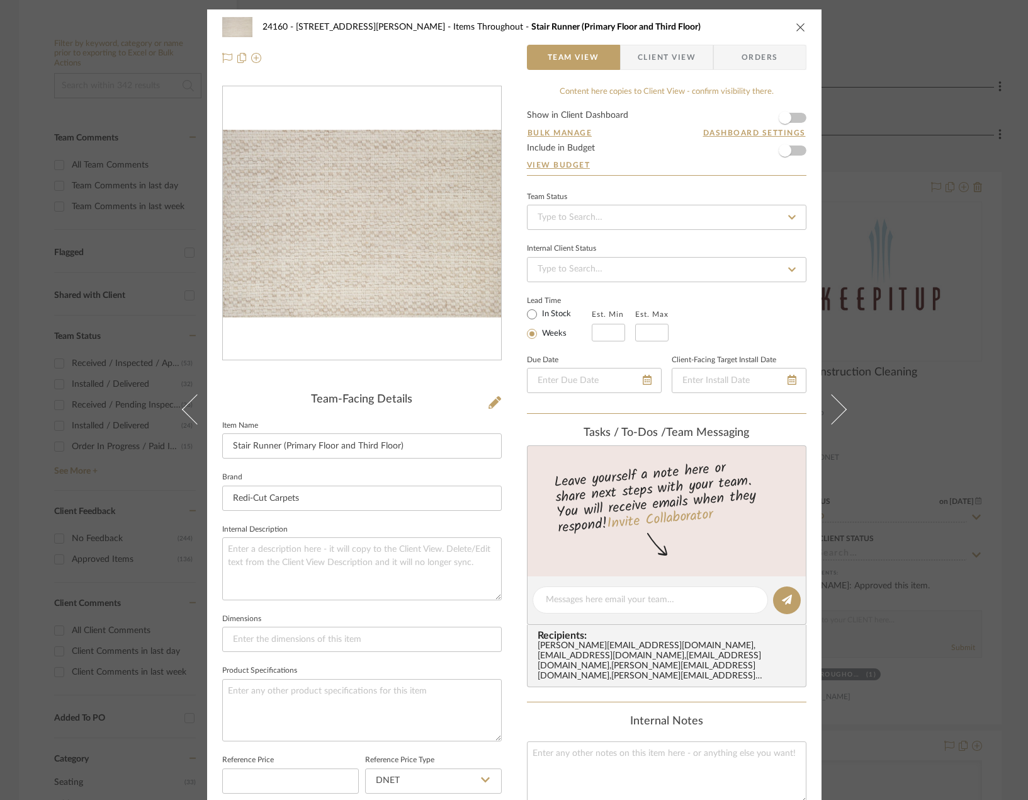
click at [641, 58] on span "Client View" at bounding box center [667, 57] width 58 height 25
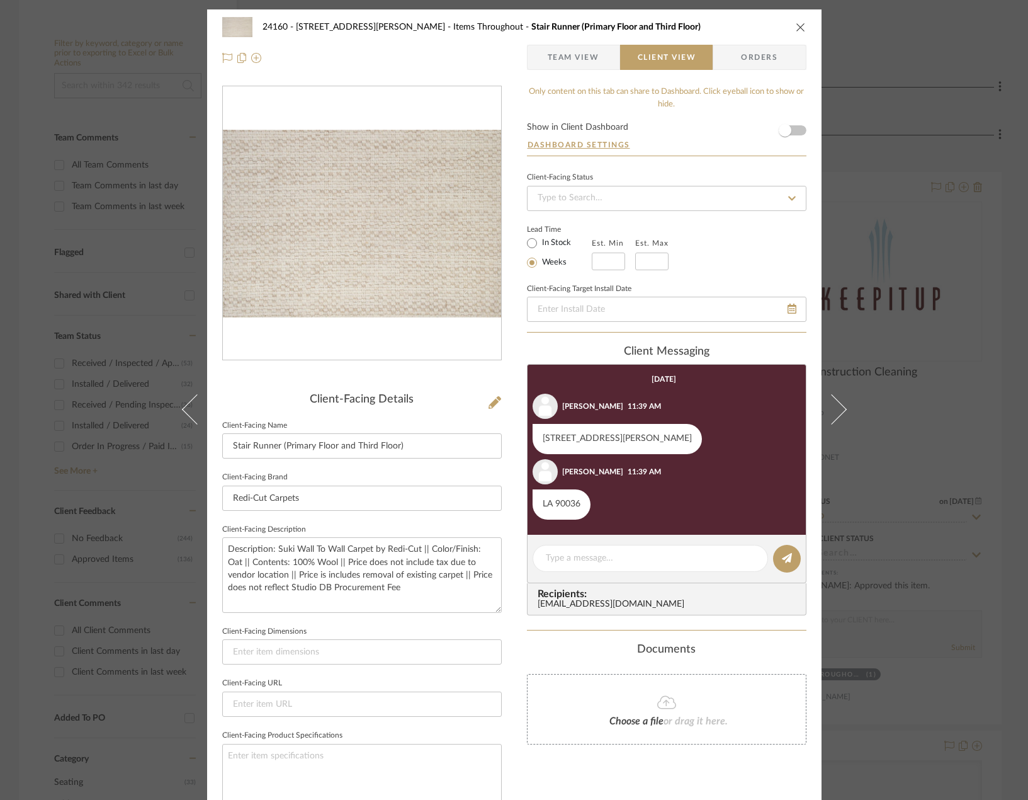
click at [919, 263] on div "24160 - [STREET_ADDRESS] - [PERSON_NAME] Items Throughout Stair Runner (Primary…" at bounding box center [514, 400] width 1028 height 800
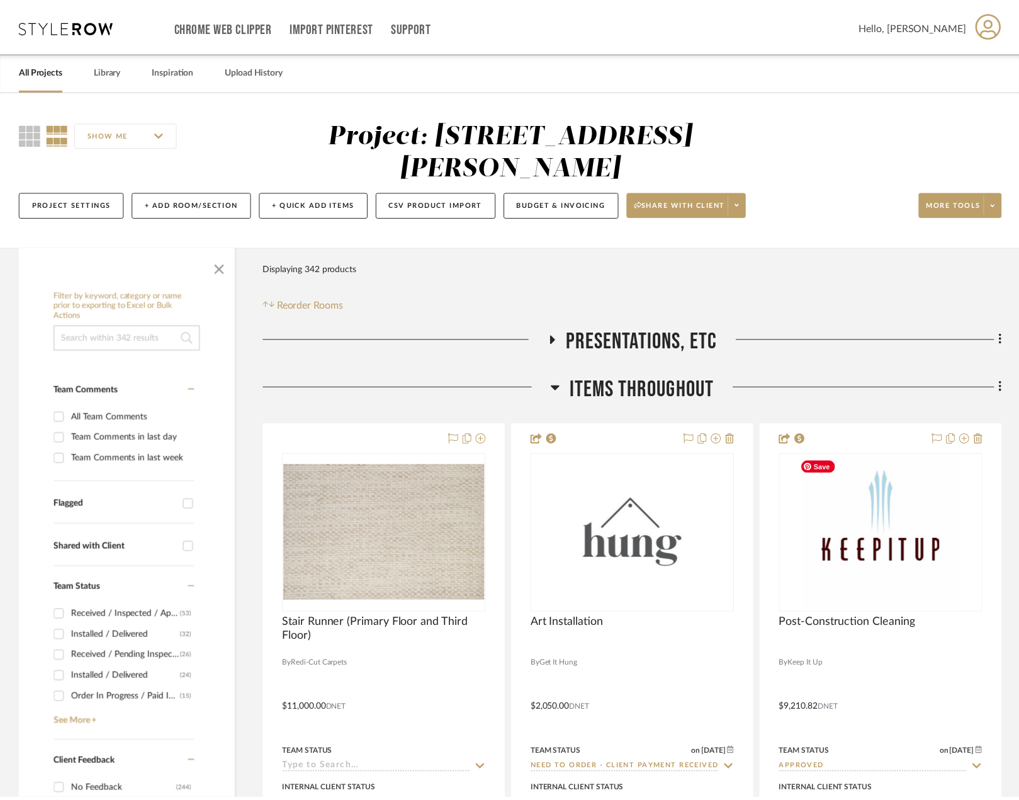
scroll to position [252, 0]
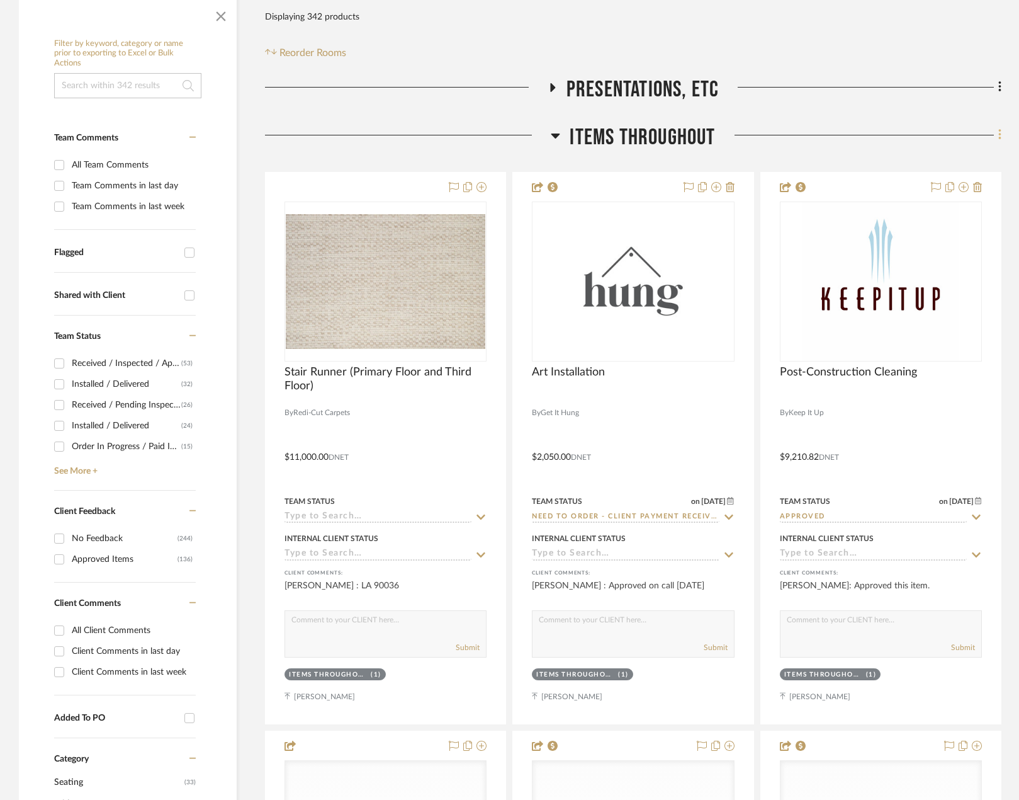
click at [999, 137] on icon at bounding box center [1001, 135] width 4 height 14
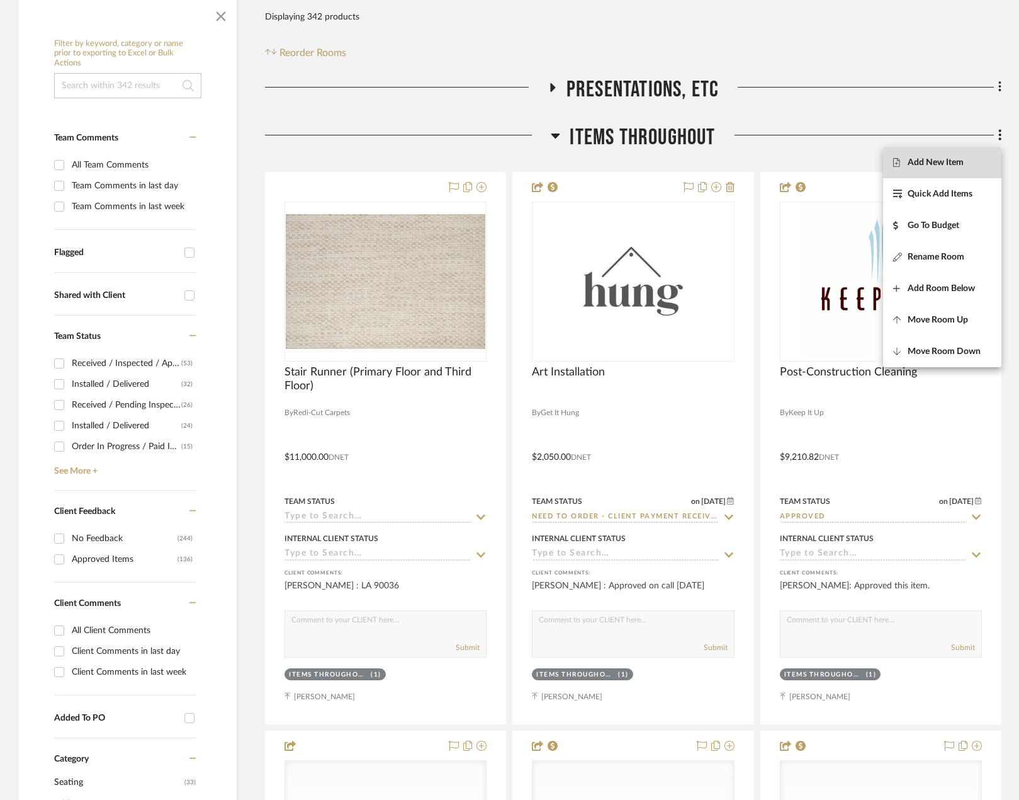
click at [960, 160] on span "Add New Item" at bounding box center [936, 162] width 56 height 11
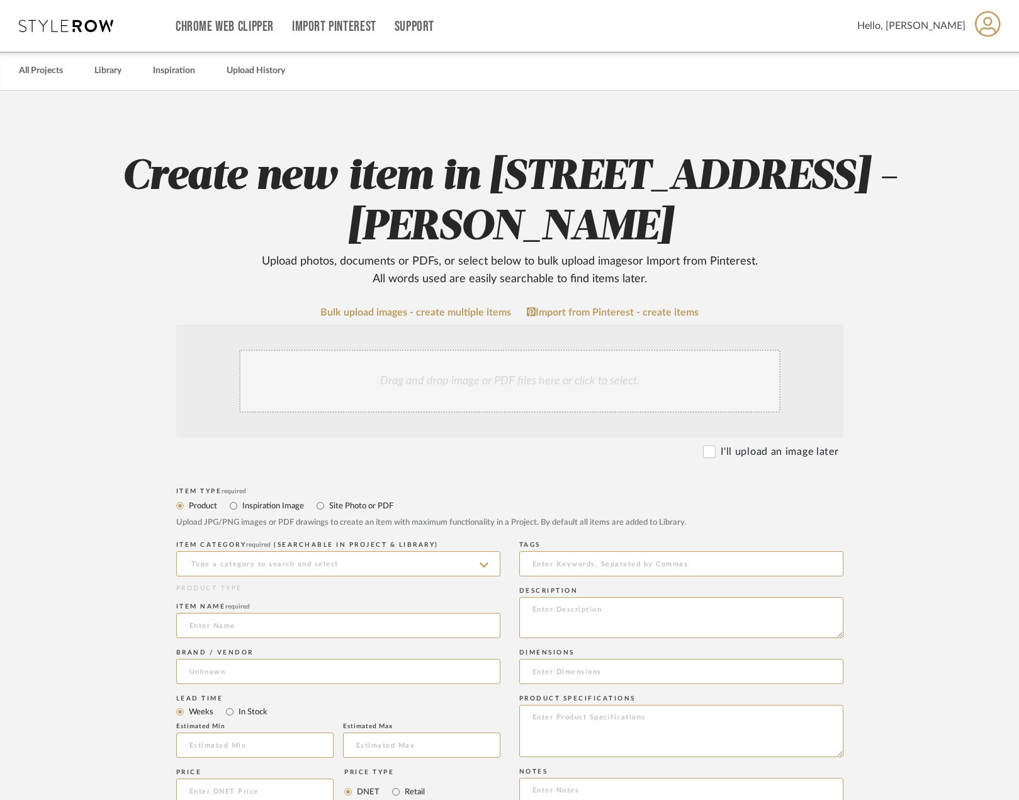
click at [448, 341] on div "Drag and drop image or PDF files here or click to select." at bounding box center [509, 380] width 667 height 113
click at [467, 380] on div "Drag and drop image or PDF files here or click to select." at bounding box center [510, 380] width 542 height 63
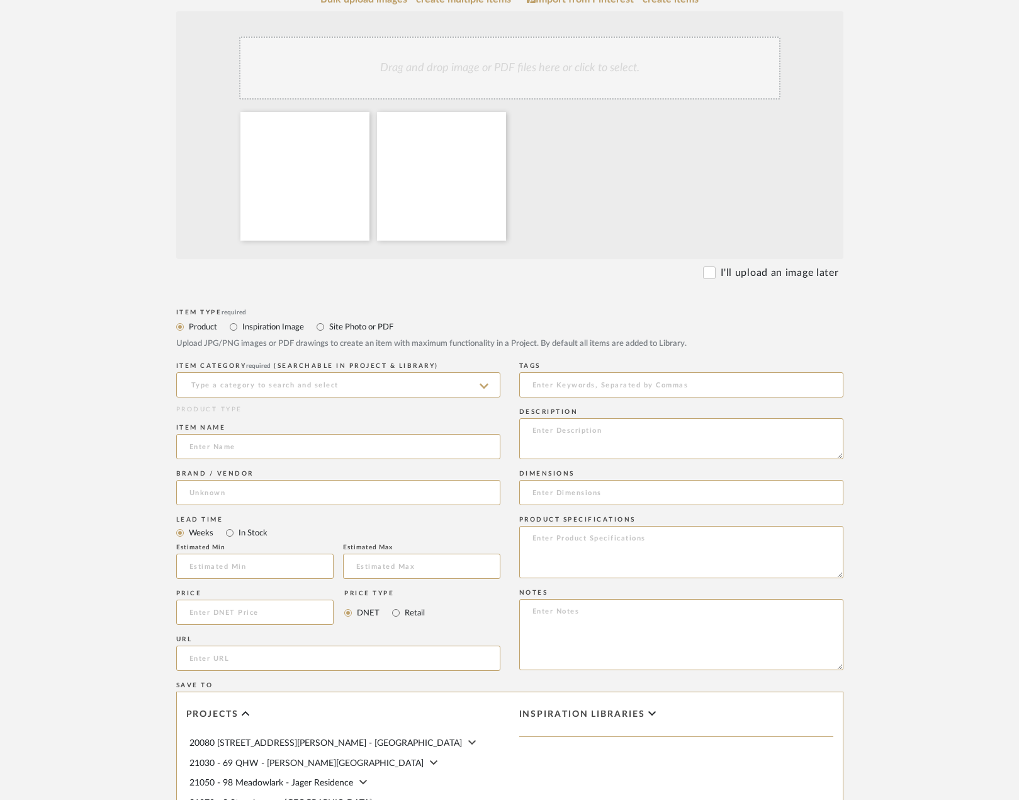
scroll to position [315, 0]
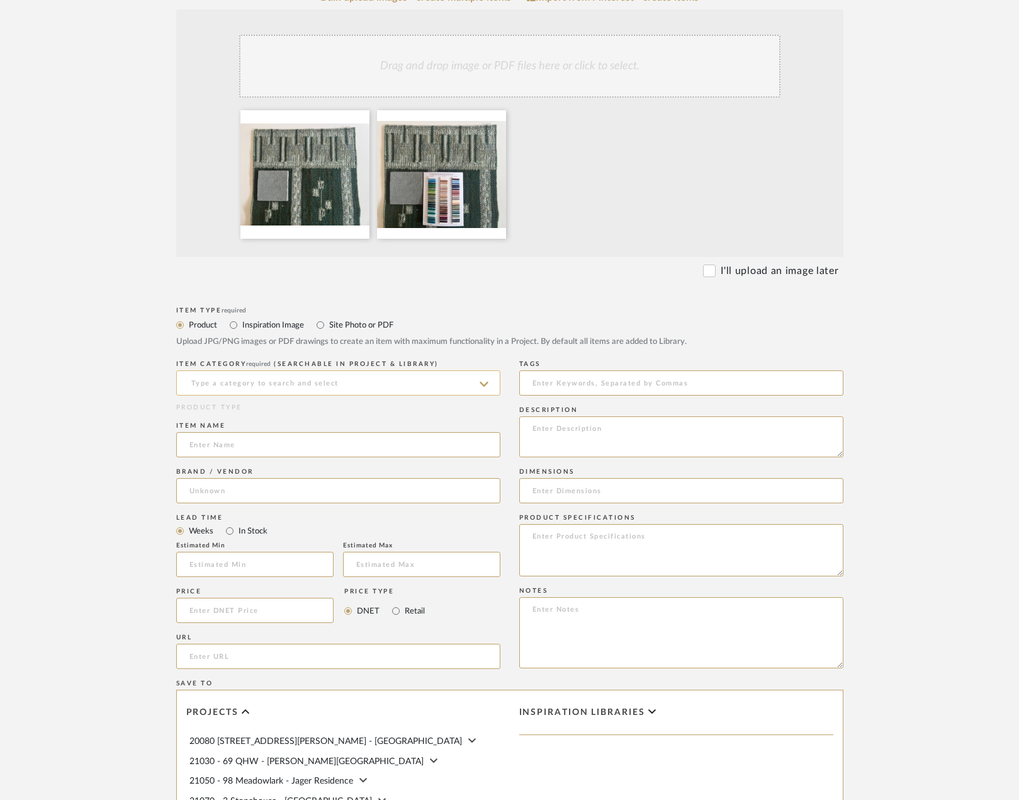
click at [282, 390] on input at bounding box center [338, 382] width 324 height 25
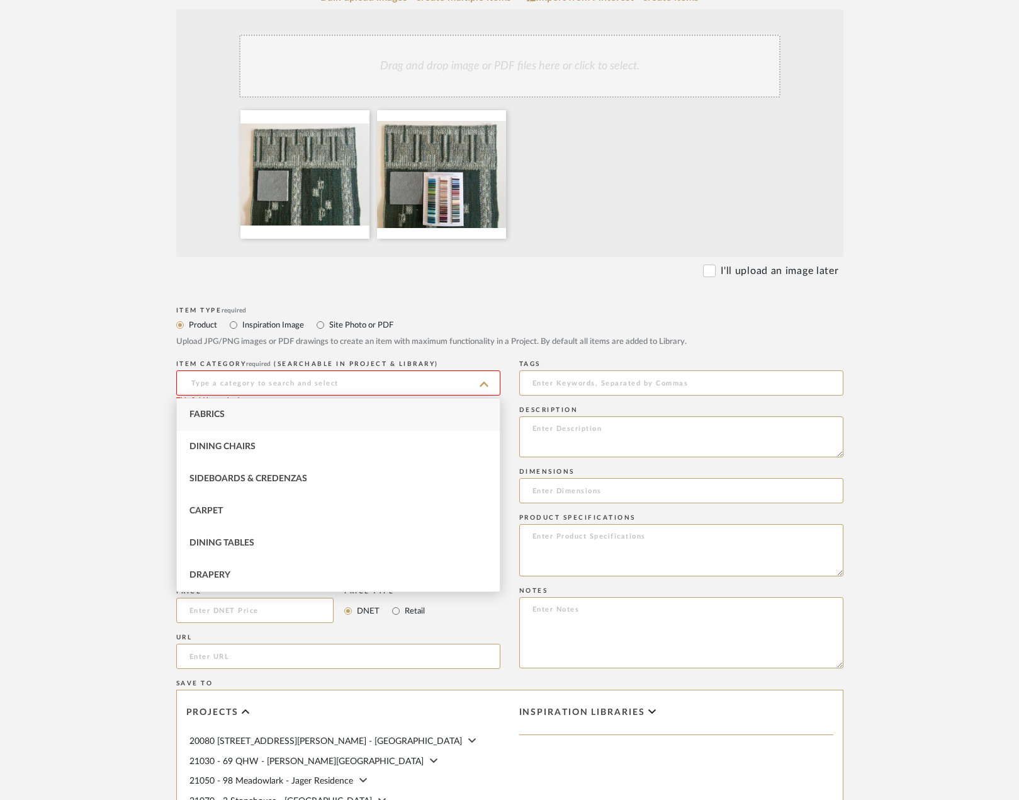
click at [319, 521] on div "Carpet" at bounding box center [338, 511] width 323 height 32
type input "Carpet"
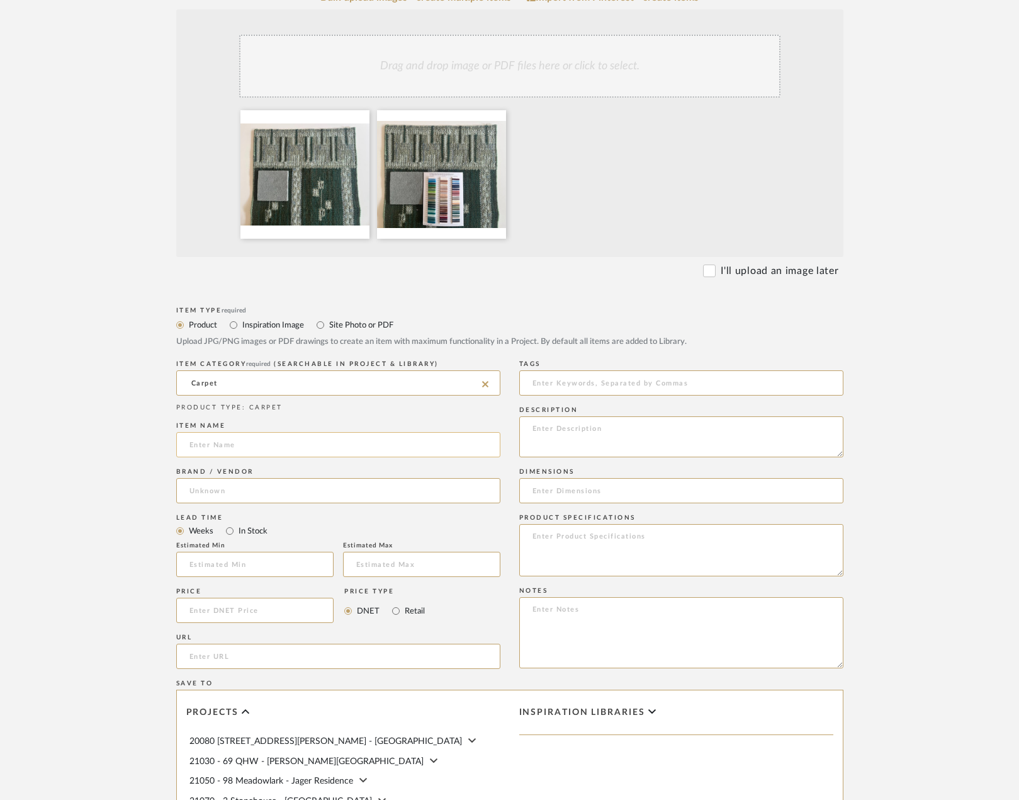
click at [317, 436] on input at bounding box center [338, 444] width 324 height 25
type input "s"
type input "Stair Runner - Primary to Third Floor"
click at [279, 486] on input at bounding box center [338, 490] width 324 height 25
drag, startPoint x: 221, startPoint y: 490, endPoint x: 171, endPoint y: 483, distance: 50.8
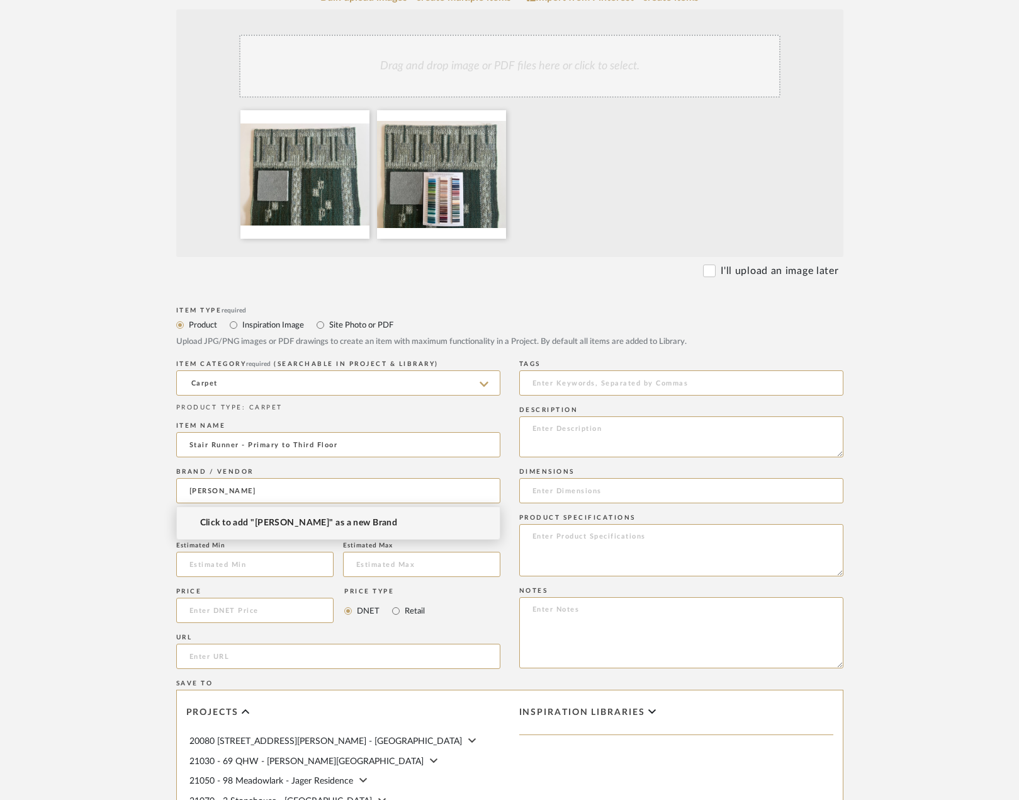
click at [171, 483] on form "Bulk upload images - create multiple items Import from Pinterest - create items…" at bounding box center [510, 515] width 802 height 1047
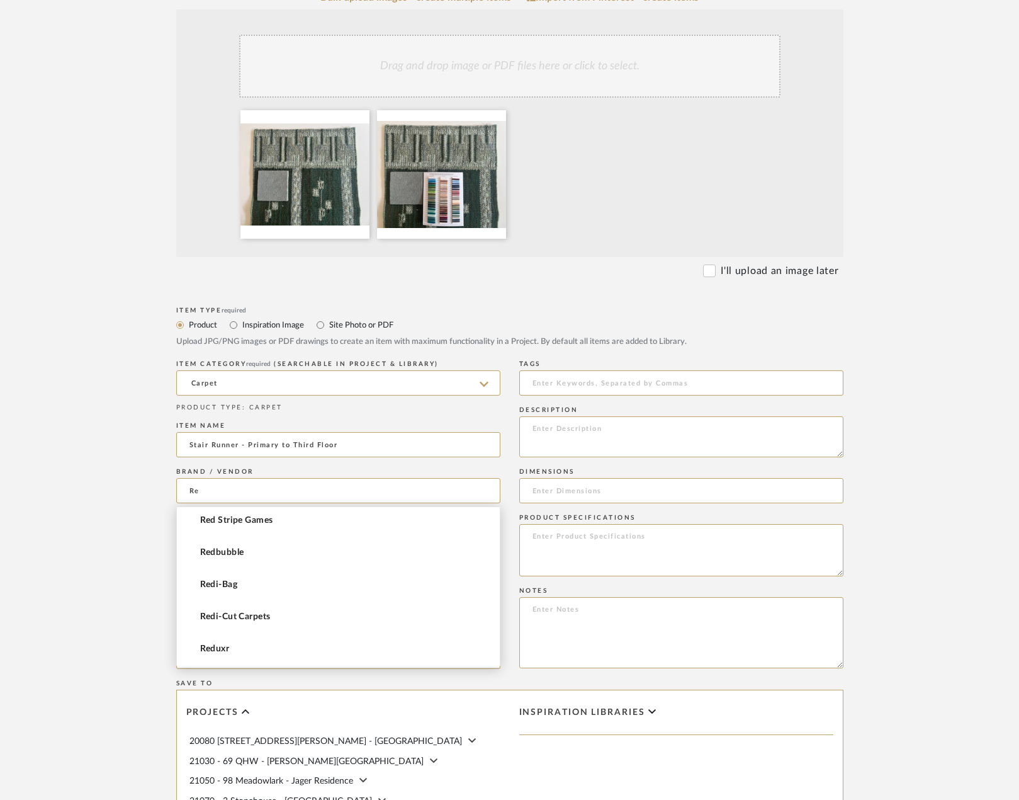
scroll to position [441, 0]
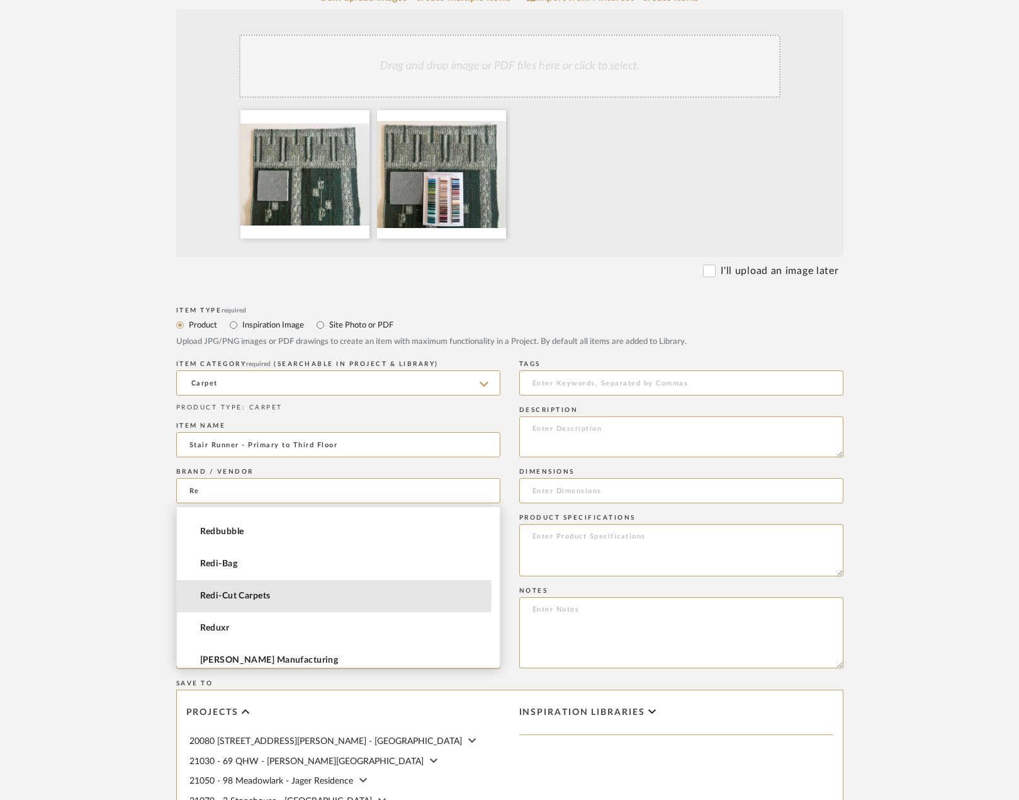
click at [293, 594] on mat-option "Redi-Cut Carpets" at bounding box center [338, 596] width 323 height 32
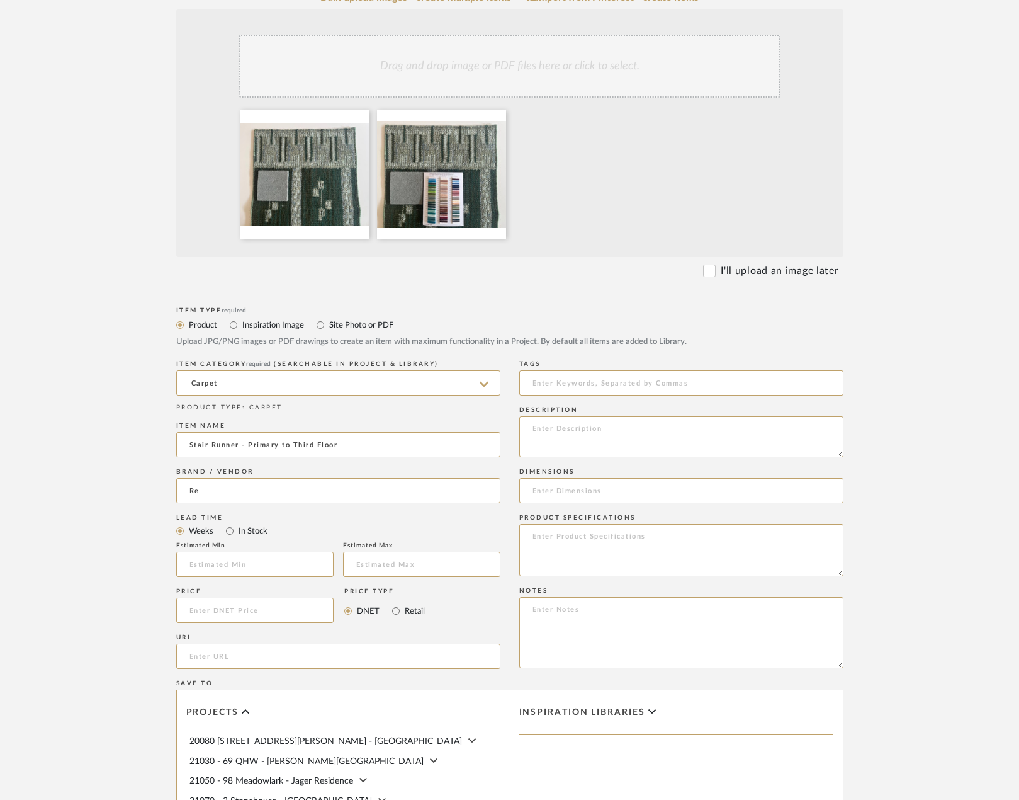
type input "Redi-Cut Carpets"
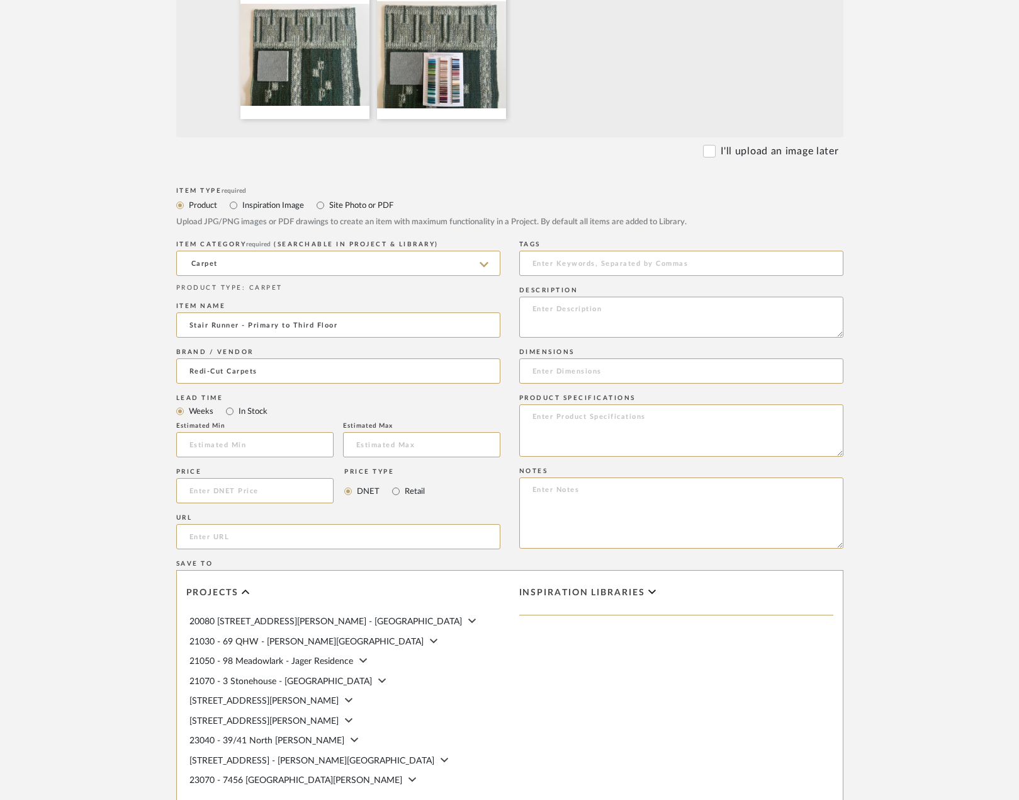
scroll to position [644, 0]
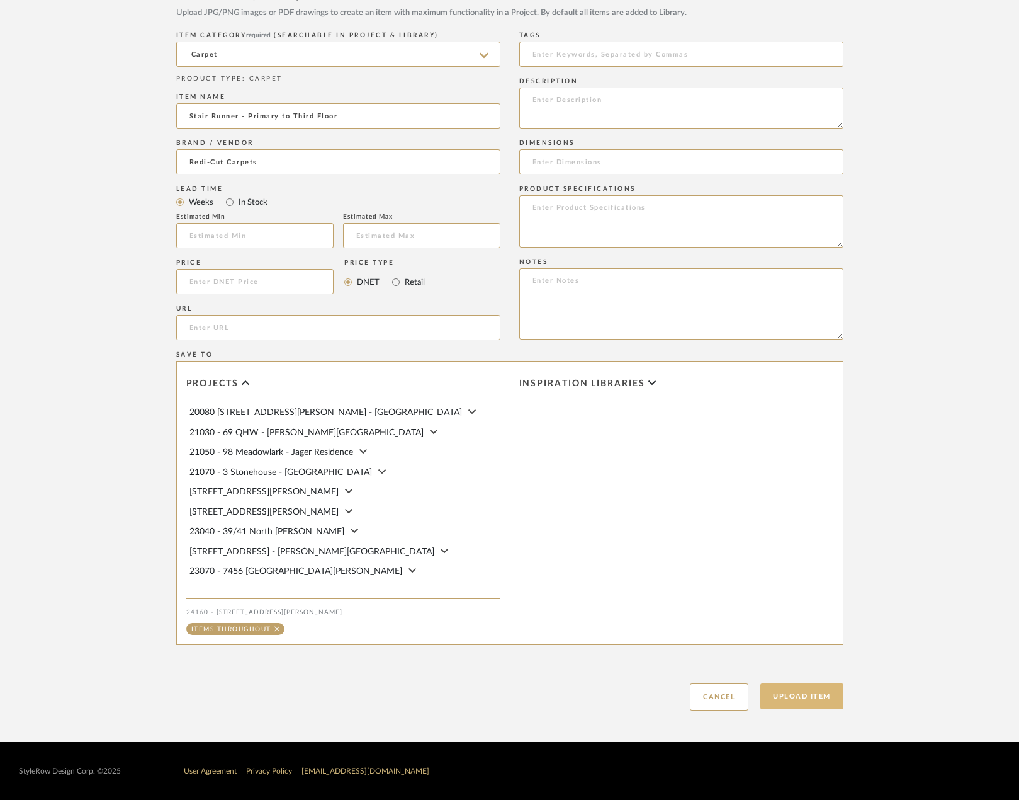
click at [772, 699] on button "Upload Item" at bounding box center [802, 696] width 83 height 26
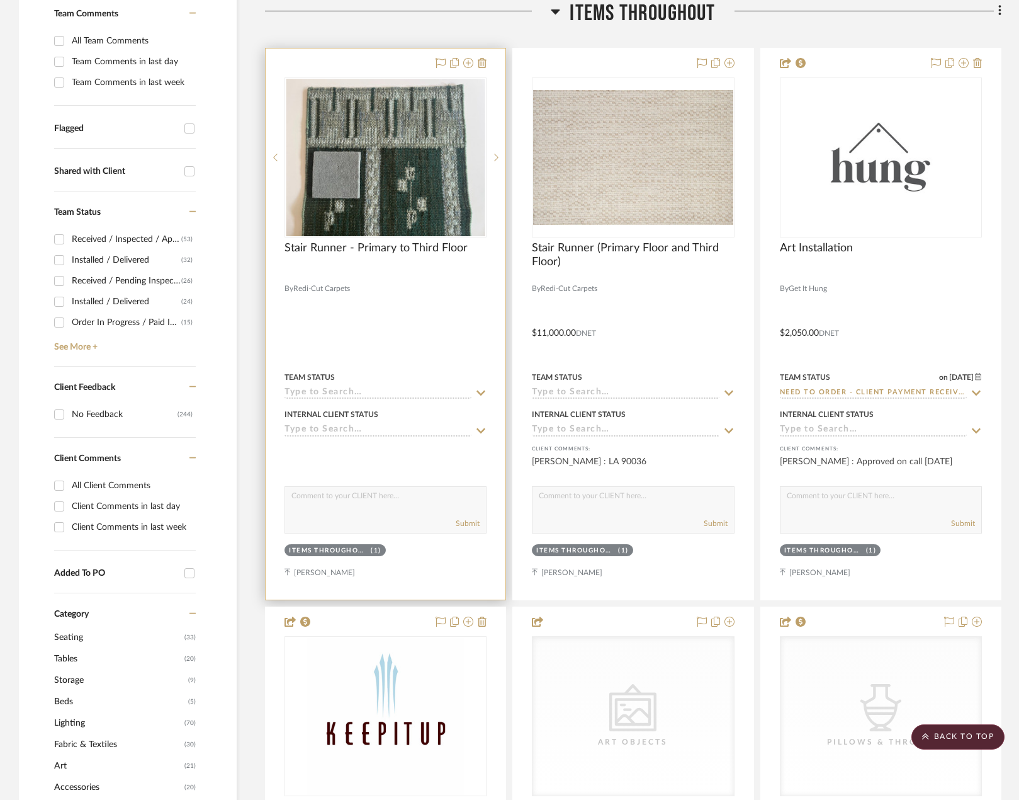
scroll to position [250, 0]
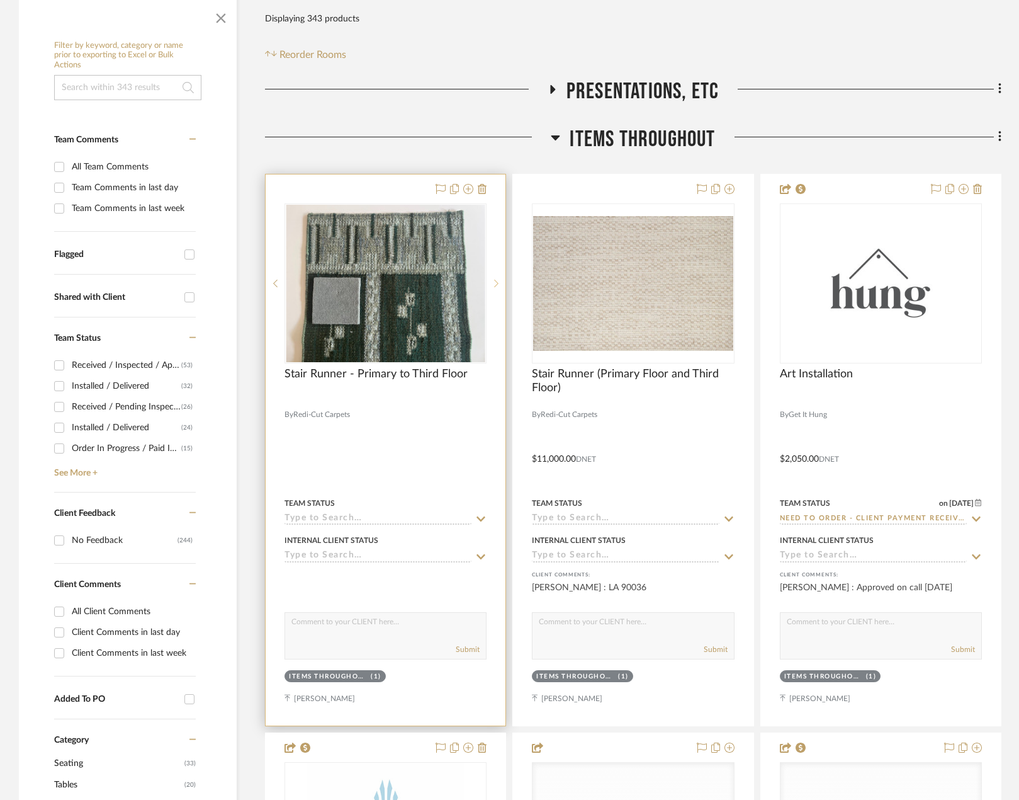
click at [500, 284] on sr-next-btn at bounding box center [496, 283] width 19 height 9
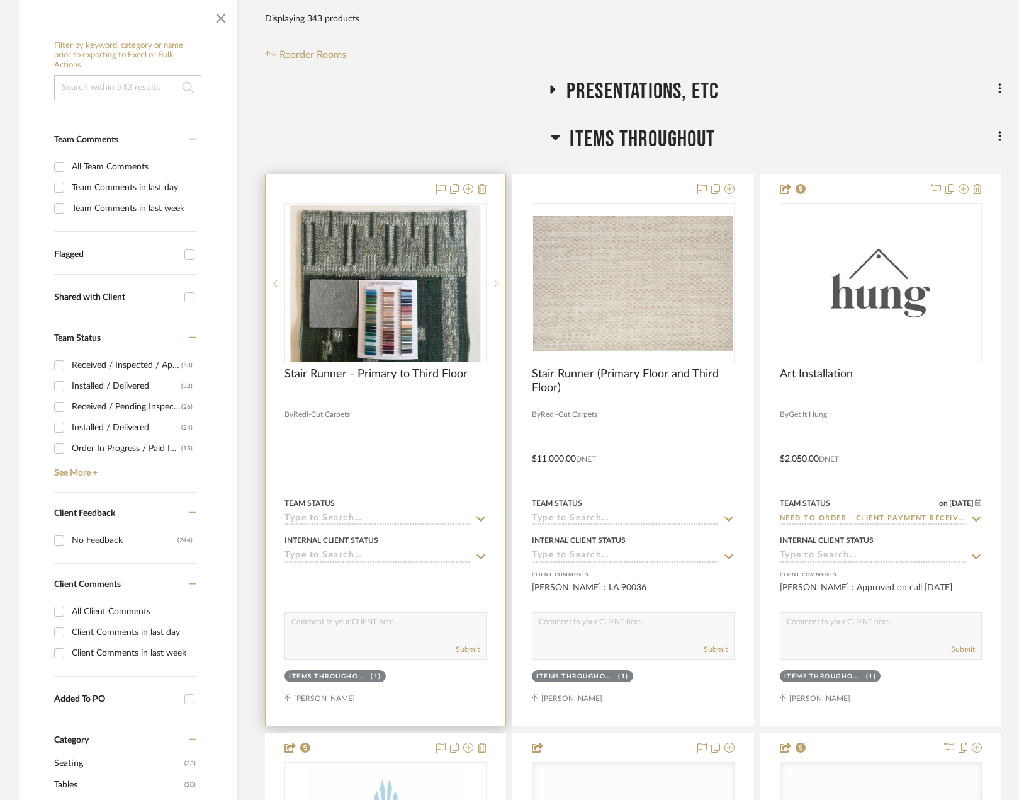
click at [500, 284] on sr-next-btn at bounding box center [496, 283] width 19 height 9
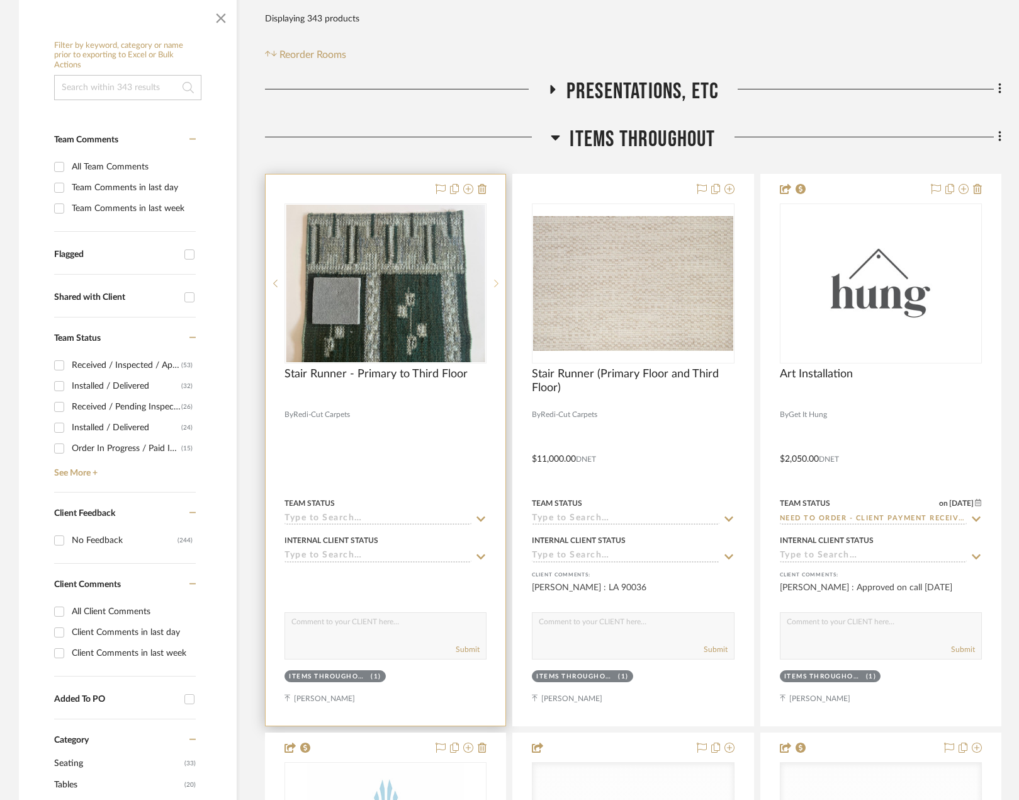
click at [500, 284] on sr-next-btn at bounding box center [496, 283] width 19 height 9
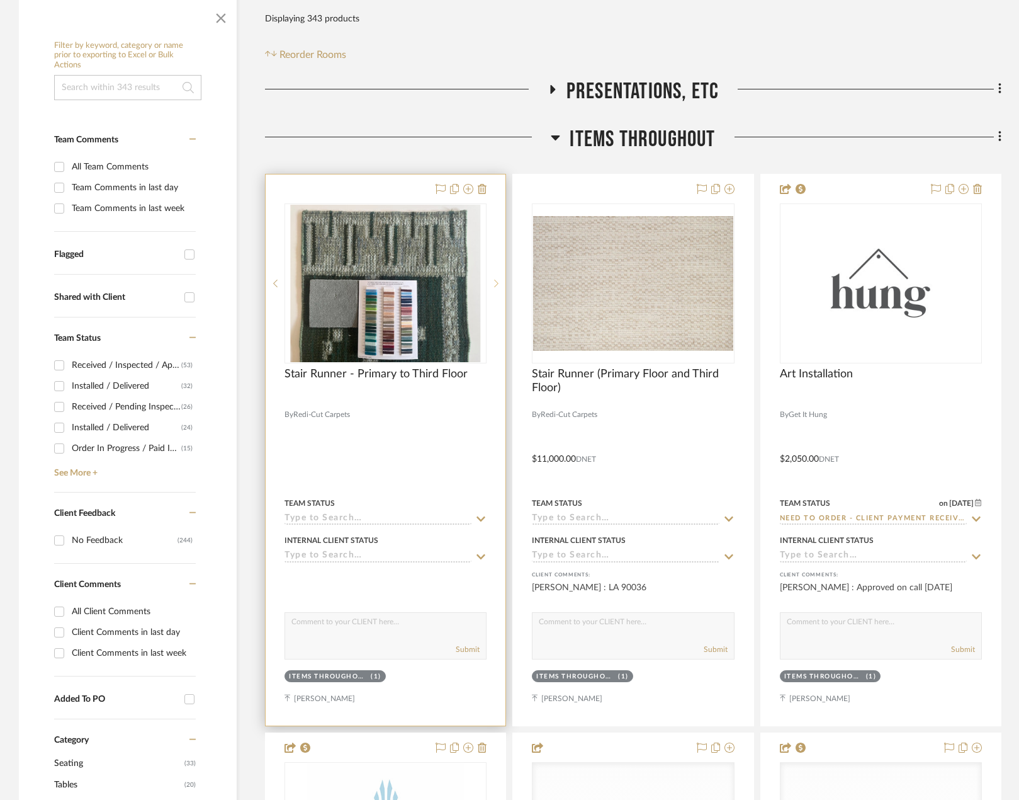
click at [500, 284] on sr-next-btn at bounding box center [496, 283] width 19 height 9
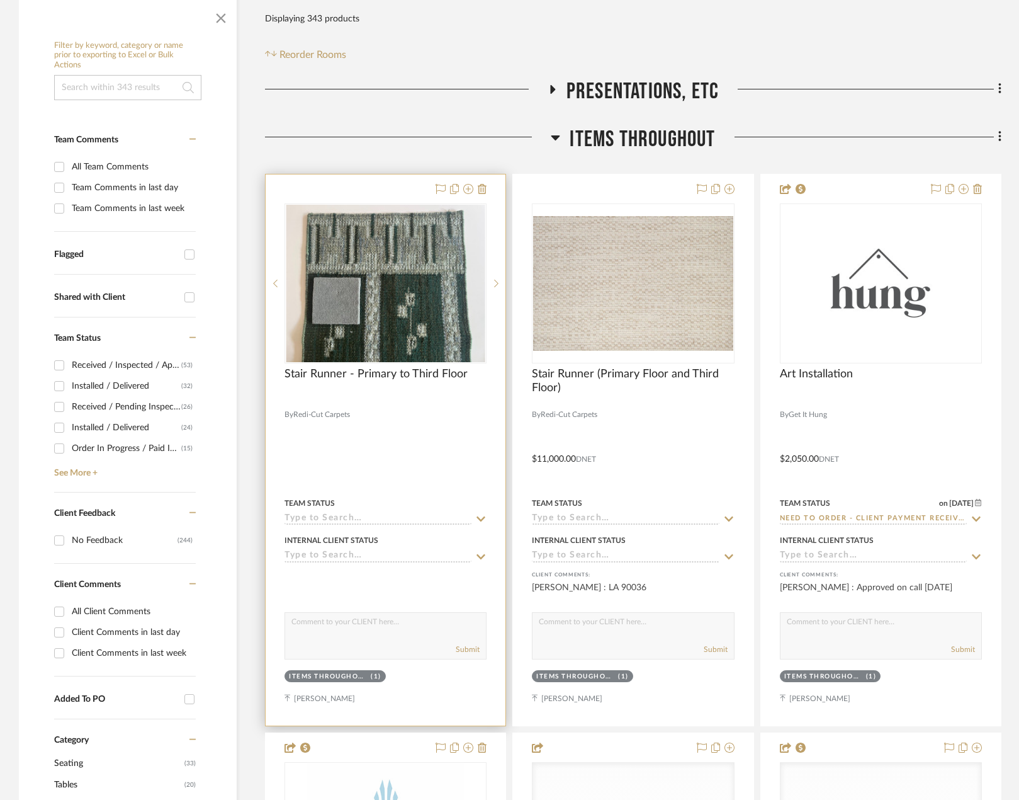
click at [462, 414] on div at bounding box center [386, 449] width 240 height 551
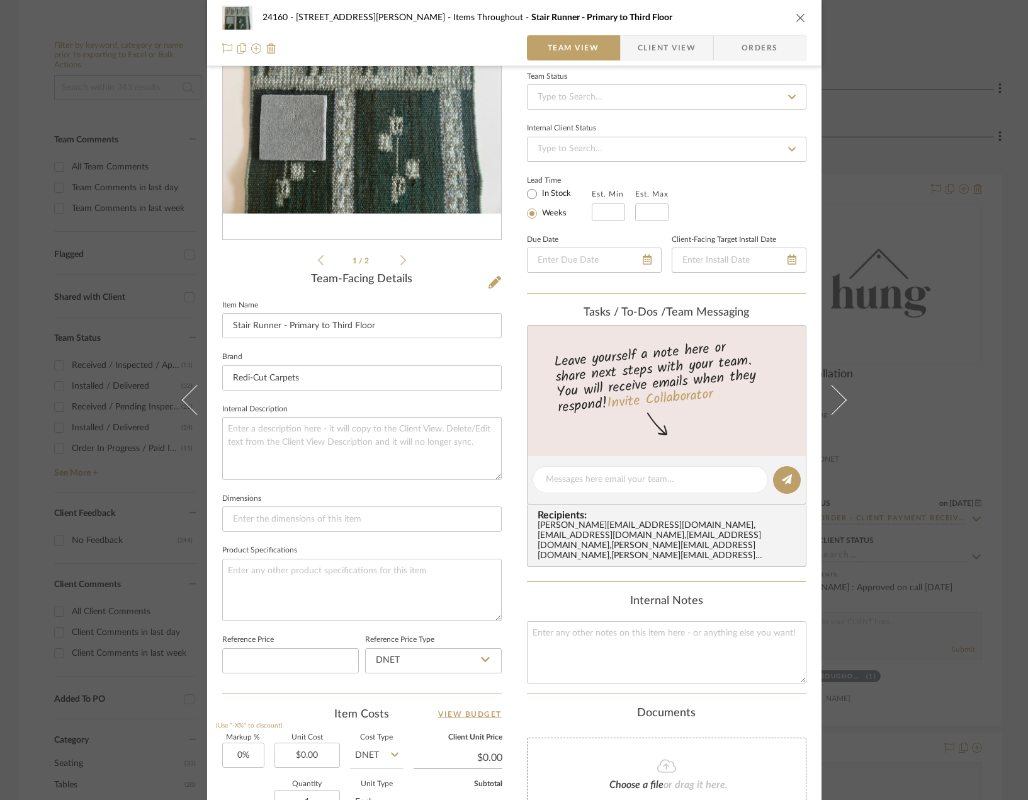
scroll to position [370, 0]
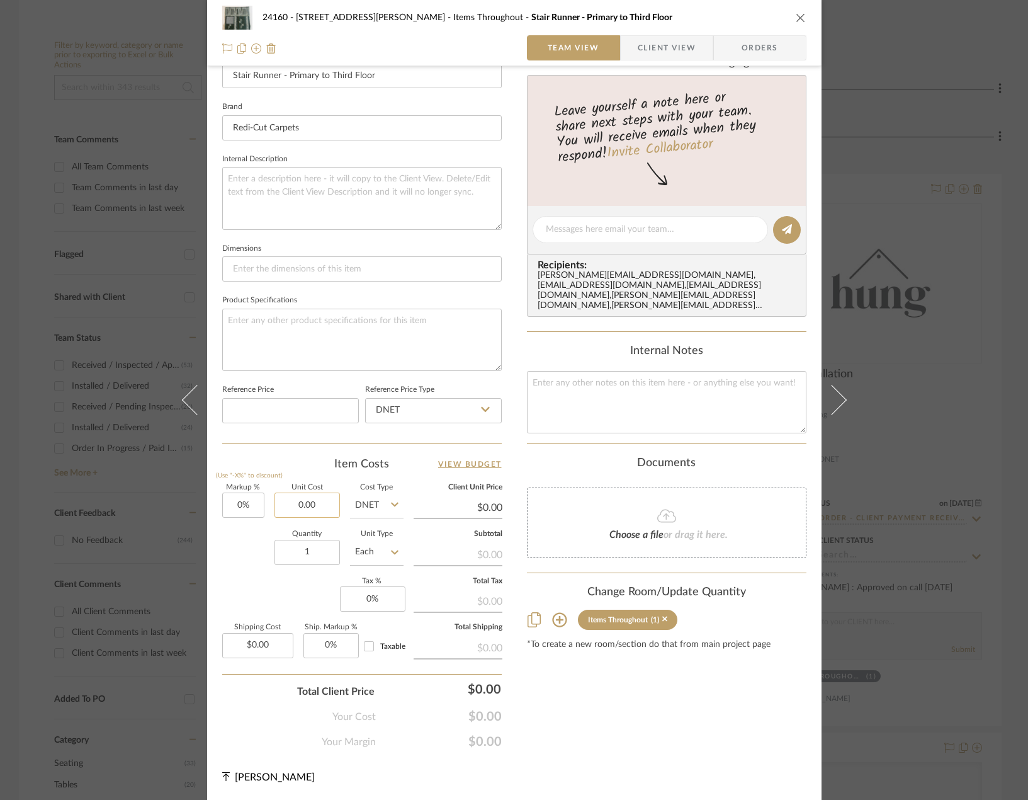
click at [301, 502] on input "0.00" at bounding box center [307, 504] width 65 height 25
type input "$11,150.00"
click at [331, 338] on textarea at bounding box center [362, 340] width 280 height 62
type input "$11,150.00"
click at [379, 599] on input "0" at bounding box center [372, 598] width 65 height 25
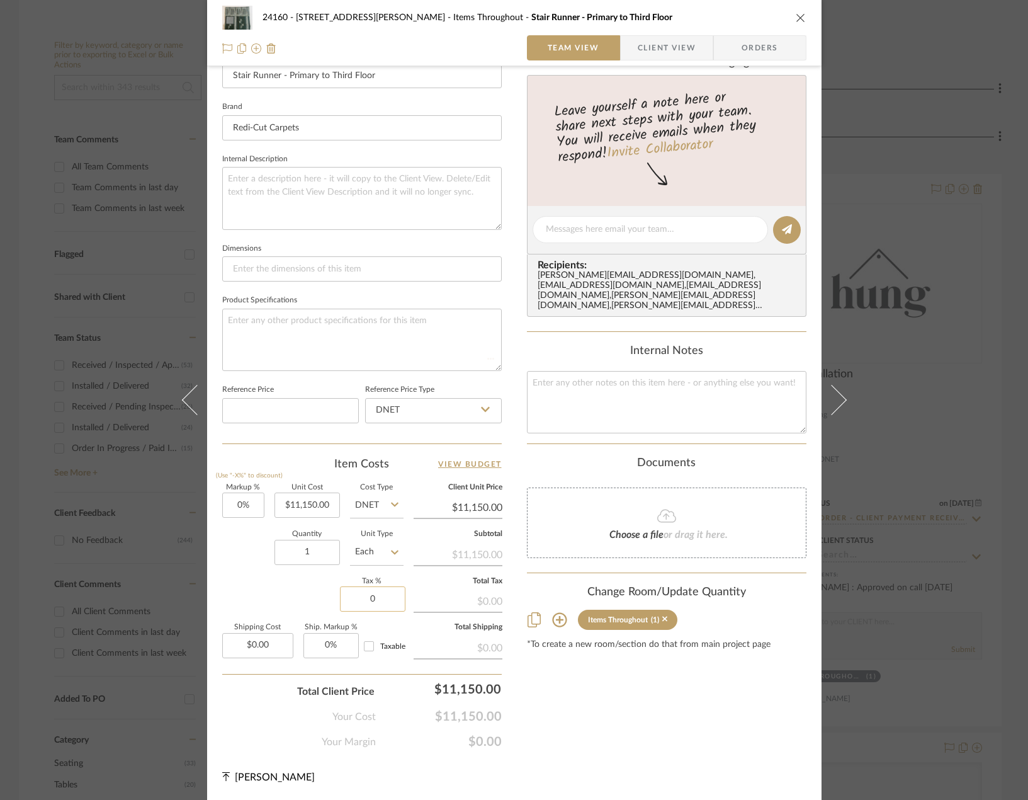
type input "8"
type input "8.875%"
click at [598, 715] on div "Content here copies to Client View - confirm visibility there. Show in Client D…" at bounding box center [667, 232] width 280 height 1034
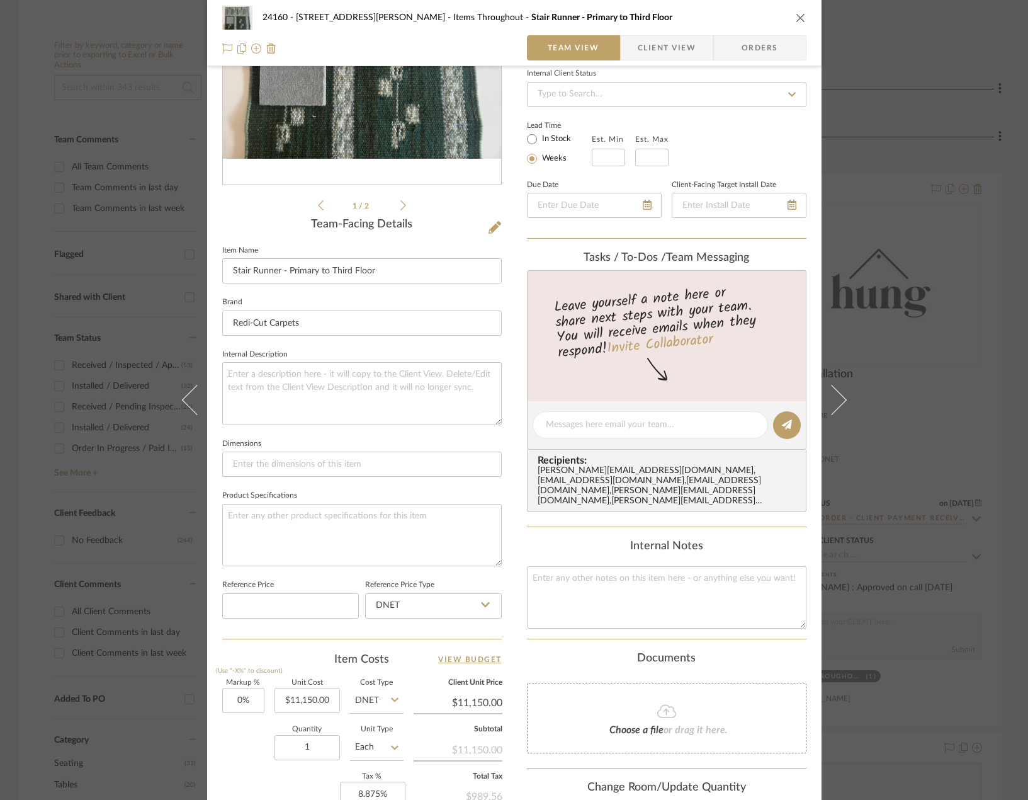
scroll to position [55, 0]
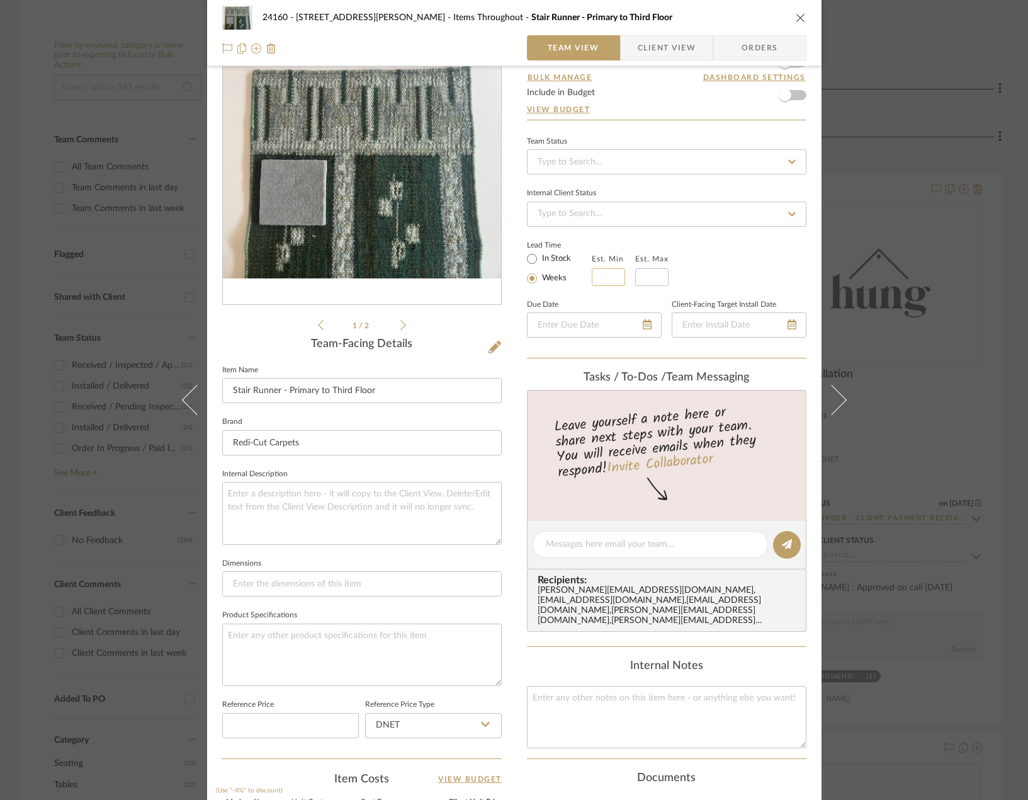
click at [603, 270] on input at bounding box center [608, 277] width 33 height 18
type input "3"
click at [652, 278] on input at bounding box center [651, 277] width 33 height 18
type input "4"
click at [701, 280] on div "Lead Time In Stock Weeks Est. Min 3 Est. Max 4" at bounding box center [667, 261] width 280 height 49
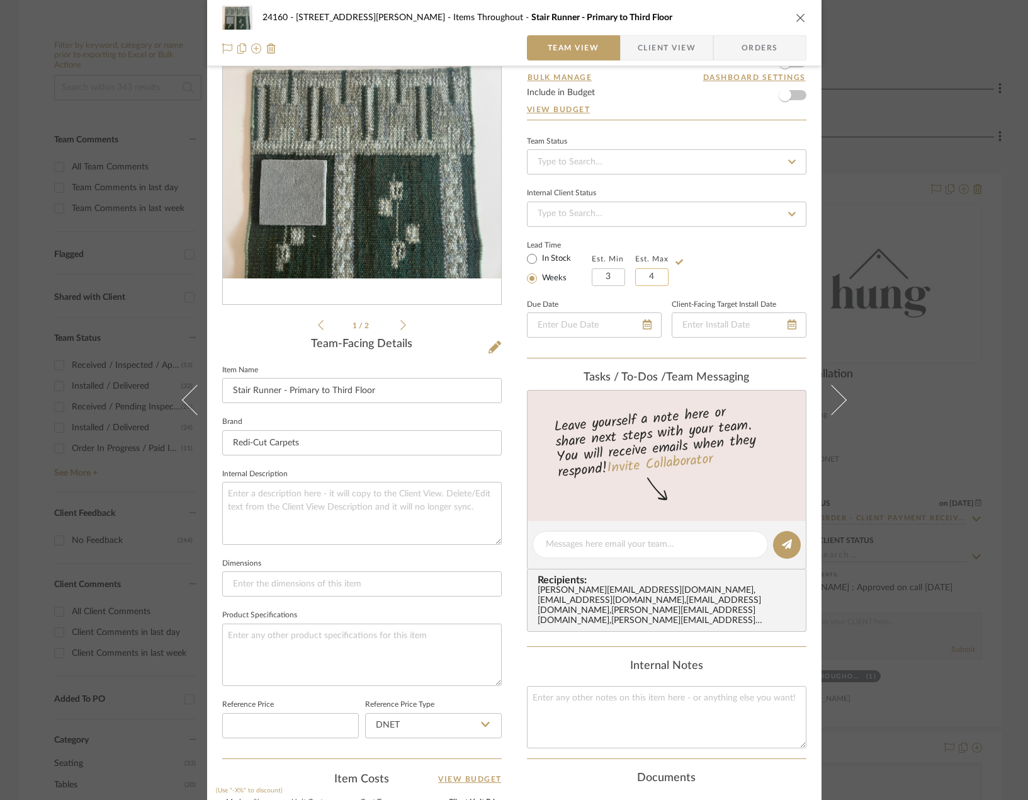
click at [657, 281] on input "4" at bounding box center [651, 277] width 33 height 18
click at [661, 48] on span "Client View" at bounding box center [667, 47] width 58 height 25
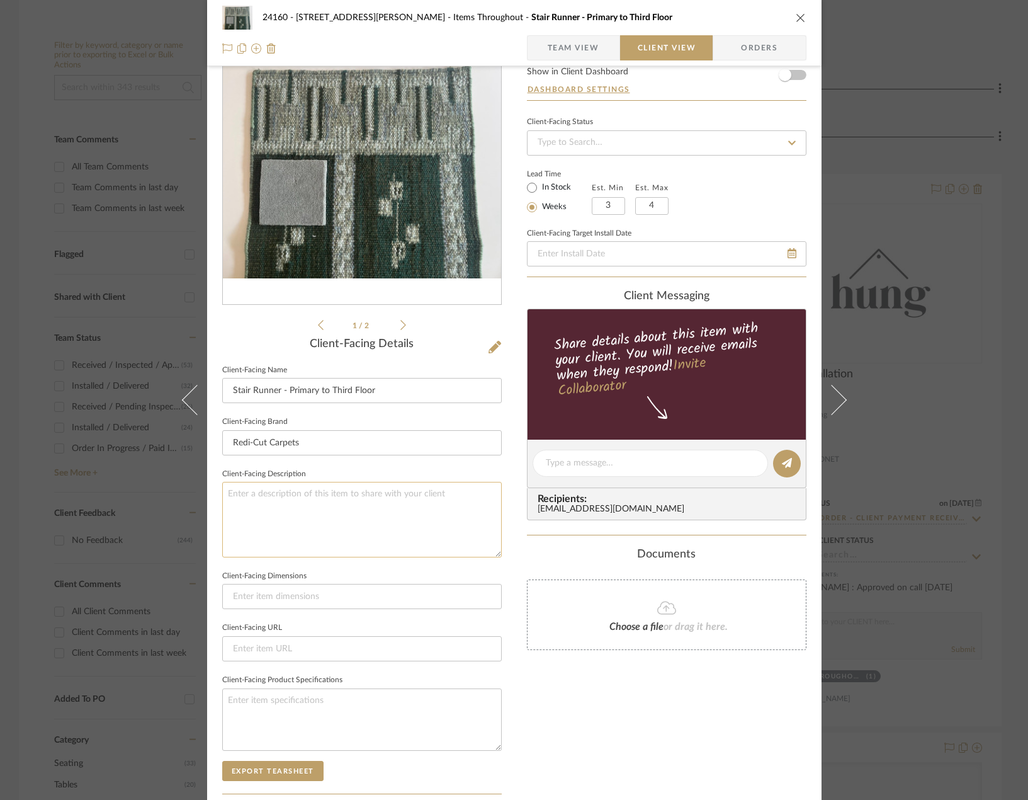
click at [397, 488] on textarea at bounding box center [362, 519] width 280 height 75
type textarea "Description: Stair Runner for Primary to Third Floor || Color/Finish: Panache -…"
click at [400, 324] on icon at bounding box center [403, 324] width 6 height 11
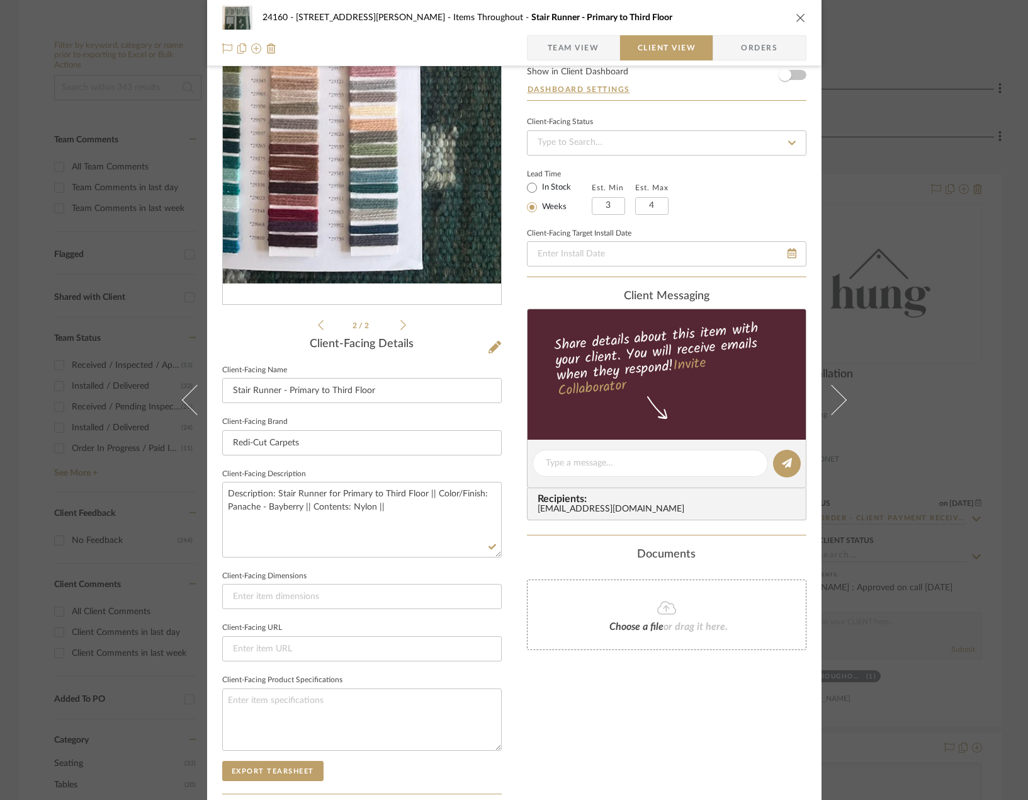
click at [385, 249] on img "1" at bounding box center [362, 168] width 278 height 230
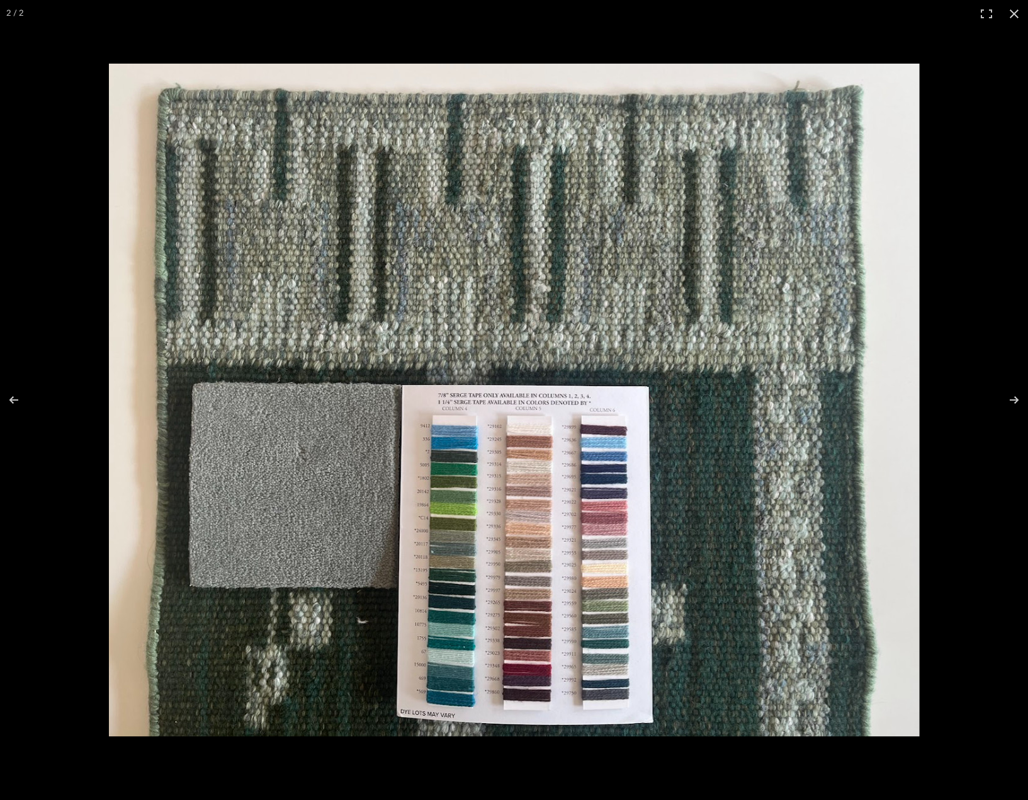
click at [412, 658] on img at bounding box center [514, 400] width 811 height 672
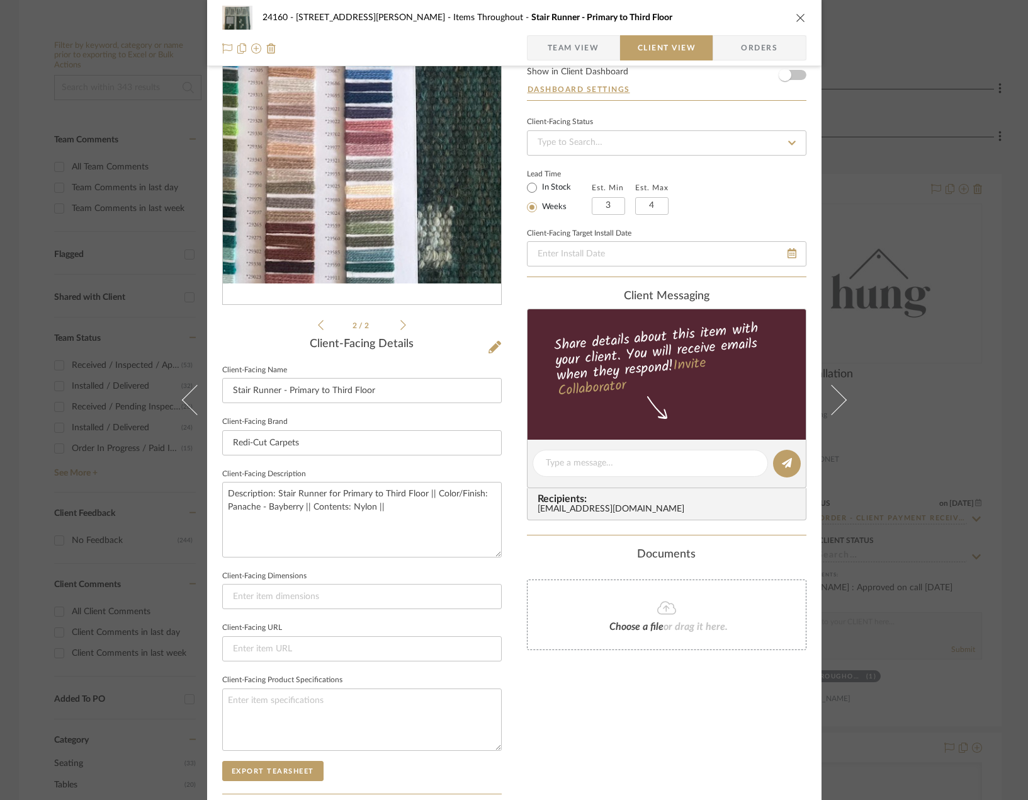
click at [386, 218] on img "1" at bounding box center [362, 168] width 278 height 230
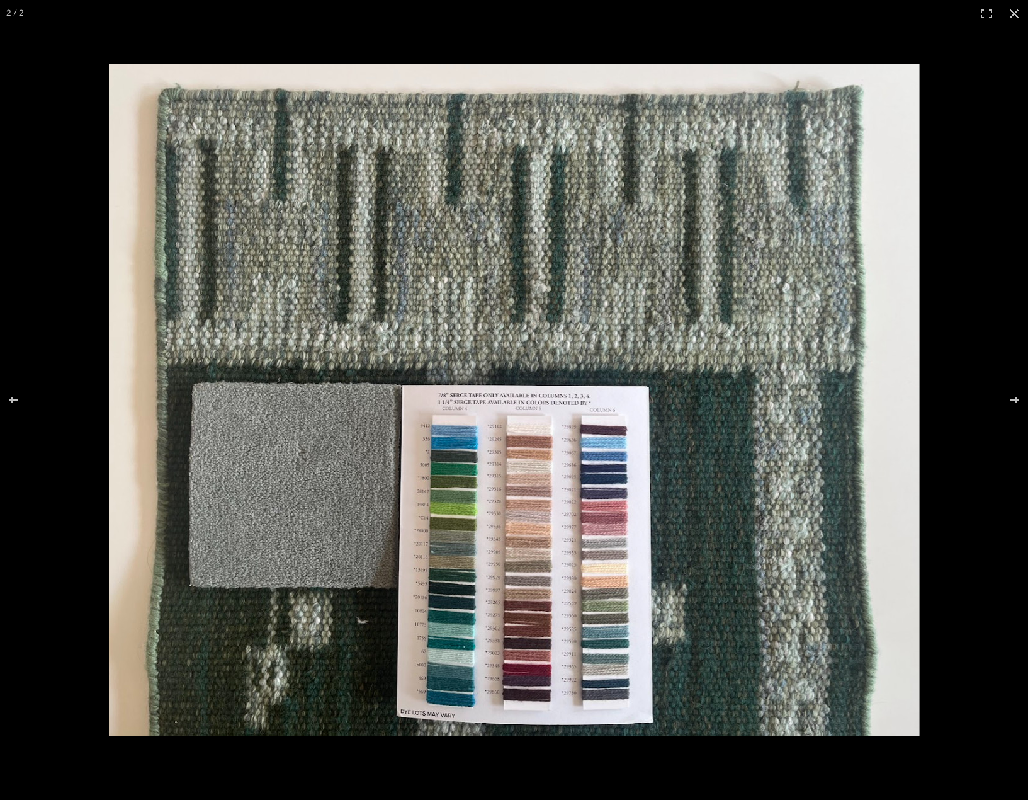
click at [565, 603] on img at bounding box center [514, 400] width 811 height 672
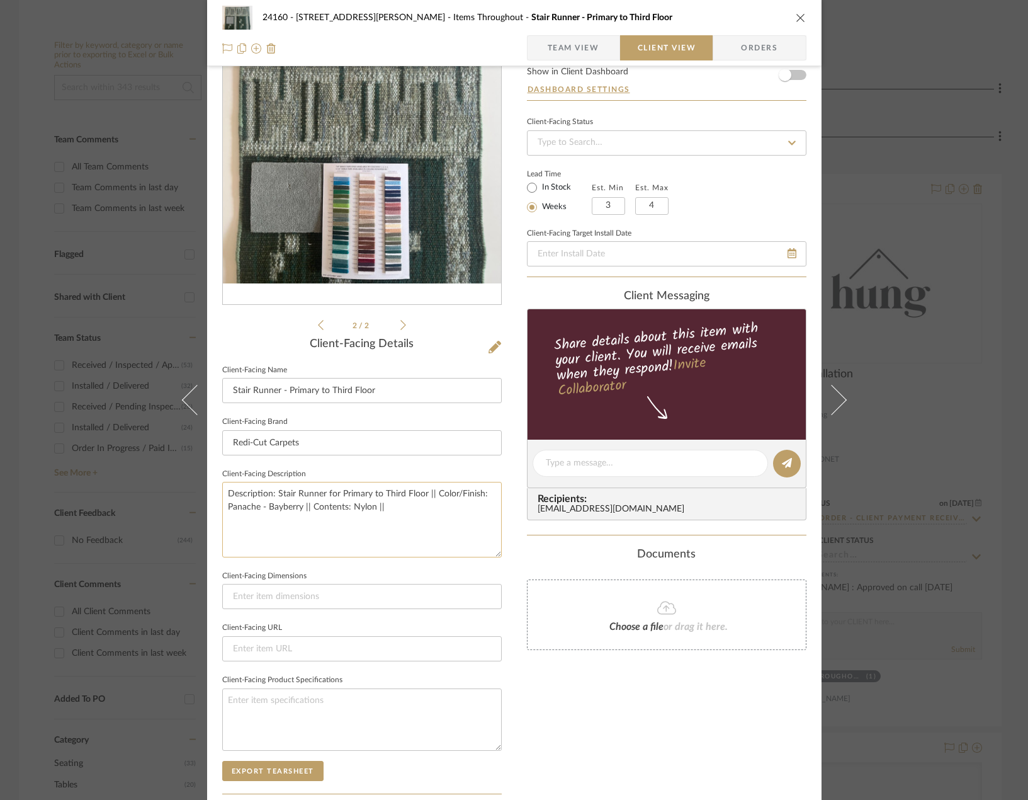
click at [400, 510] on textarea "Description: Stair Runner for Primary to Third Floor || Color/Finish: Panache -…" at bounding box center [362, 519] width 280 height 75
click at [261, 523] on textarea "Description: Stair Runner for Primary to Third Floor || Color/Finish: Panache -…" at bounding box center [362, 519] width 280 height 75
click at [256, 523] on textarea "Description: Stair Runner for Primary to Third Floor || Color/Finish: Panache -…" at bounding box center [362, 519] width 280 height 75
drag, startPoint x: 273, startPoint y: 518, endPoint x: 257, endPoint y: 521, distance: 16.6
click at [257, 521] on textarea "Description: Stair Runner for Primary to Third Floor || Color/Finish: Panache -…" at bounding box center [362, 519] width 280 height 75
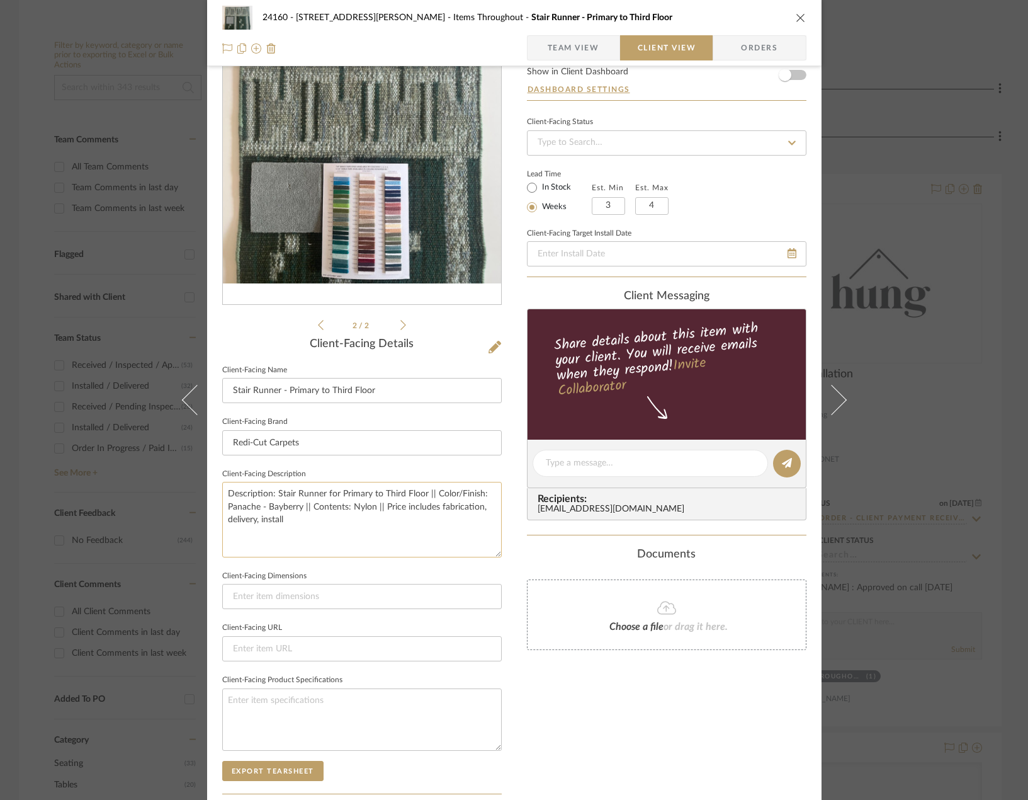
click at [309, 515] on textarea "Description: Stair Runner for Primary to Third Floor || Color/Finish: Panache -…" at bounding box center [362, 519] width 280 height 75
type textarea "Description: Stair Runner for Primary to Third Floor || Color/Finish: Panache -…"
click at [318, 326] on icon at bounding box center [321, 324] width 6 height 11
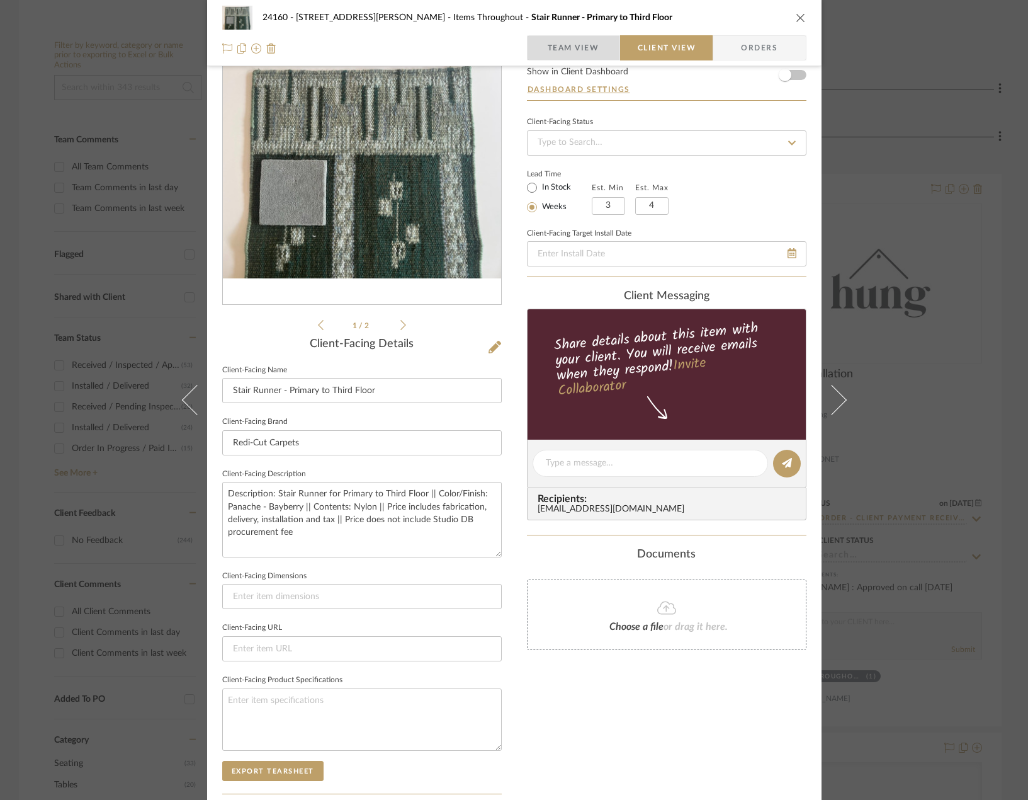
click at [594, 45] on span "Team View" at bounding box center [574, 47] width 52 height 25
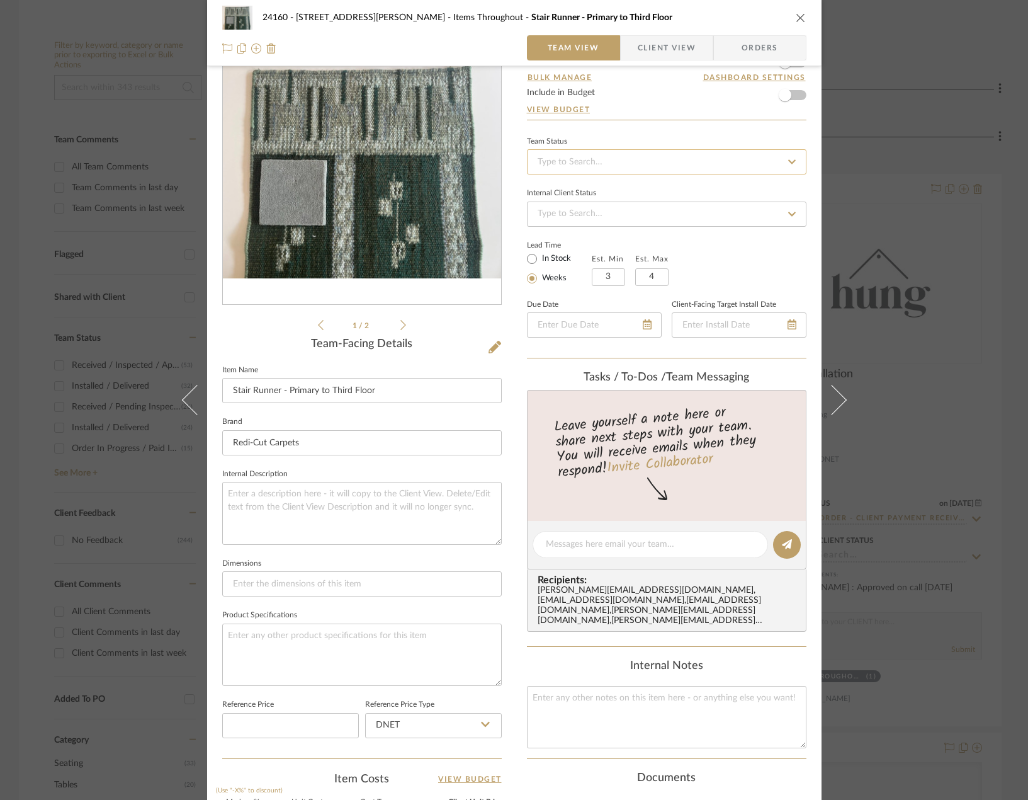
click at [562, 156] on input at bounding box center [667, 161] width 280 height 25
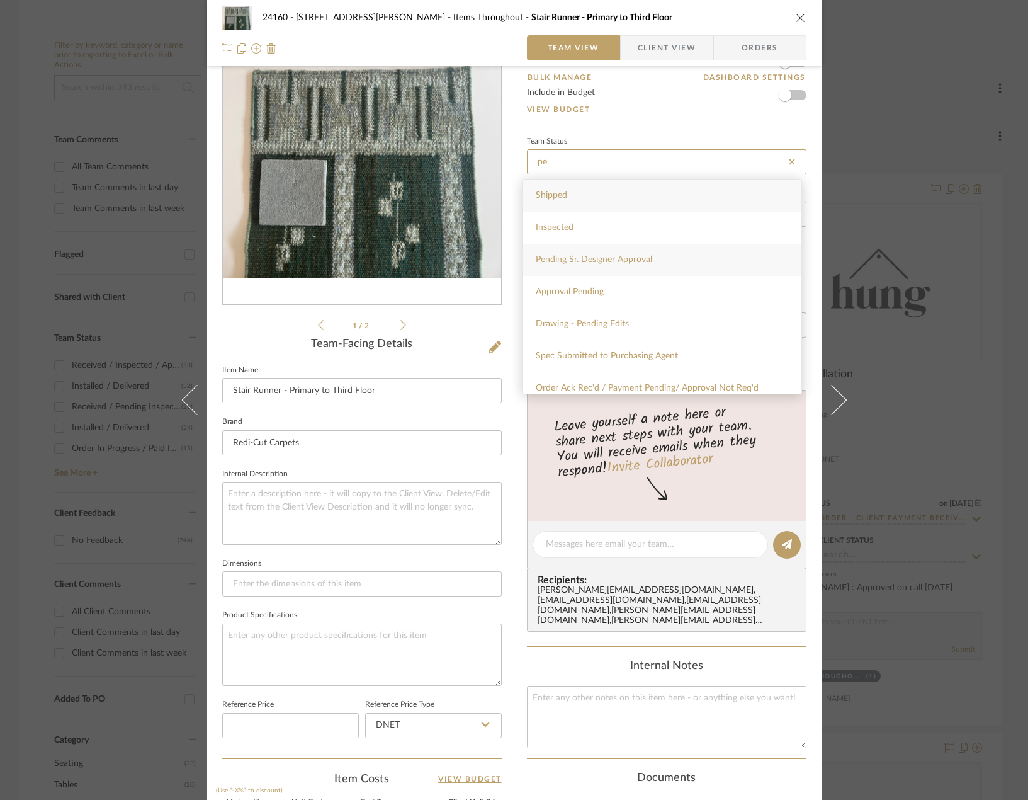
type input "pe"
click at [616, 262] on span "Pending Sr. Designer Approval" at bounding box center [594, 259] width 116 height 9
type input "[DATE]"
type input "Pending Sr. Designer Approval"
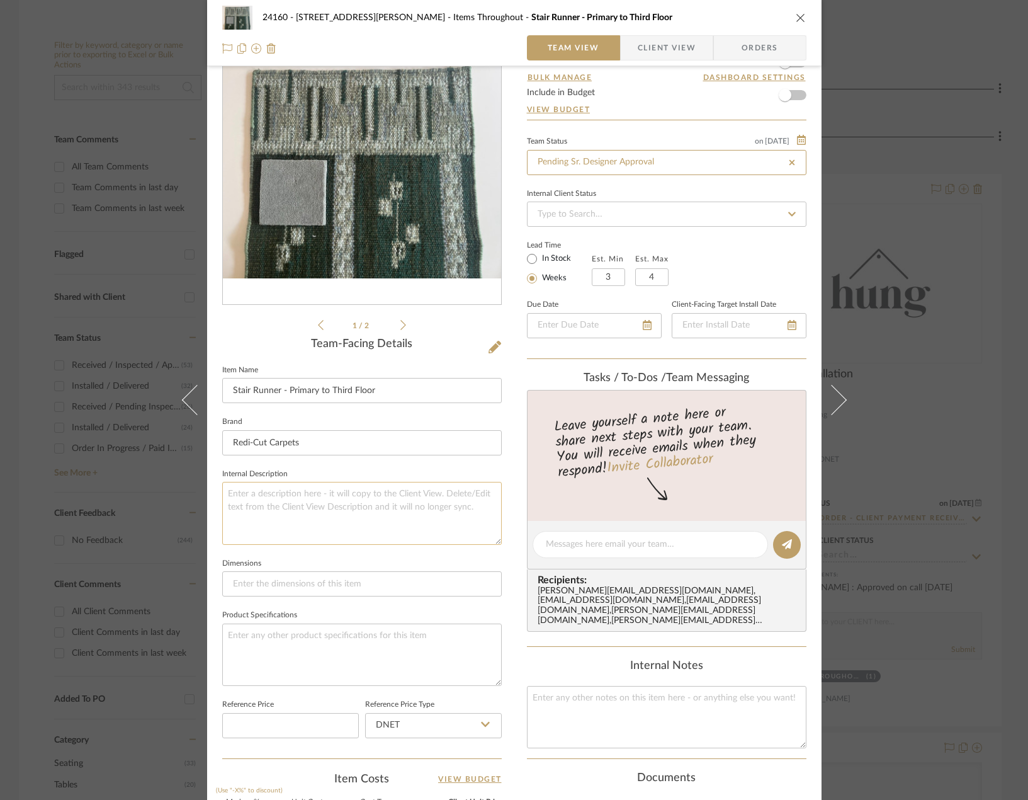
type input "[DATE]"
type input "Pending Sr. Designer Approval"
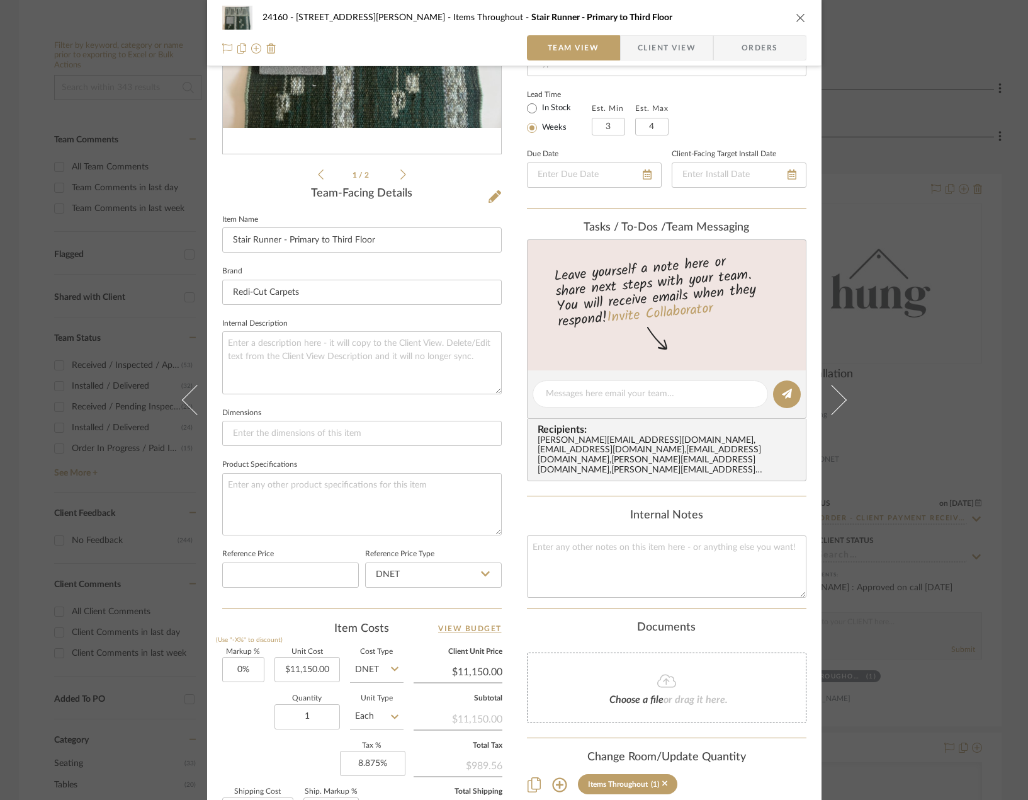
scroll to position [118, 0]
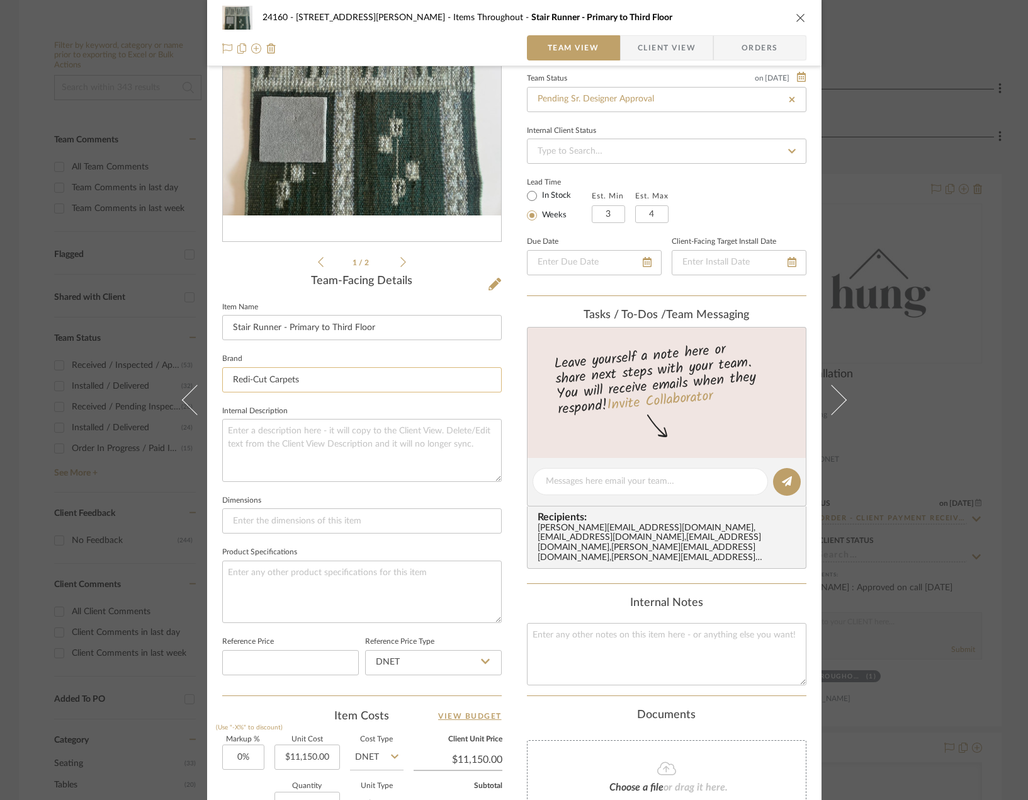
click at [341, 387] on input "Redi-Cut Carpets" at bounding box center [362, 379] width 280 height 25
click at [341, 385] on input "Redi-Cut Carpets" at bounding box center [362, 379] width 280 height 25
type input "y"
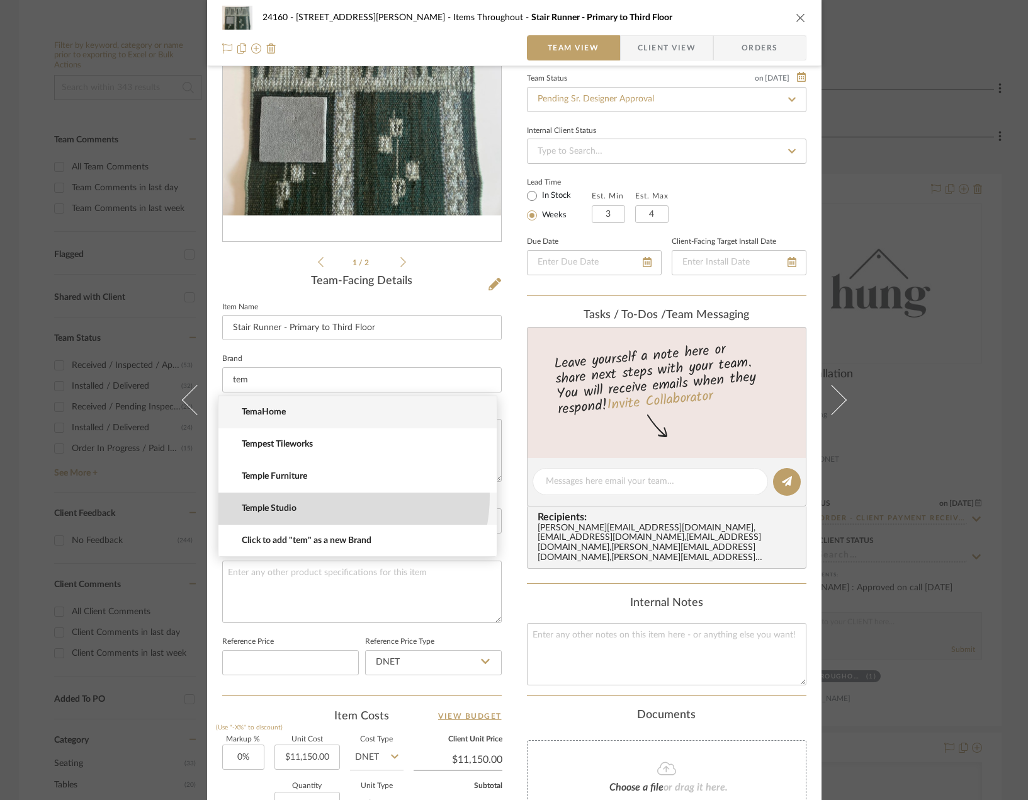
click at [323, 496] on mat-option "Temple Studio" at bounding box center [357, 508] width 278 height 32
type input "Temple Studio"
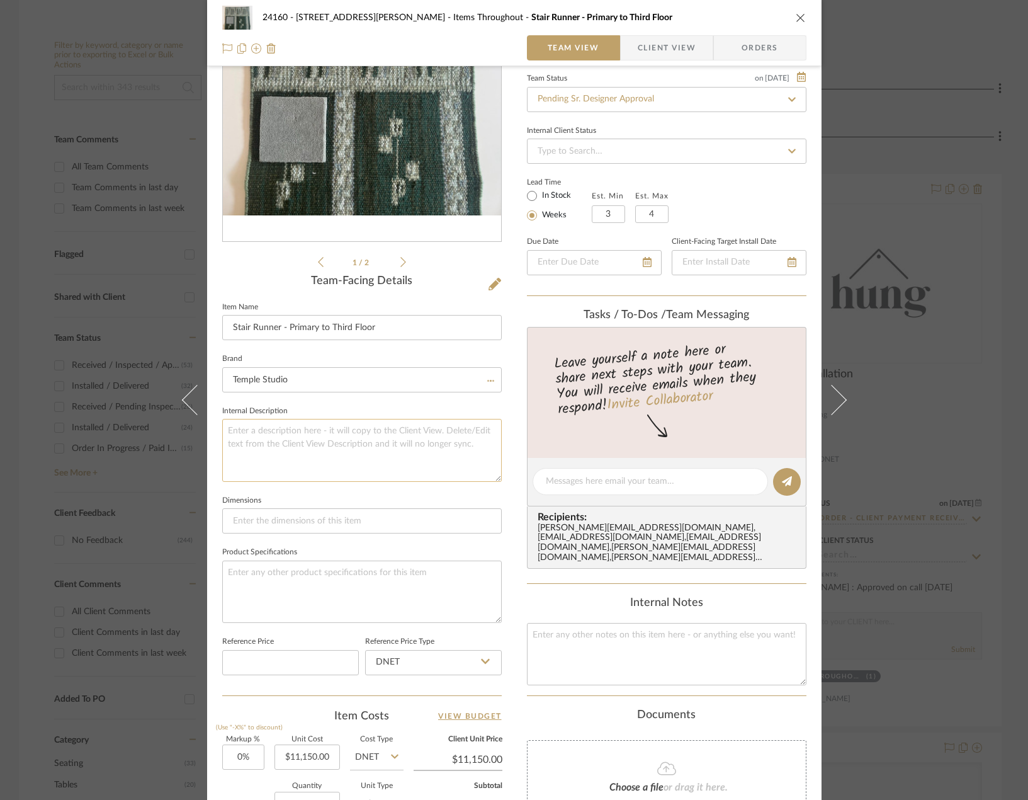
click at [339, 443] on textarea at bounding box center [362, 450] width 280 height 62
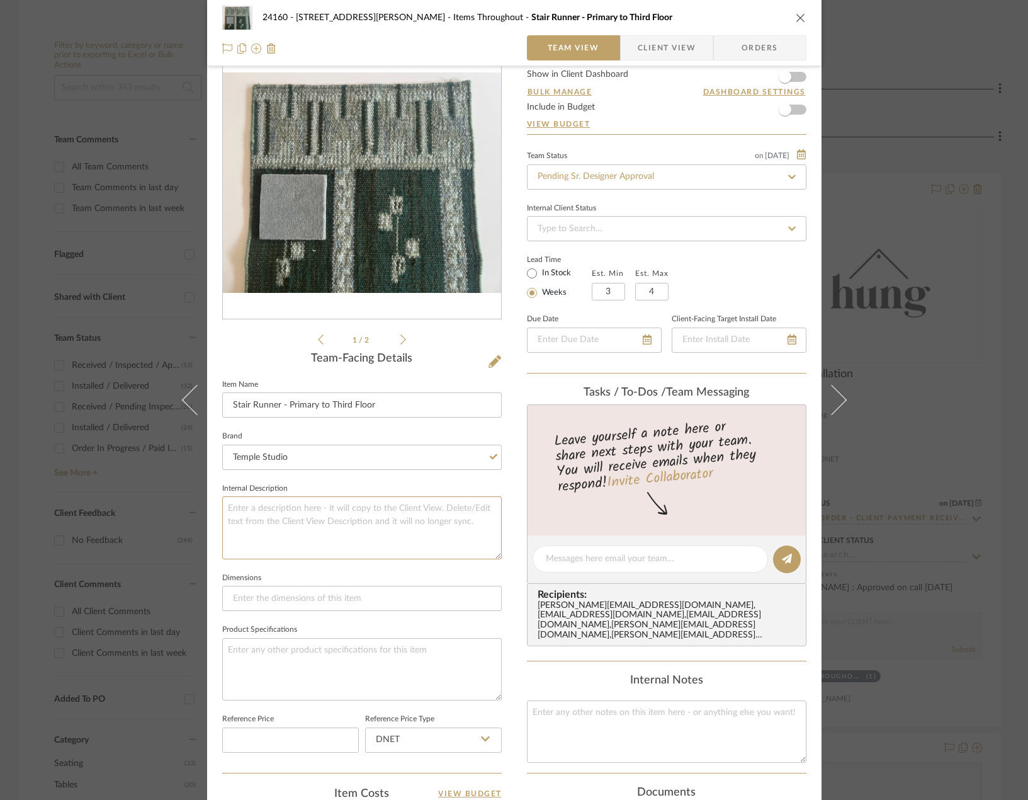
scroll to position [0, 0]
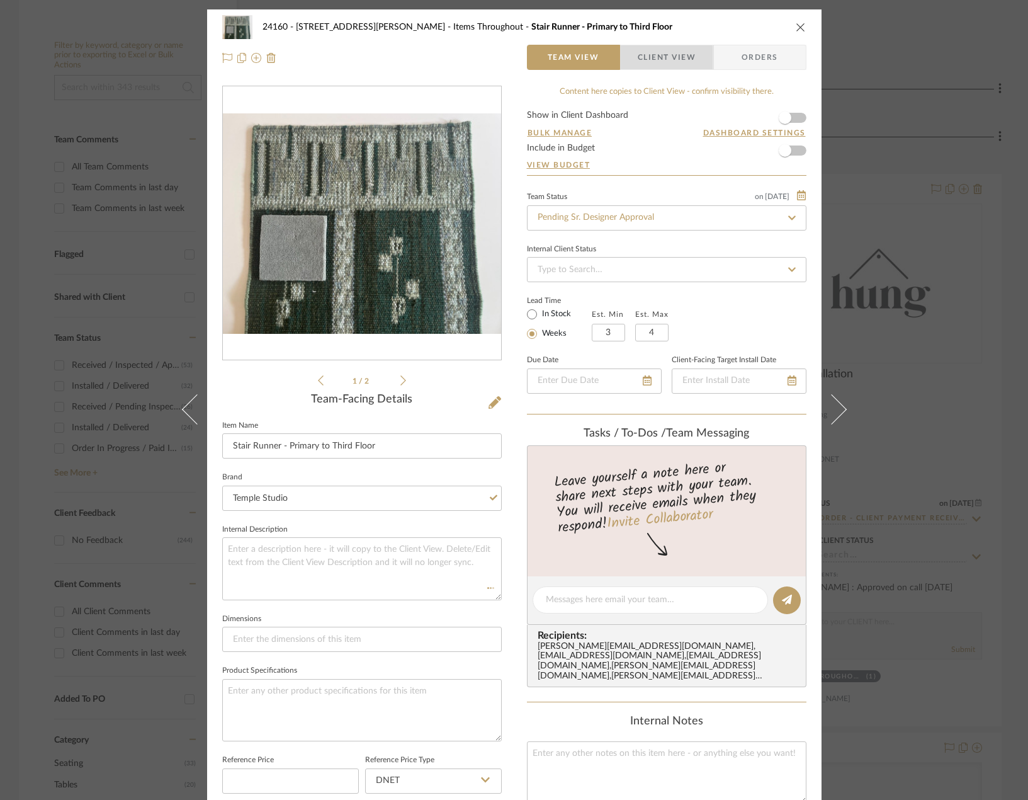
click at [644, 59] on span "Client View" at bounding box center [667, 57] width 58 height 25
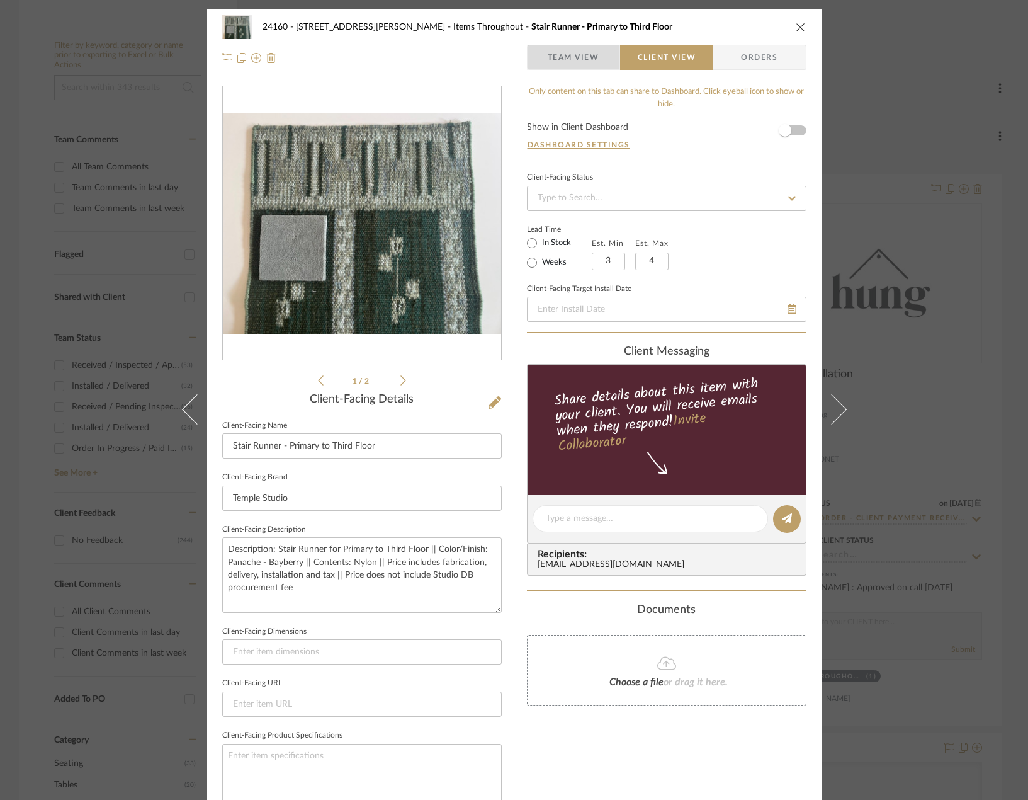
click at [569, 59] on span "Team View" at bounding box center [574, 57] width 52 height 25
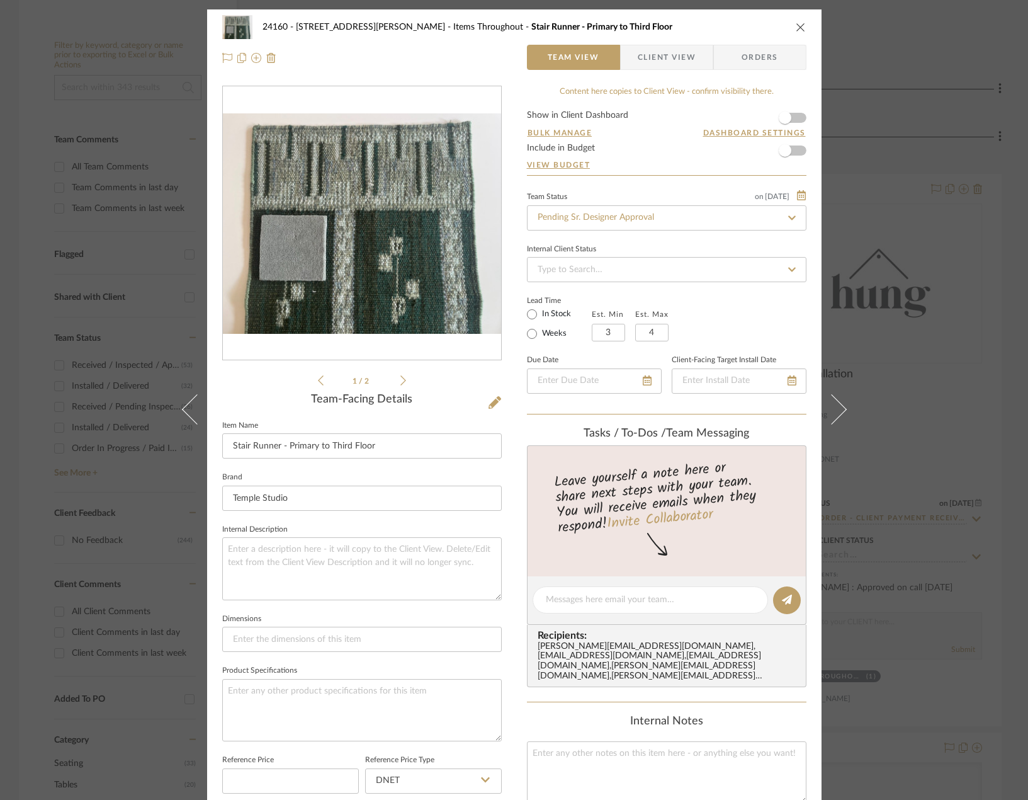
click at [907, 288] on div "24160 - [STREET_ADDRESS] - [PERSON_NAME] Items Throughout Stair Runner - Primar…" at bounding box center [514, 400] width 1028 height 800
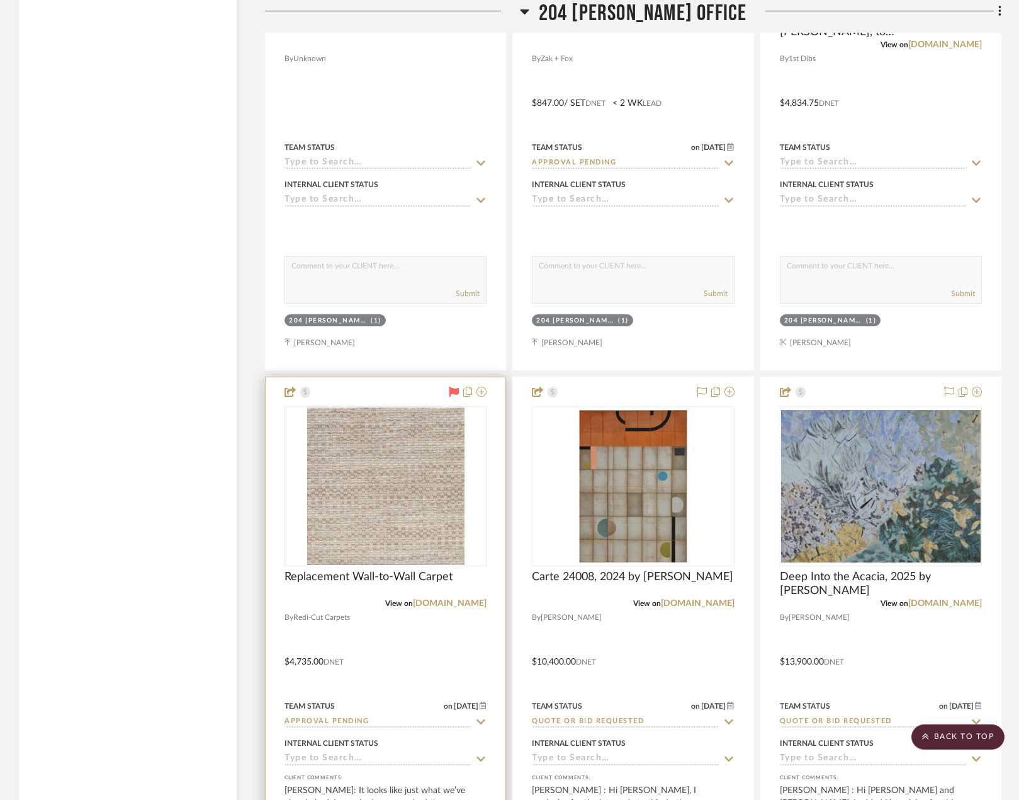
scroll to position [9191, 0]
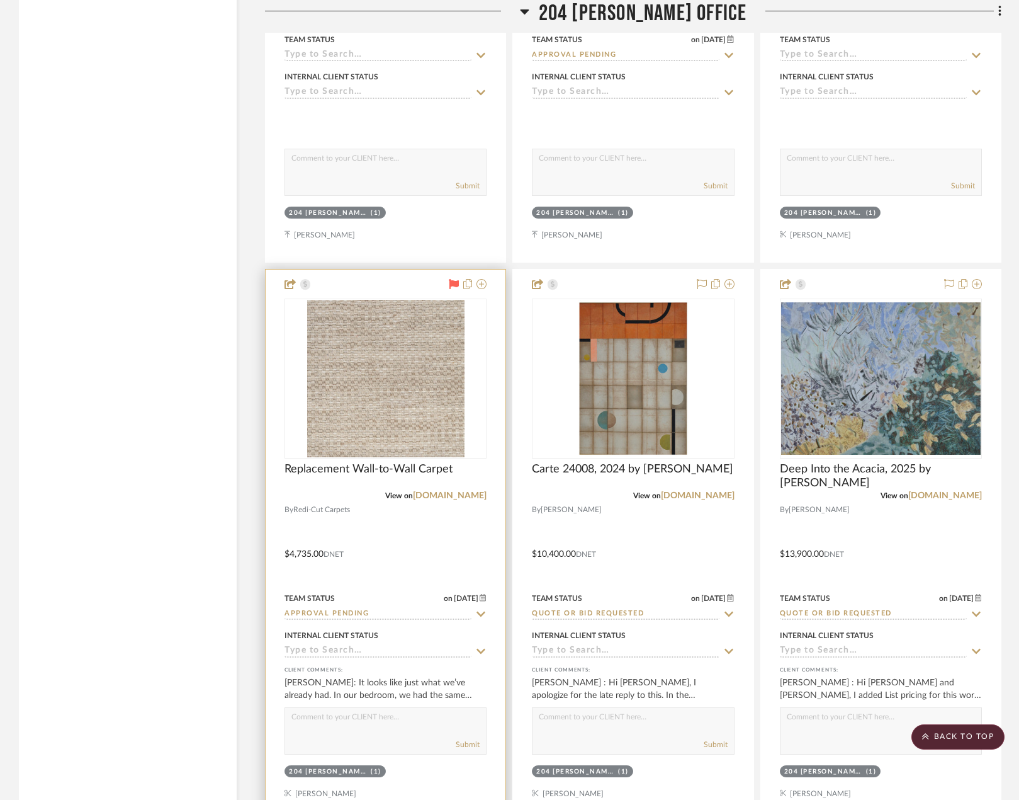
click at [458, 535] on div at bounding box center [386, 545] width 240 height 551
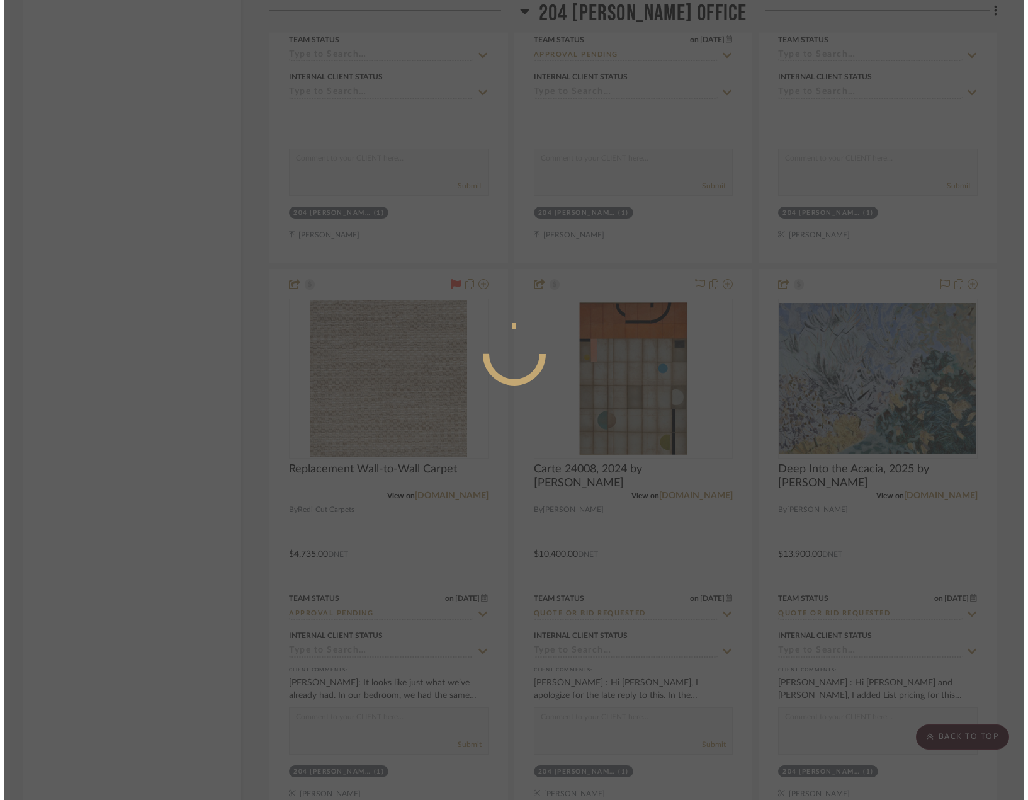
scroll to position [0, 0]
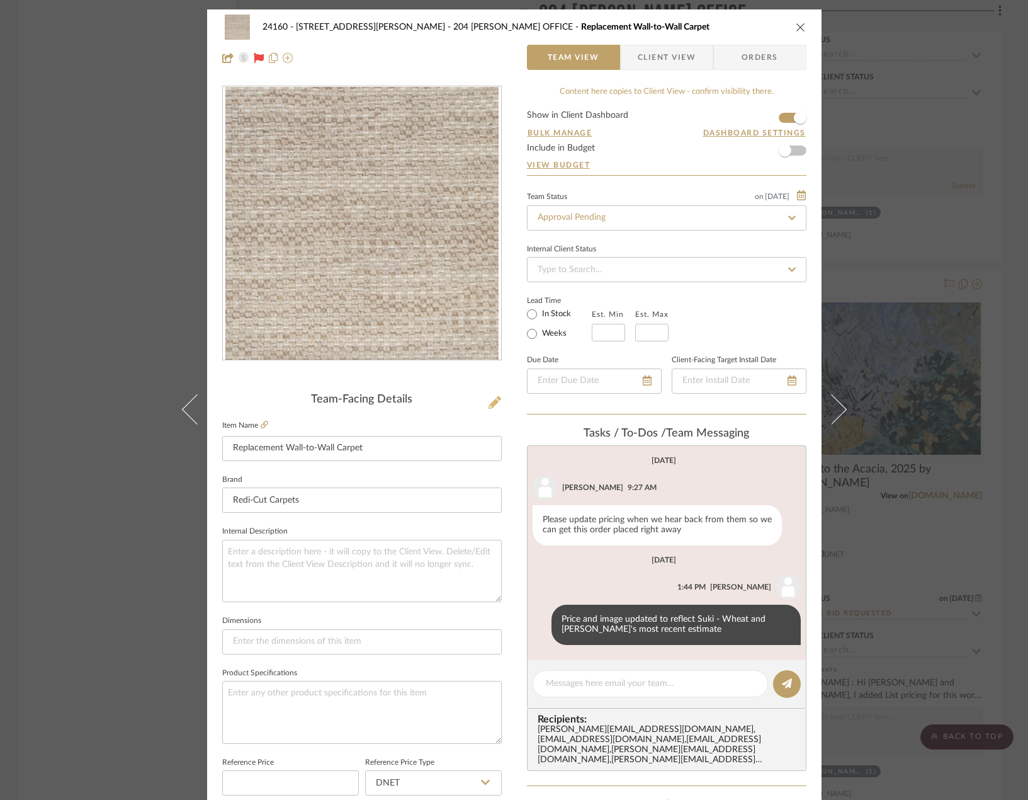
click at [489, 408] on icon at bounding box center [495, 402] width 13 height 13
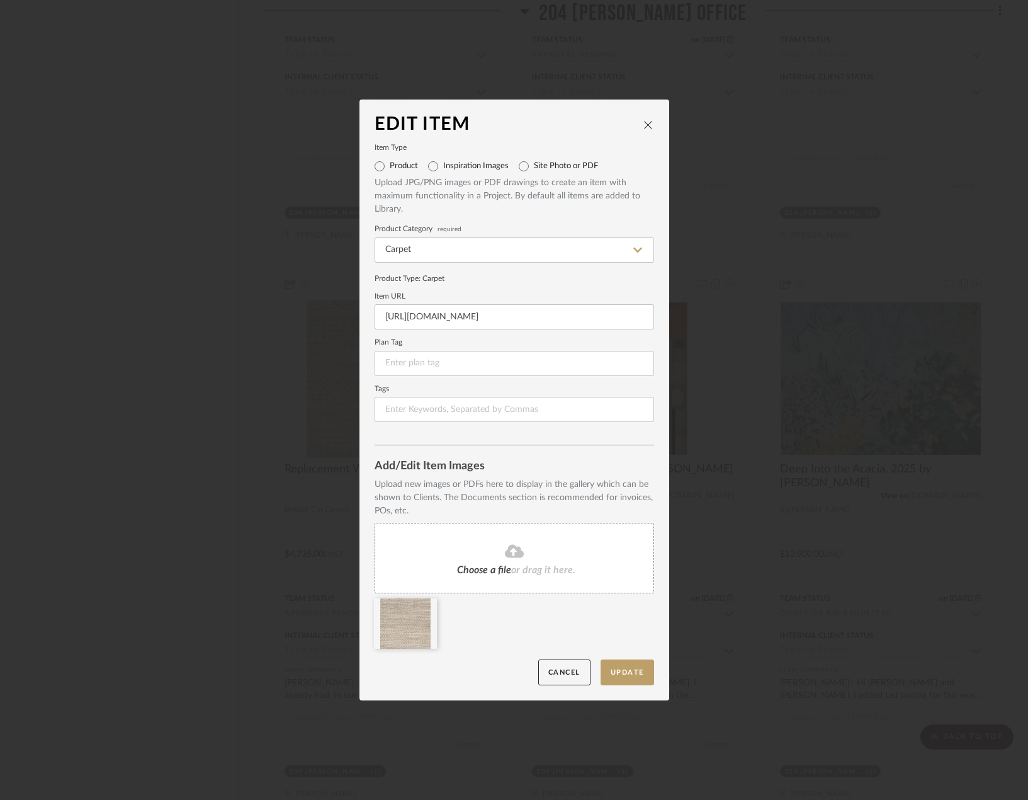
click at [467, 548] on fa-icon at bounding box center [514, 551] width 115 height 16
click at [628, 666] on button "Update" at bounding box center [628, 672] width 54 height 26
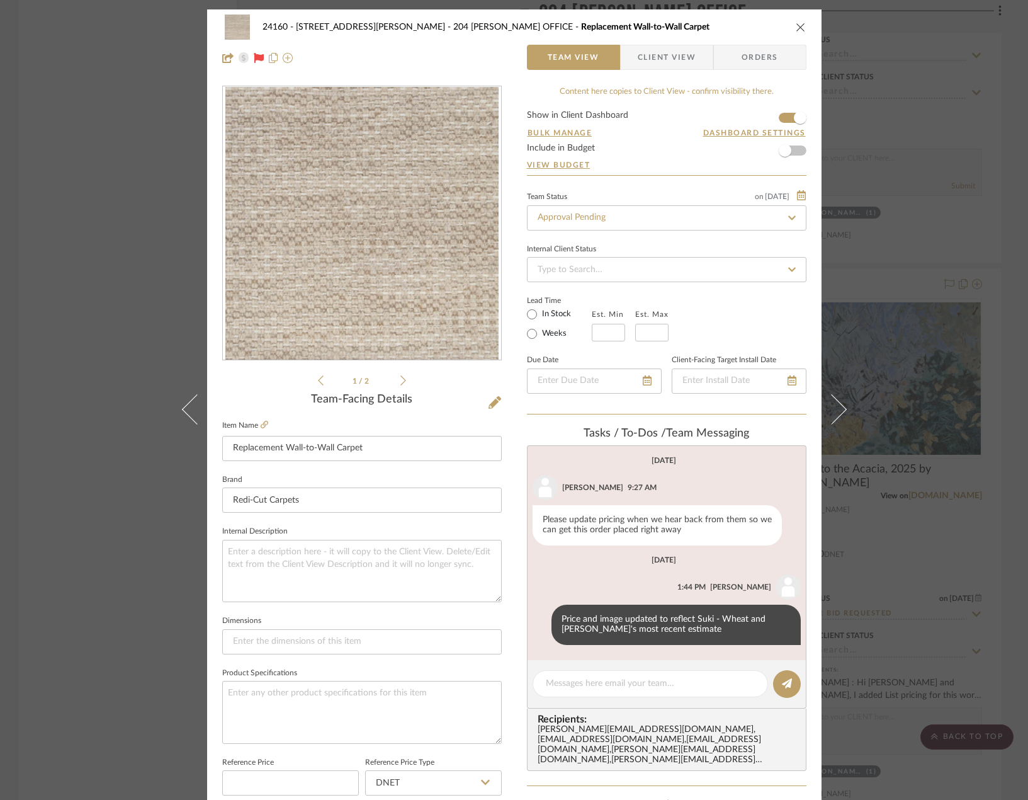
click at [401, 376] on icon at bounding box center [403, 380] width 6 height 11
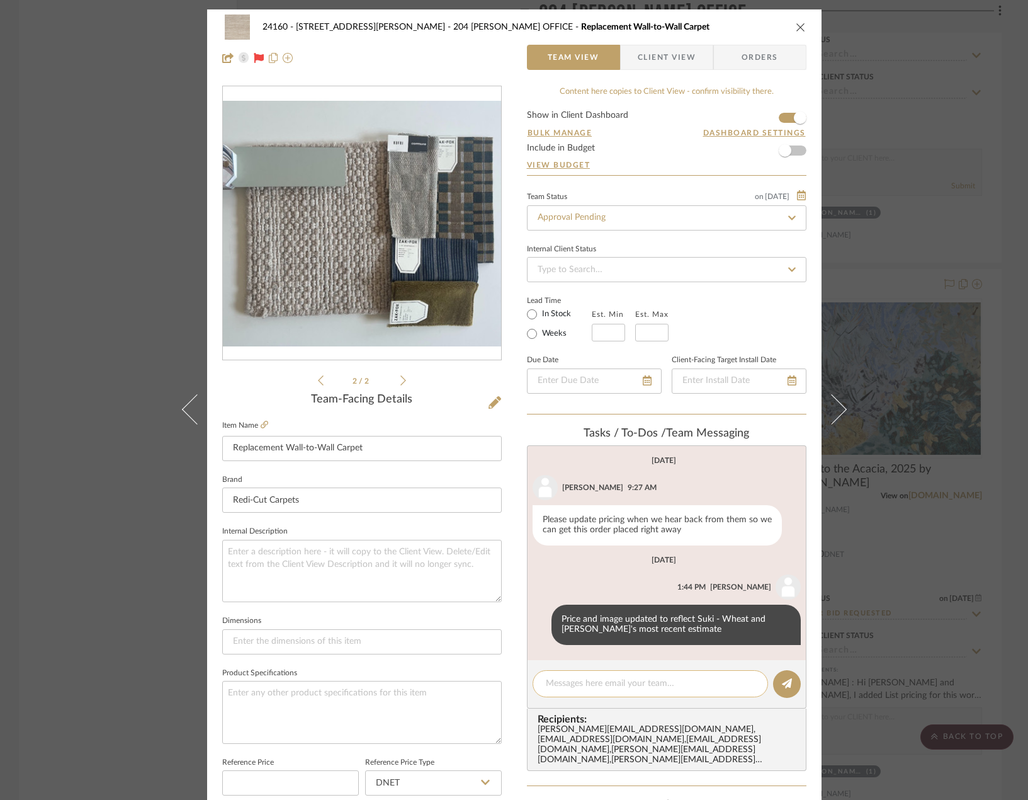
click at [639, 693] on editor-of-message at bounding box center [667, 684] width 280 height 48
click at [639, 680] on textarea at bounding box center [650, 683] width 209 height 13
type textarea "image with materials and paint color added"
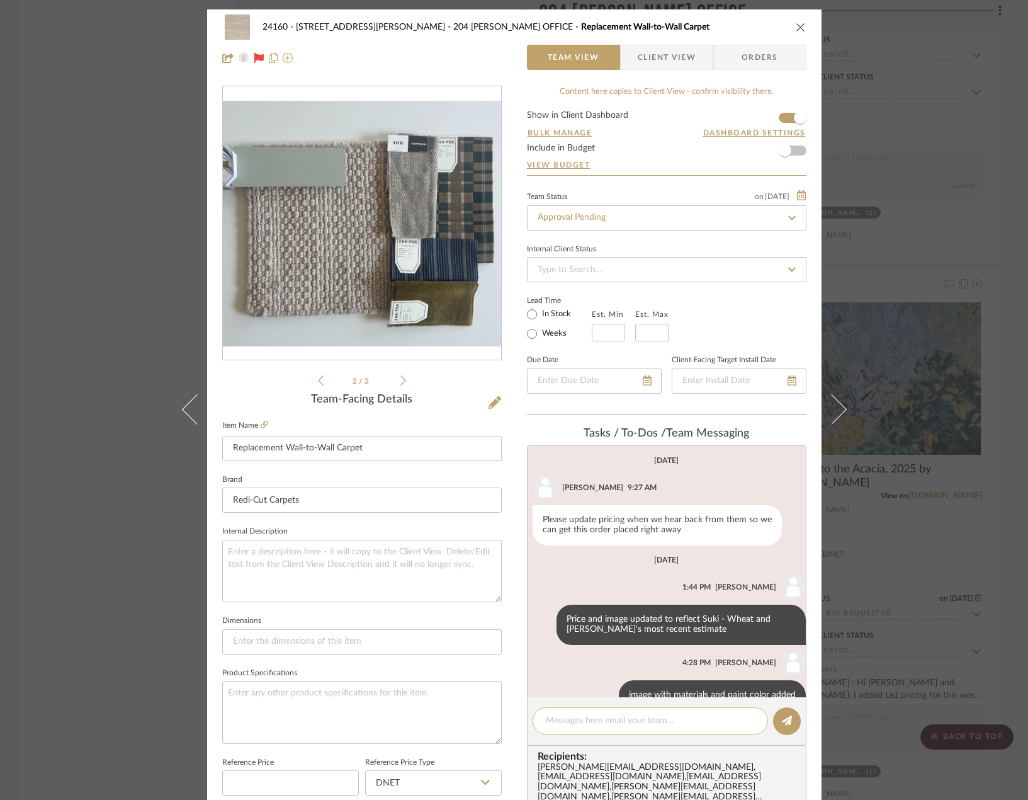
scroll to position [28, 0]
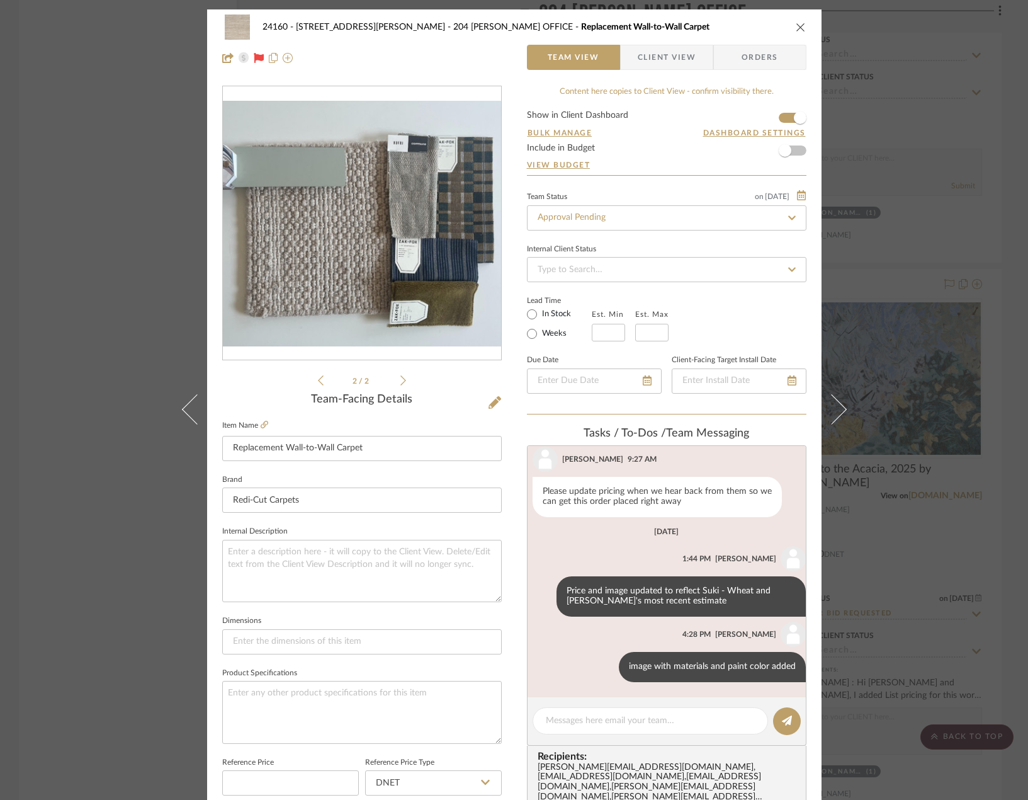
click at [867, 147] on div "24160 - [STREET_ADDRESS] - [PERSON_NAME] 204 [PERSON_NAME] OFFICE Replacement W…" at bounding box center [514, 400] width 1028 height 800
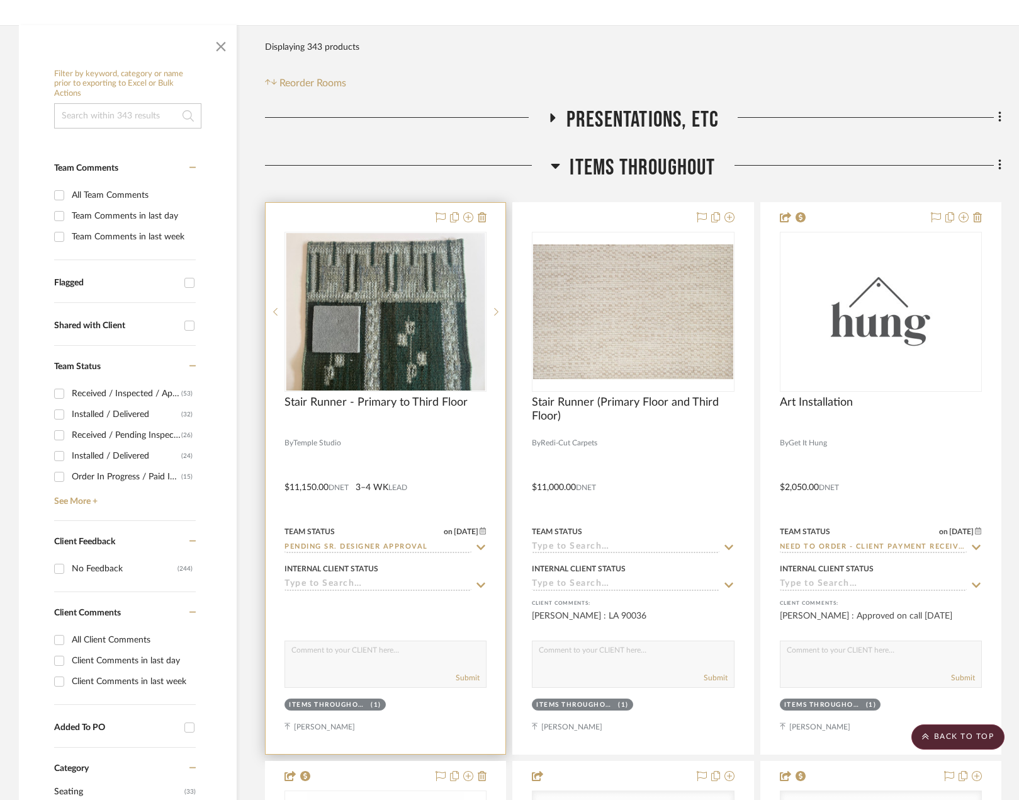
scroll to position [126, 0]
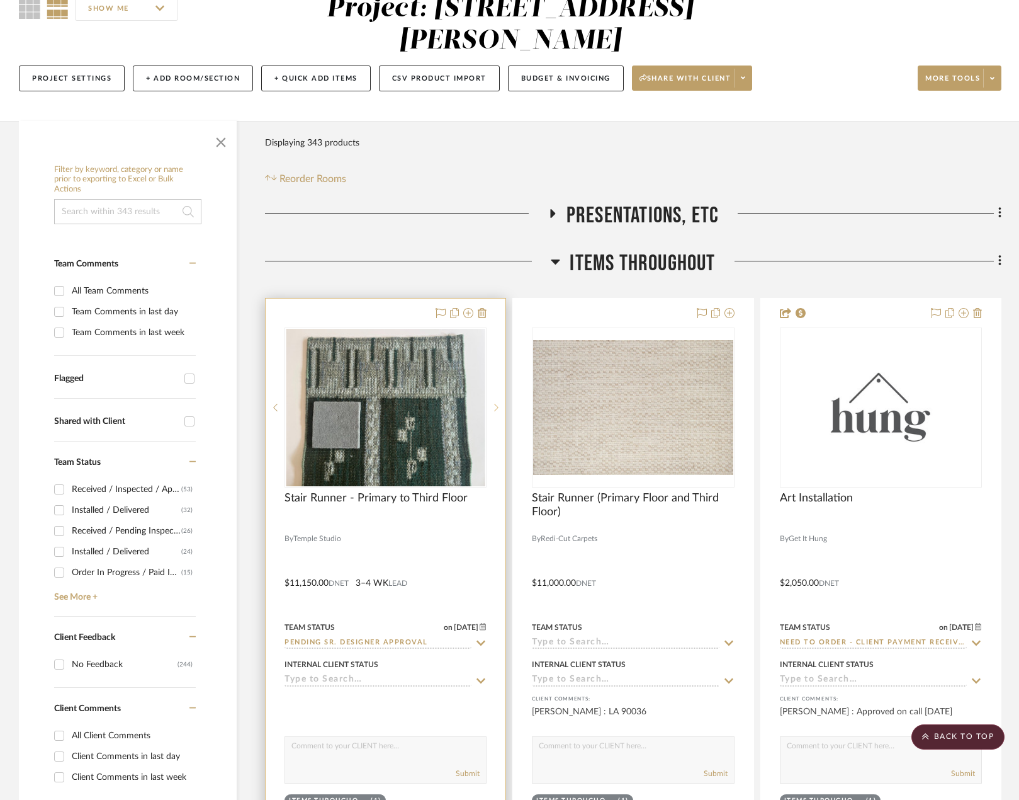
click at [498, 399] on div at bounding box center [496, 407] width 19 height 160
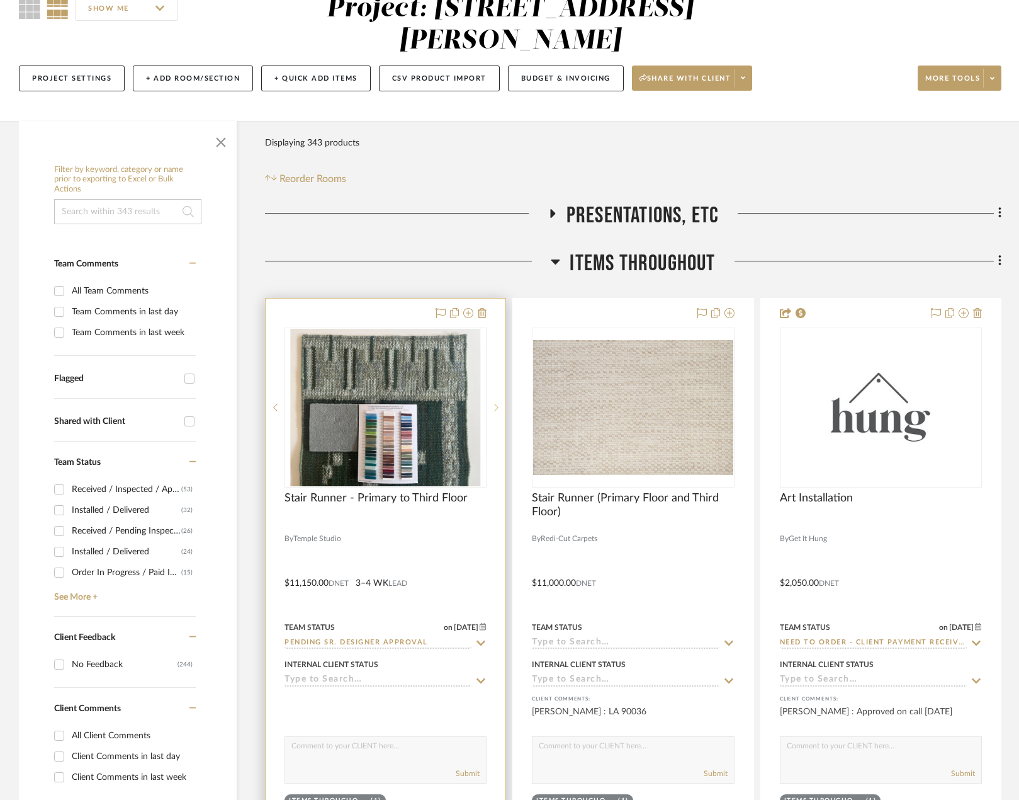
click at [498, 399] on div at bounding box center [496, 407] width 19 height 160
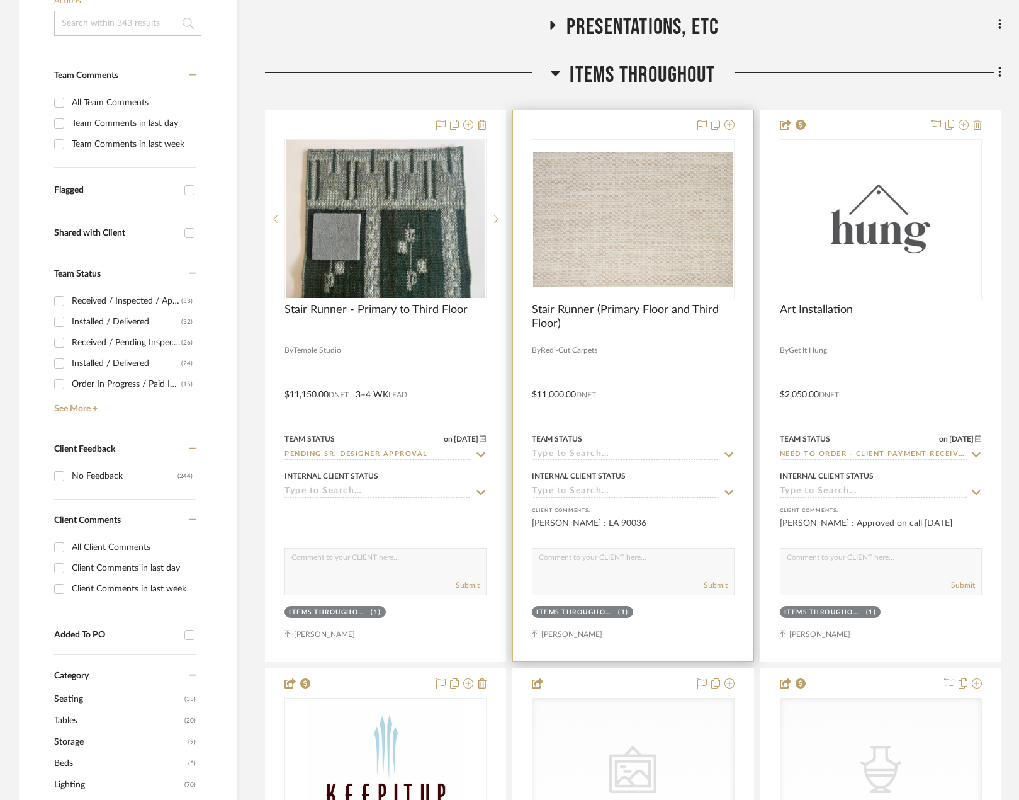
scroll to position [315, 0]
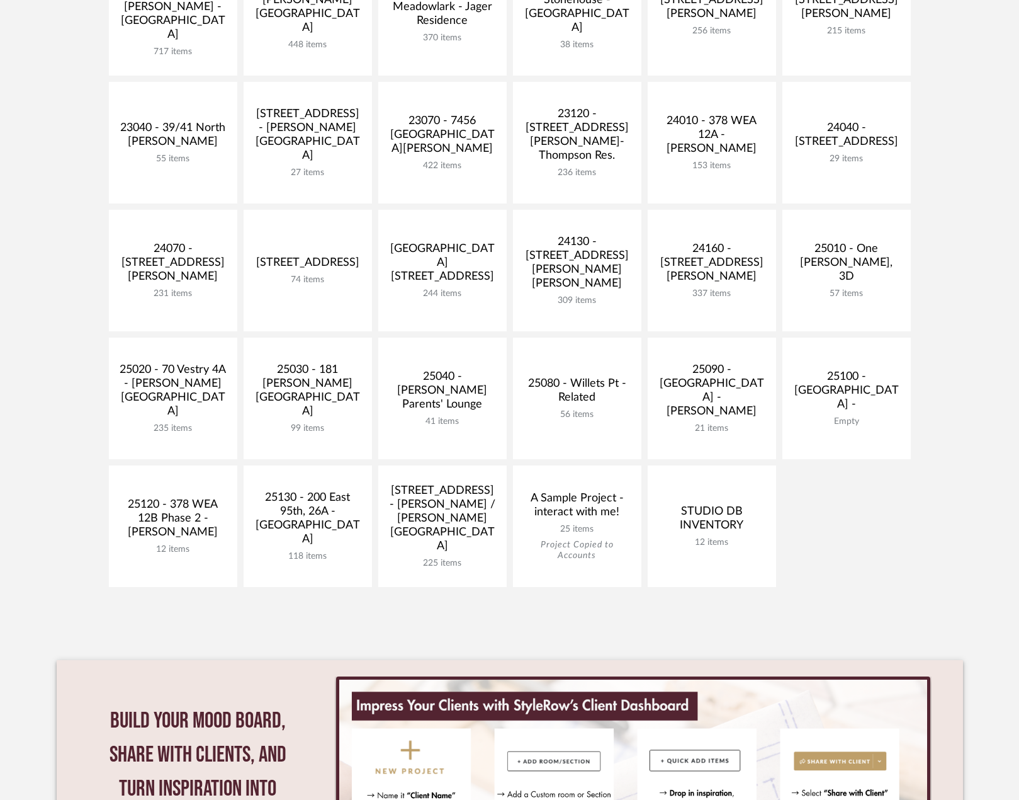
scroll to position [378, 0]
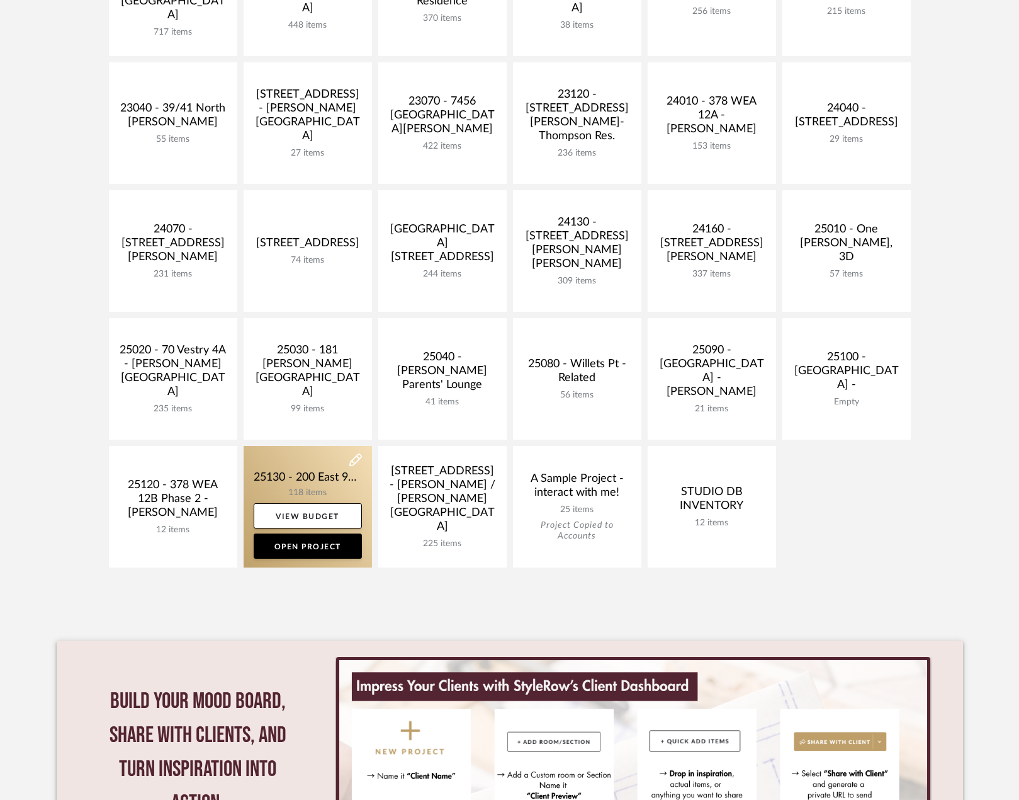
click at [275, 460] on link at bounding box center [308, 507] width 128 height 122
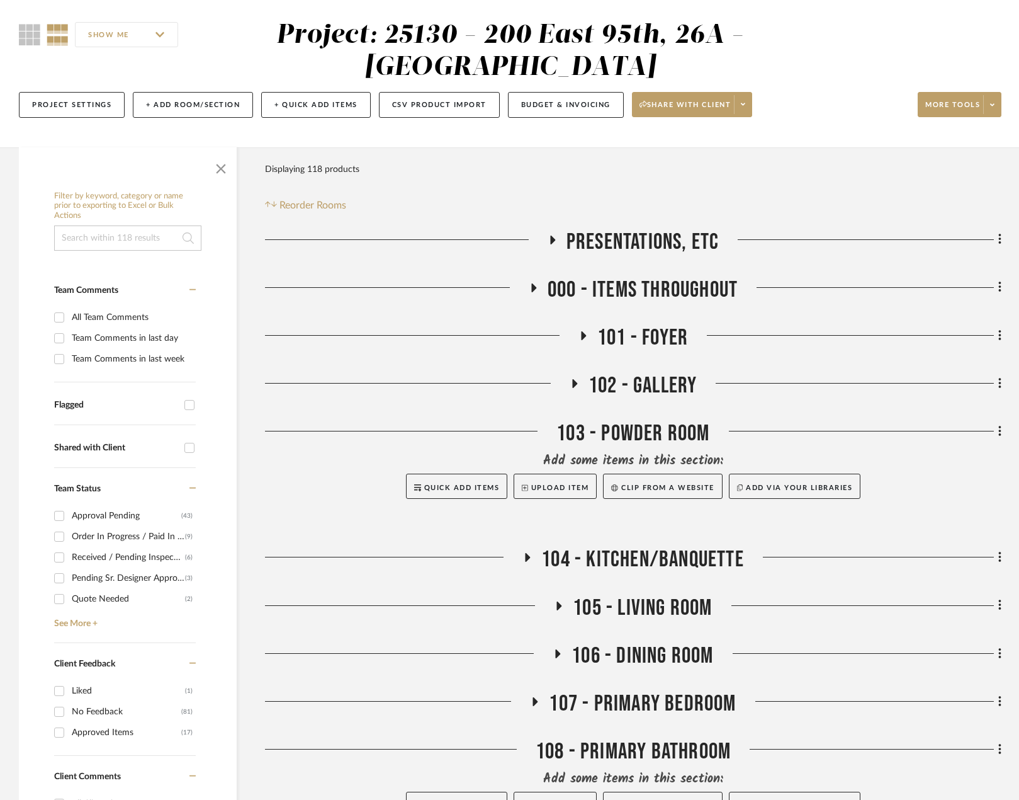
scroll to position [378, 0]
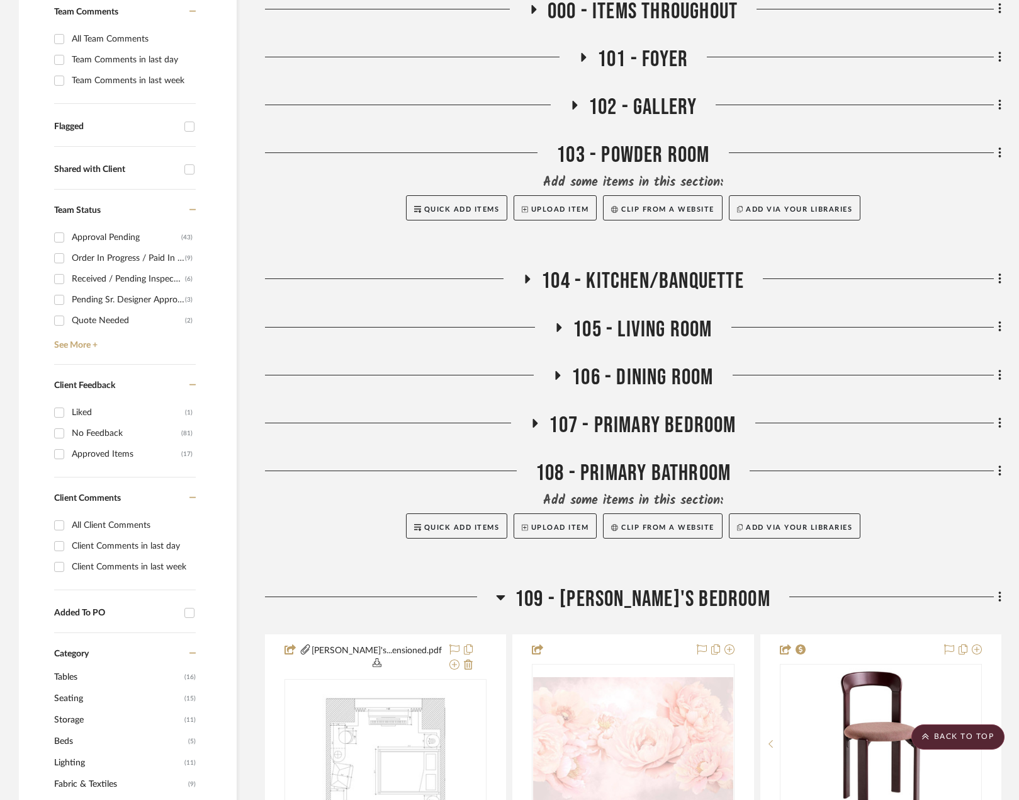
click at [594, 278] on span "104 - KITCHEN/BANQUETTE" at bounding box center [643, 281] width 203 height 27
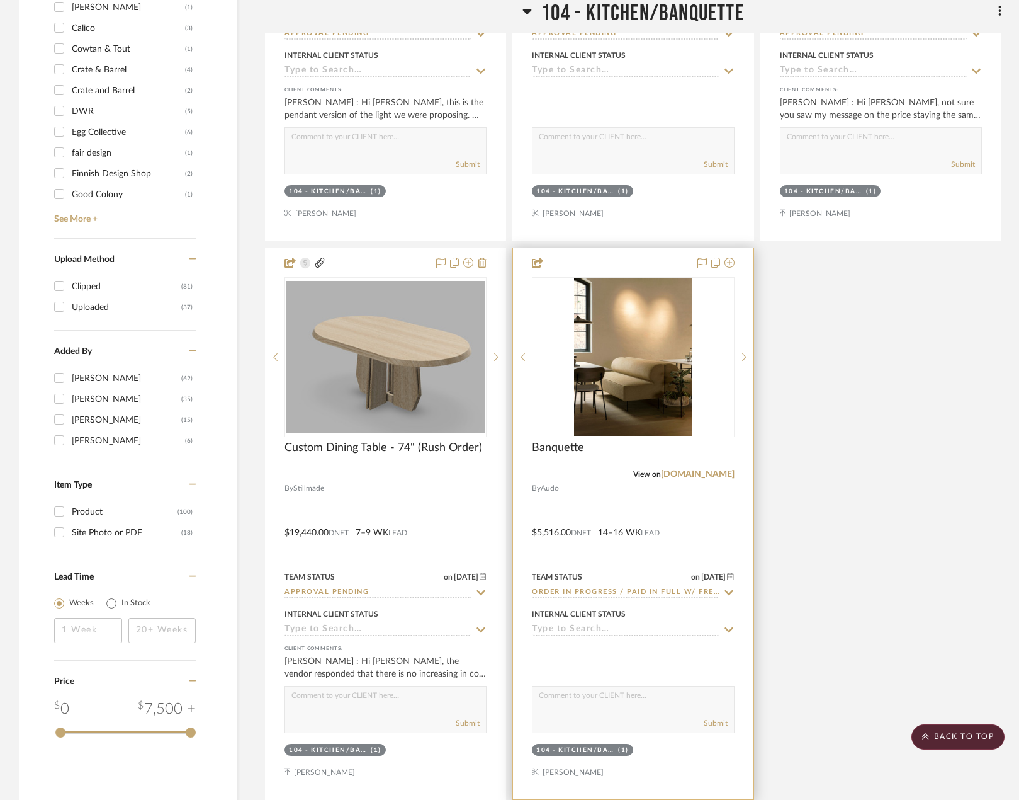
scroll to position [1826, 0]
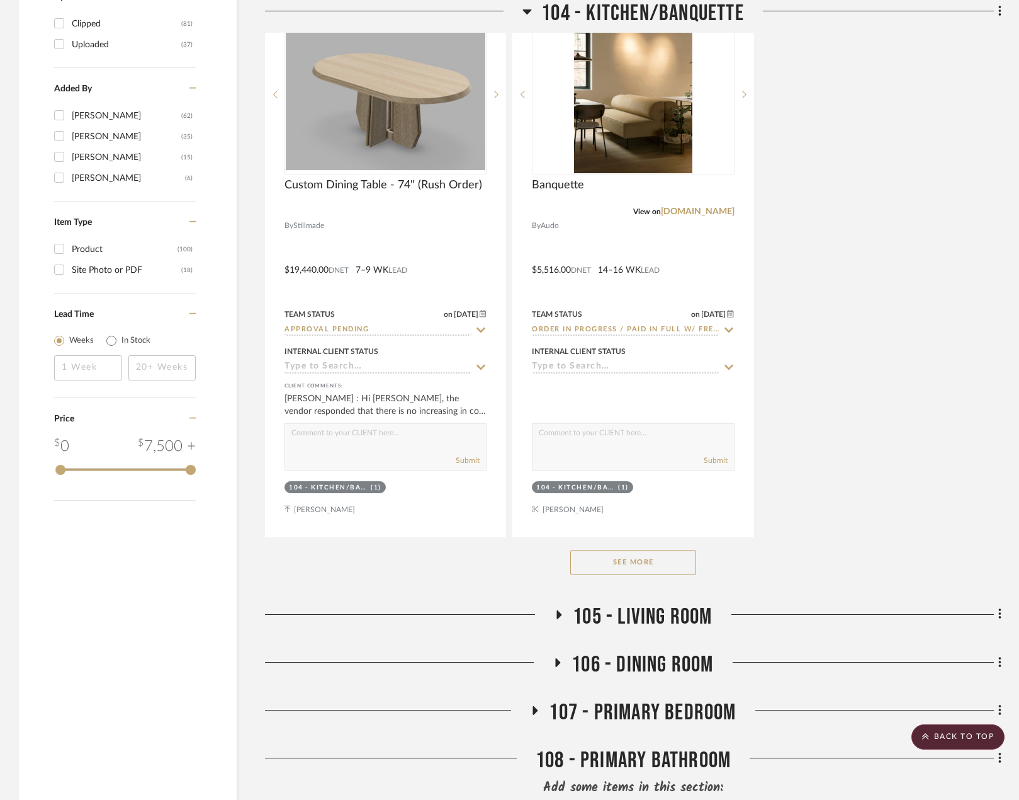
click at [614, 562] on button "See More" at bounding box center [633, 562] width 126 height 25
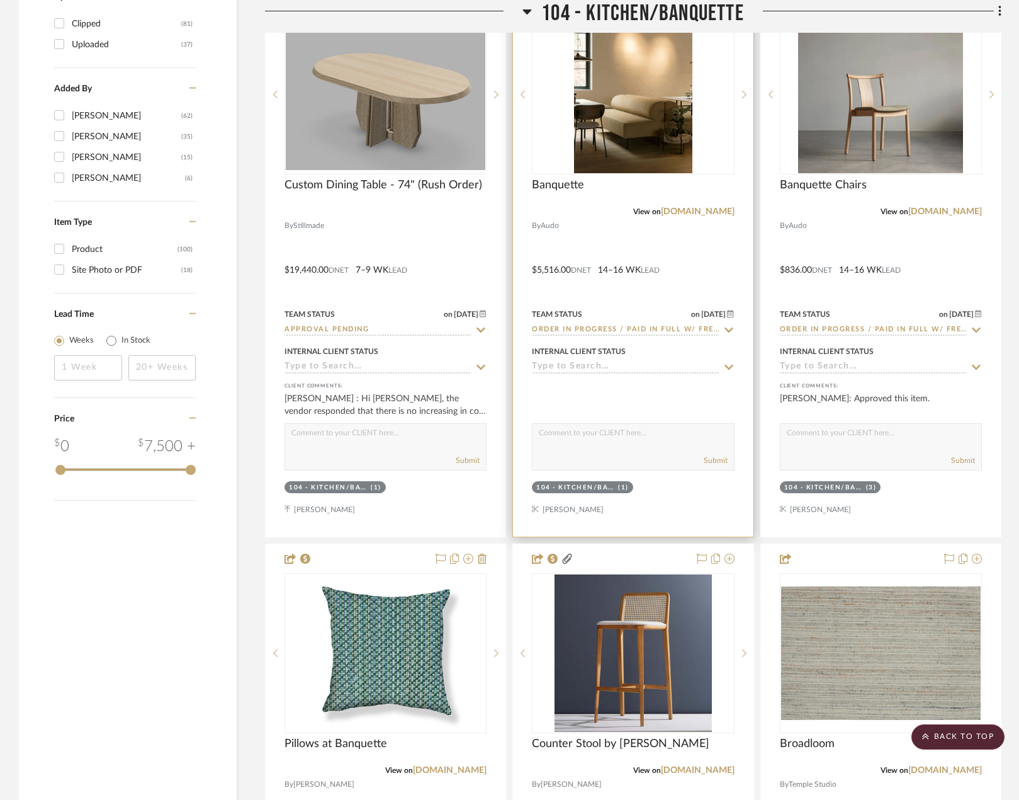
click at [633, 280] on div at bounding box center [633, 261] width 240 height 551
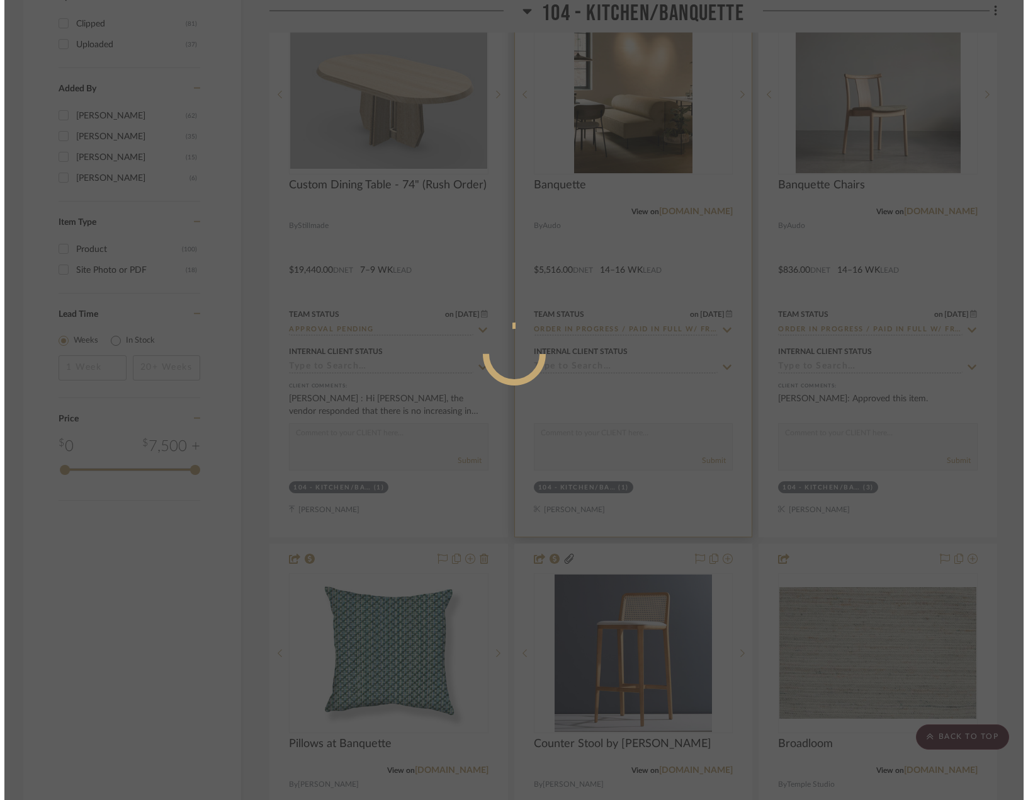
scroll to position [0, 0]
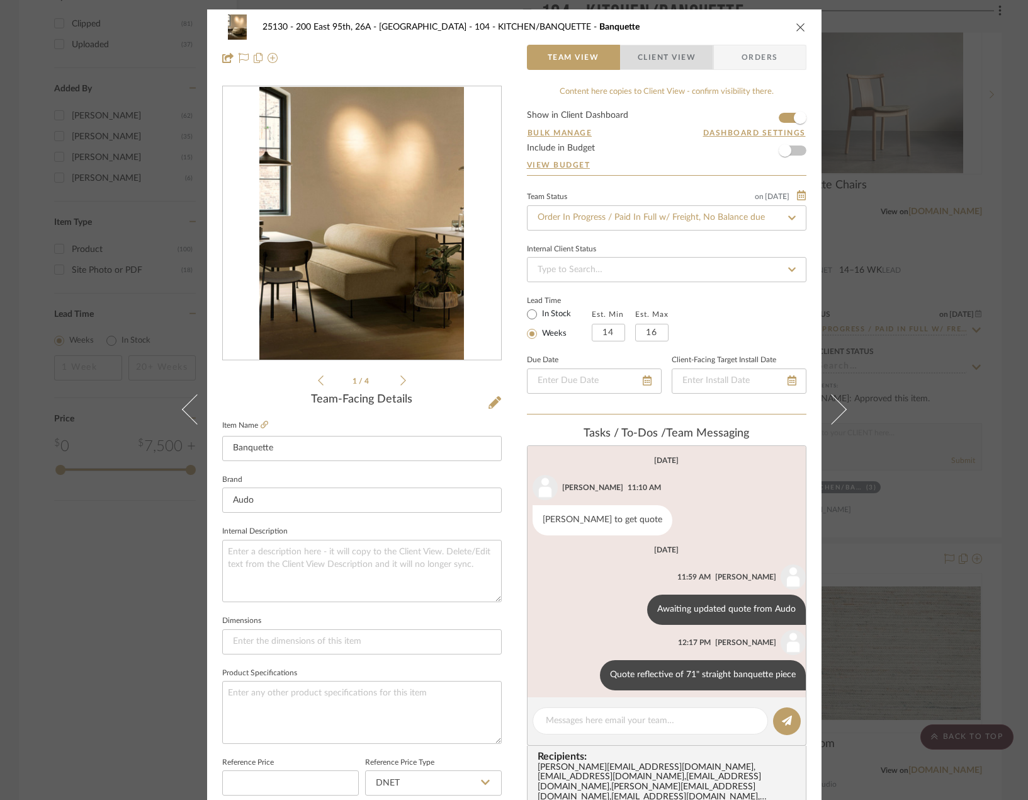
click at [655, 55] on span "Client View" at bounding box center [667, 57] width 58 height 25
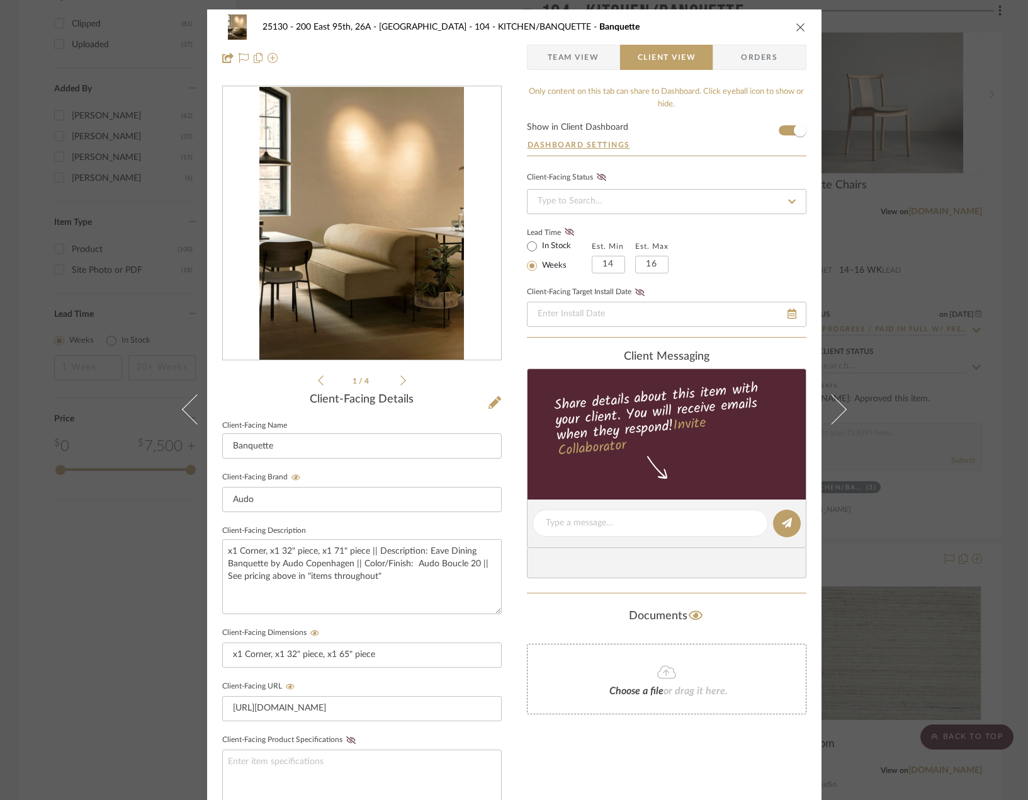
click at [574, 59] on span "Team View" at bounding box center [574, 57] width 52 height 25
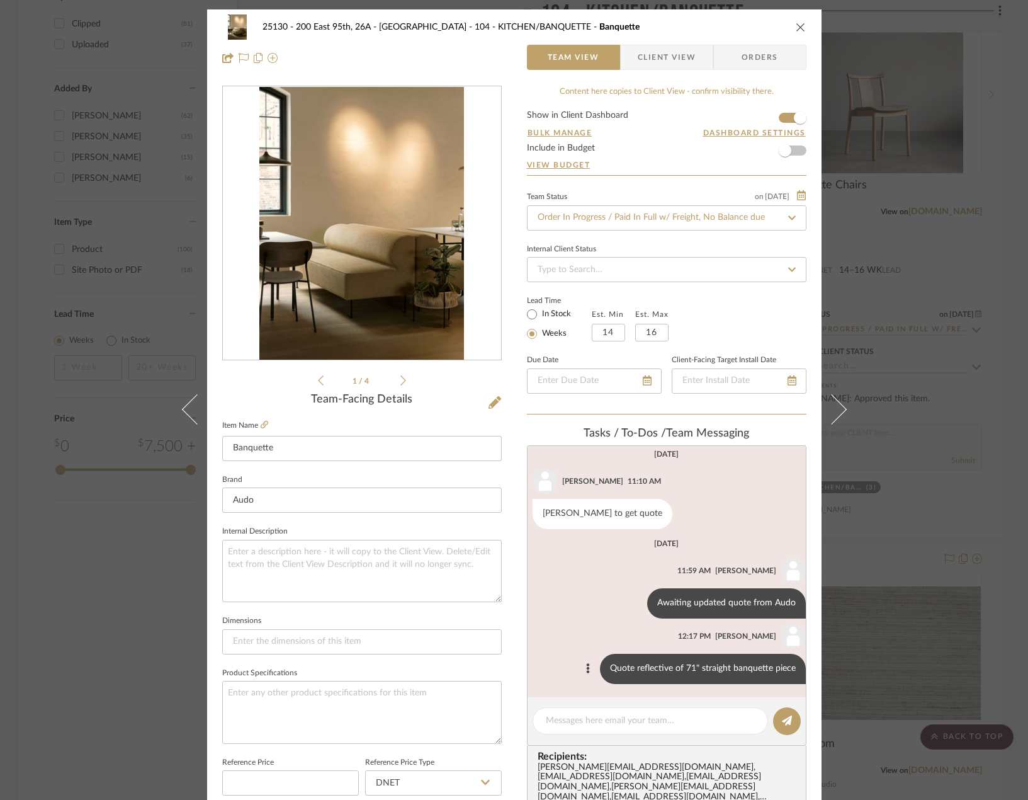
scroll to position [8, 0]
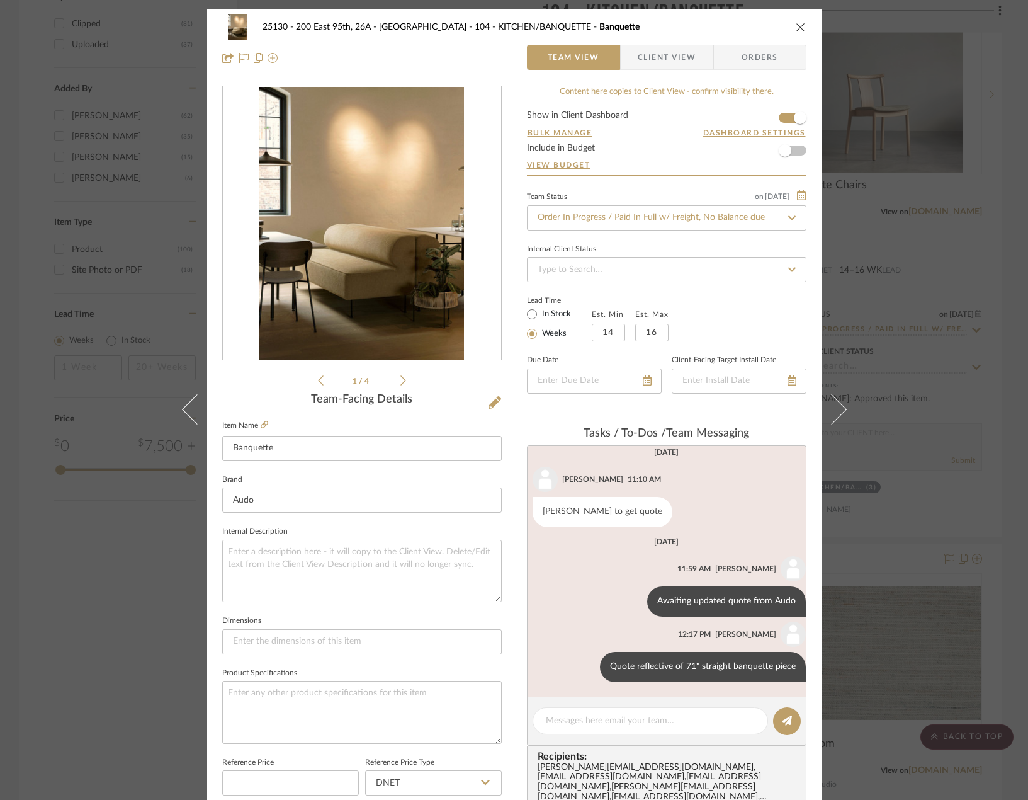
click at [968, 487] on div "25130 - 200 East 95th, 26A - Kosheleva 104 - KITCHEN/BANQUETTE Banquette Team V…" at bounding box center [514, 400] width 1028 height 800
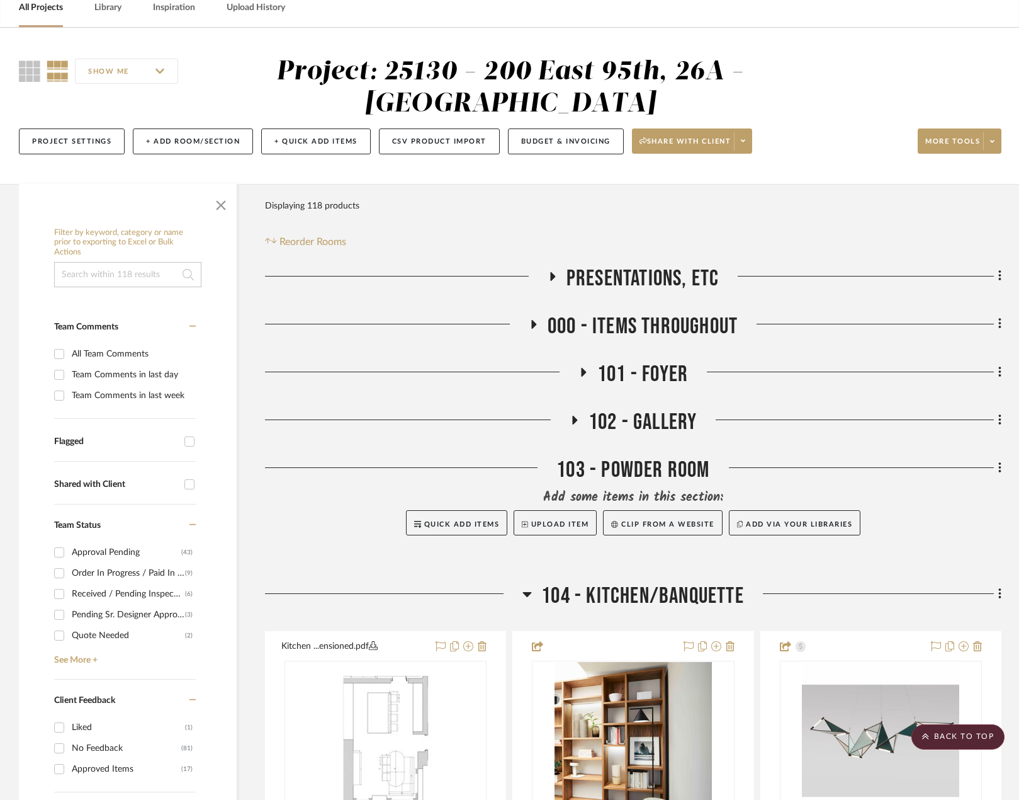
scroll to position [0, 0]
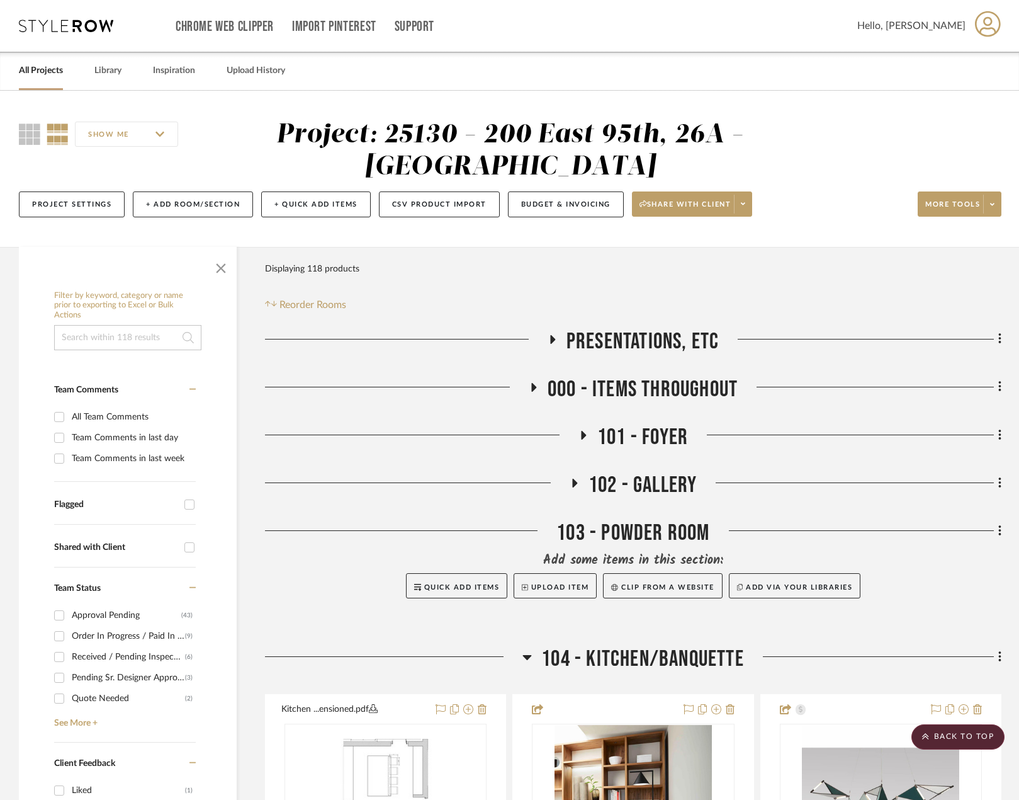
click at [613, 385] on span "000 - ITEMS THROUGHOUT" at bounding box center [643, 389] width 190 height 27
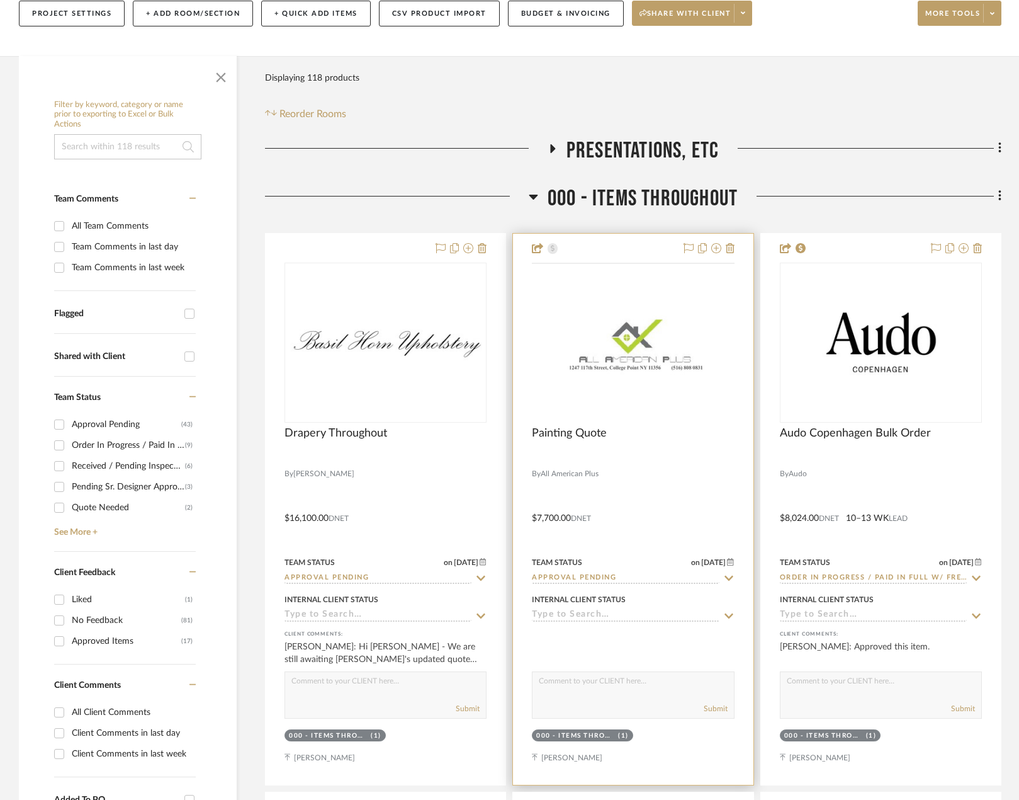
scroll to position [315, 0]
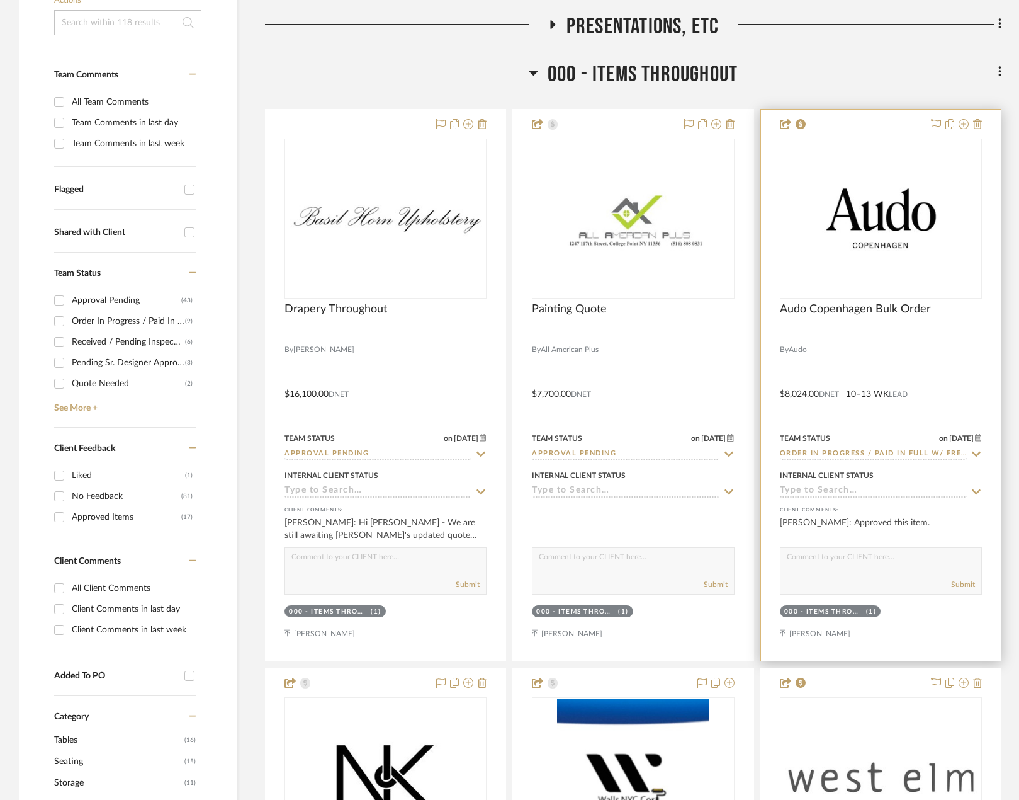
click at [846, 379] on div at bounding box center [881, 385] width 240 height 551
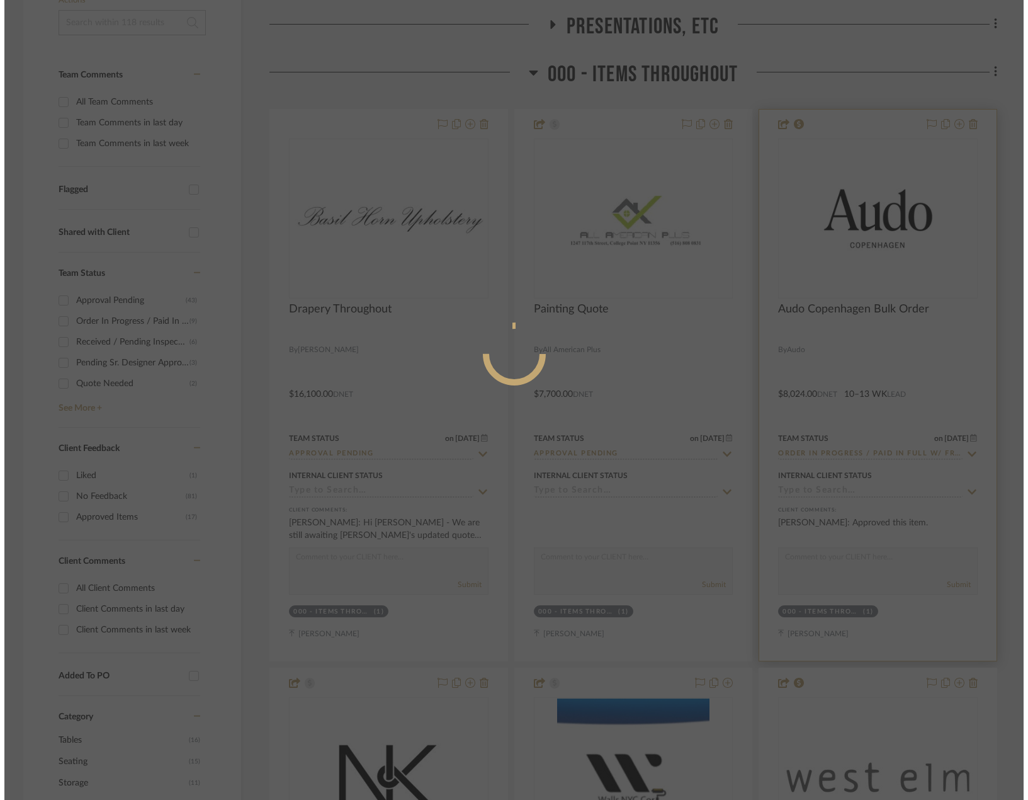
scroll to position [0, 0]
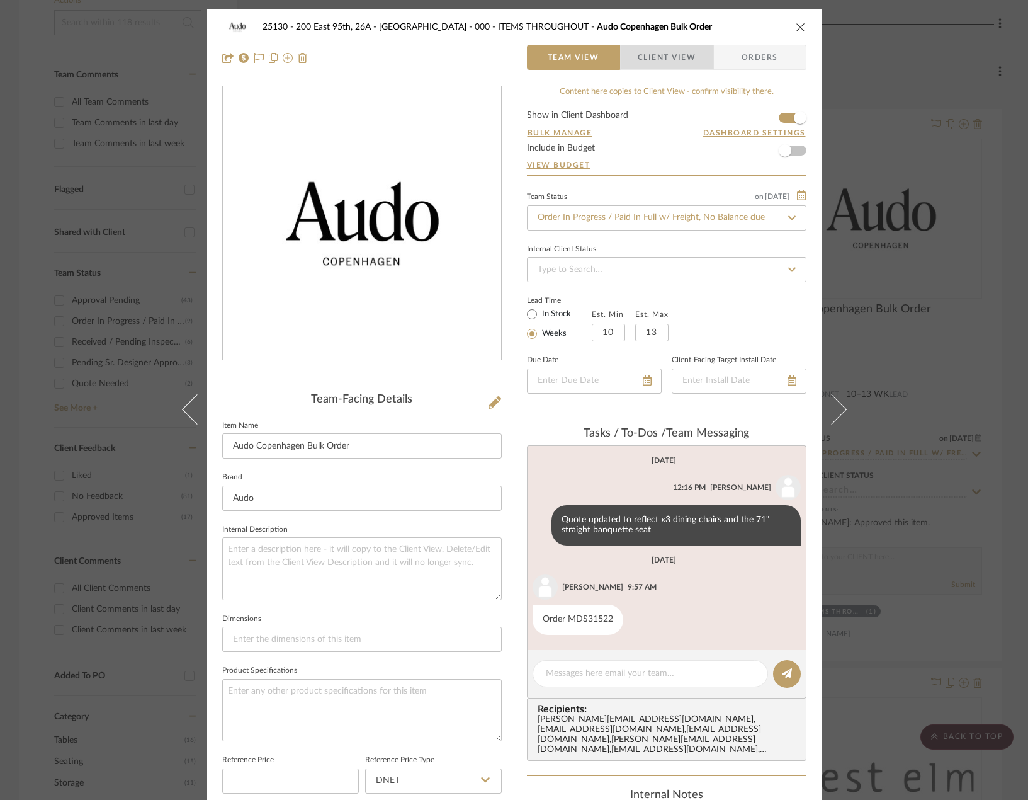
click at [678, 59] on span "Client View" at bounding box center [667, 57] width 58 height 25
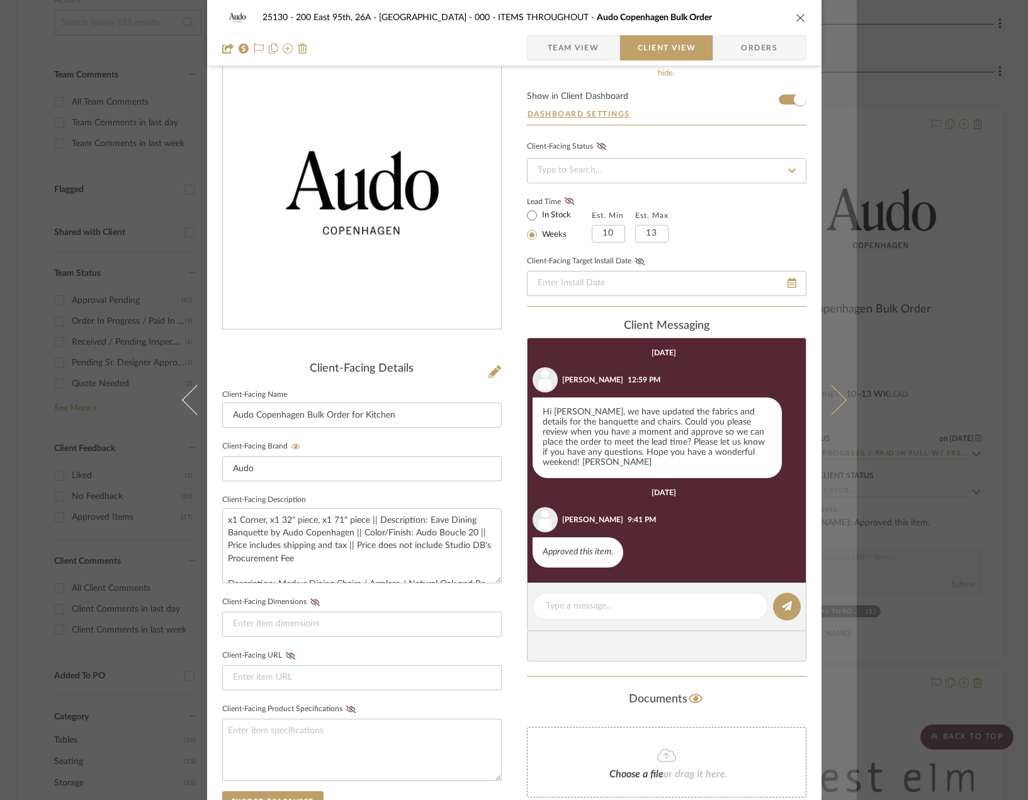
scroll to position [6, 0]
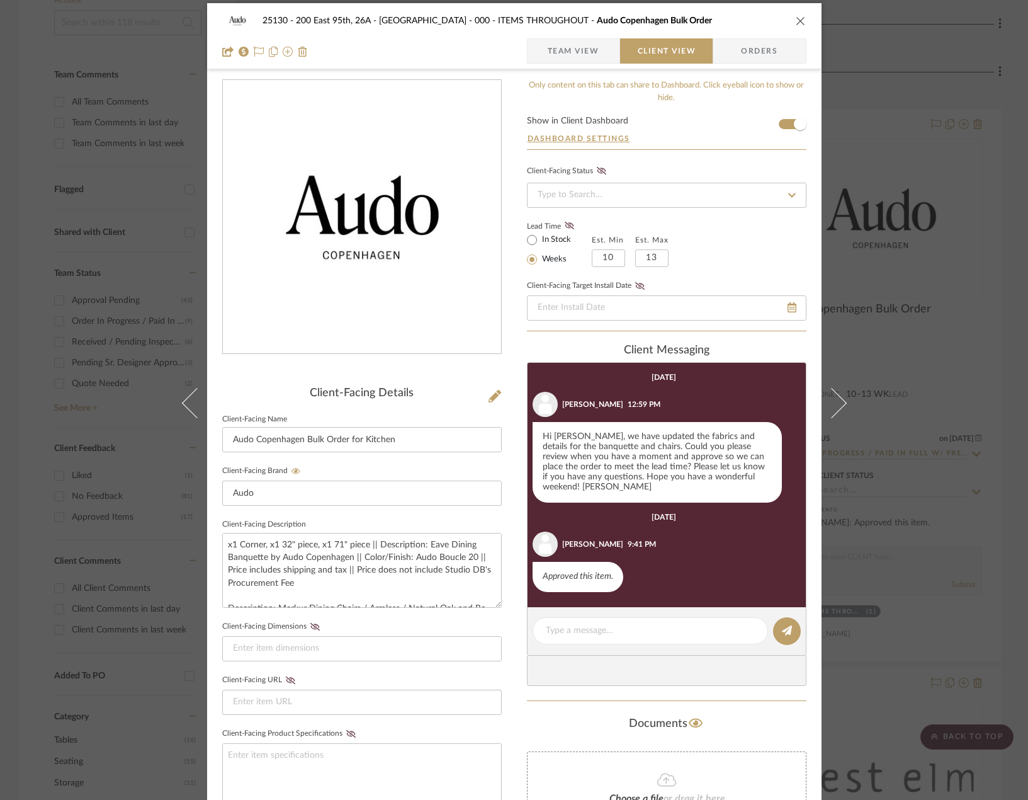
click at [911, 406] on div "25130 - 200 East 95th, 26A - Kosheleva 000 - ITEMS THROUGHOUT Audo Copenhagen B…" at bounding box center [514, 400] width 1028 height 800
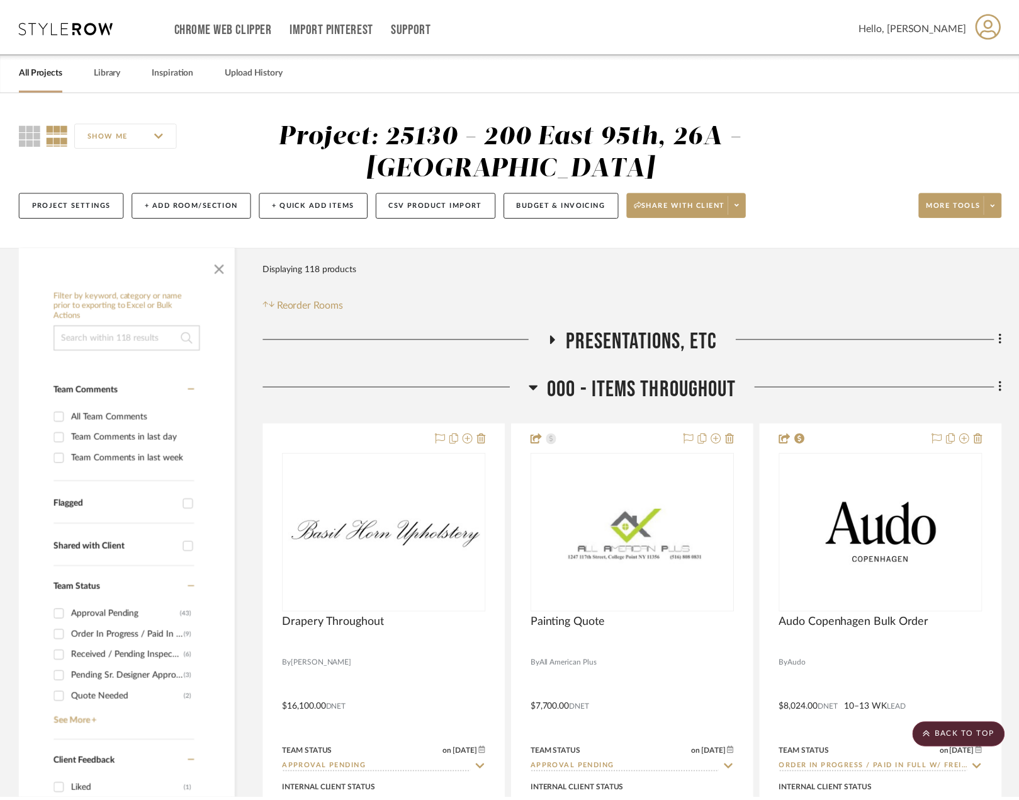
scroll to position [315, 0]
